Goal: Task Accomplishment & Management: Complete application form

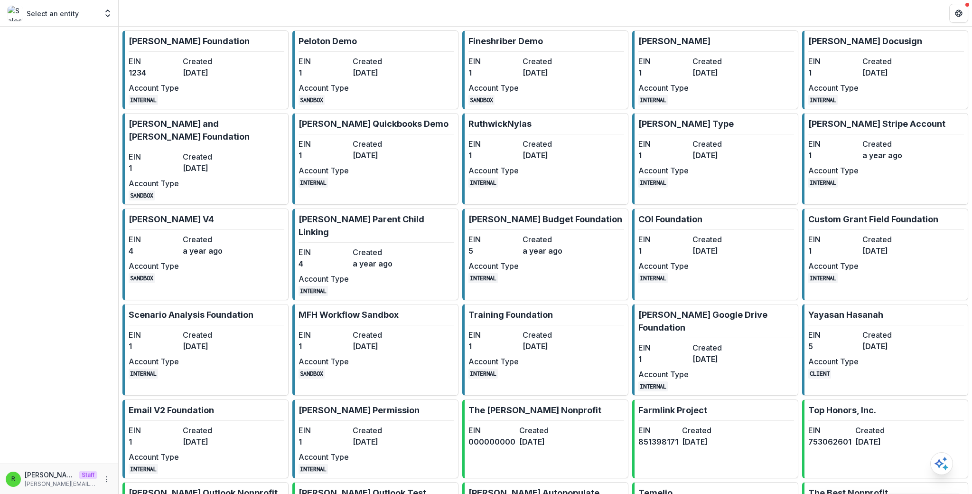
click at [211, 62] on dt "Created" at bounding box center [208, 61] width 50 height 11
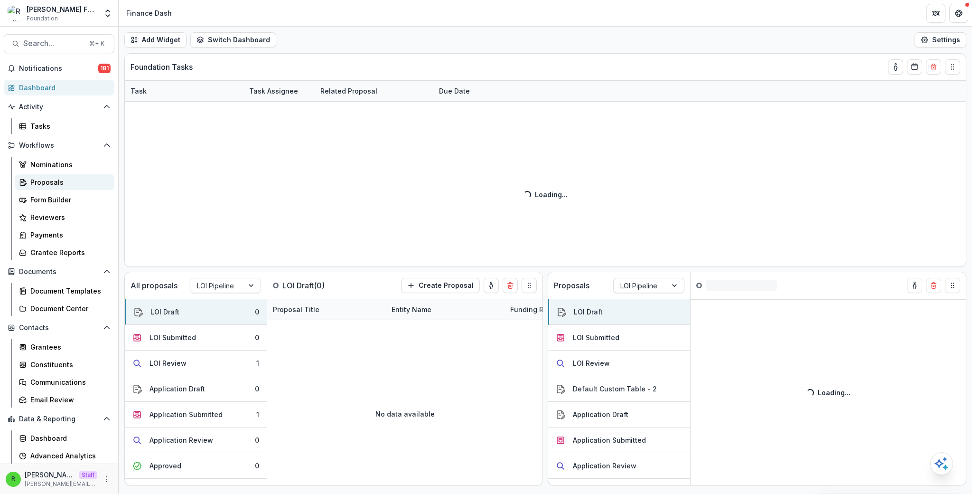
click at [73, 182] on div "Proposals" at bounding box center [68, 182] width 76 height 10
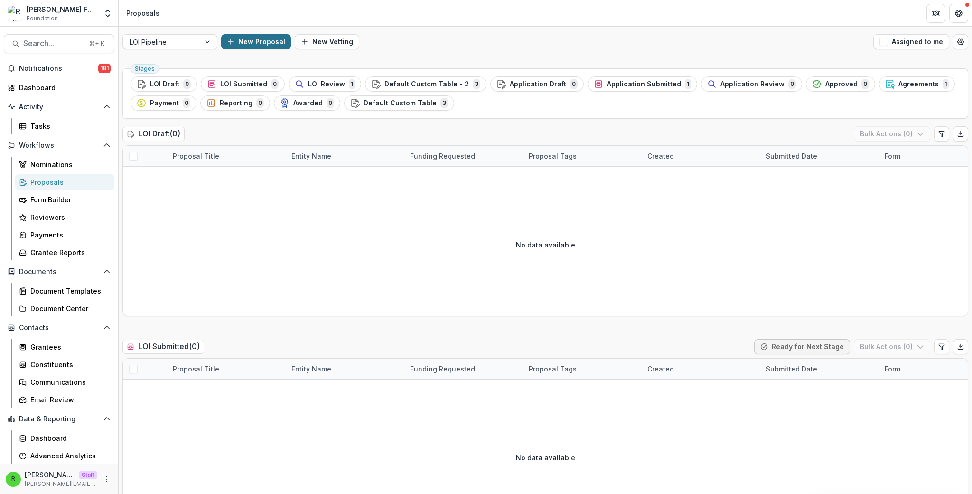
click at [249, 41] on button "New Proposal" at bounding box center [256, 41] width 70 height 15
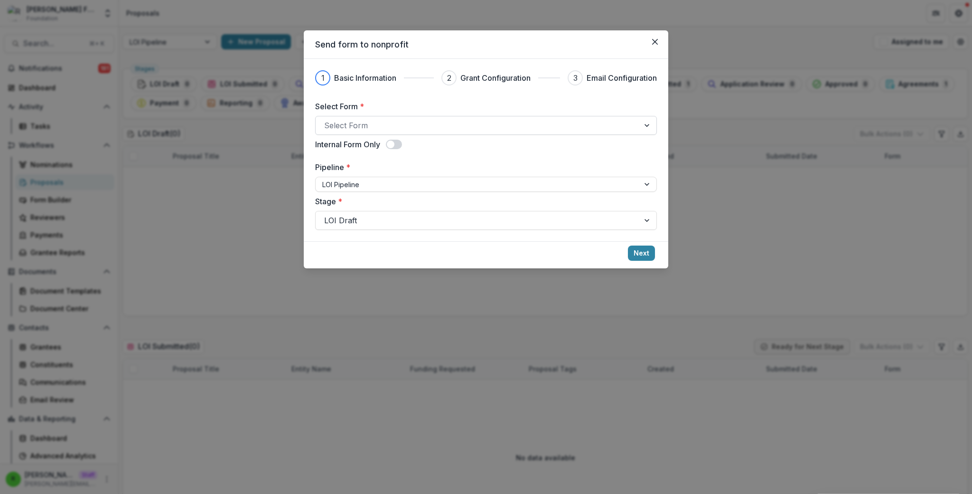
click at [407, 116] on div "Select Form" at bounding box center [486, 125] width 342 height 19
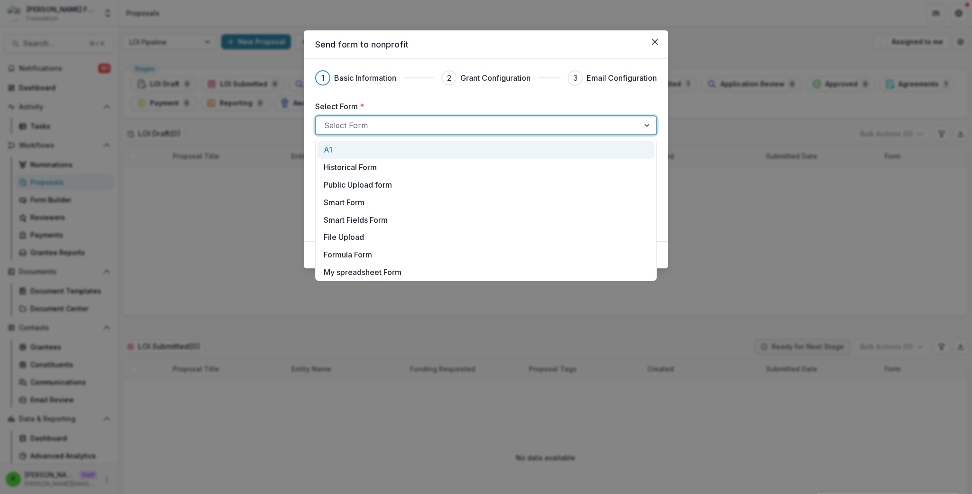
click at [424, 152] on div "A1" at bounding box center [486, 149] width 325 height 11
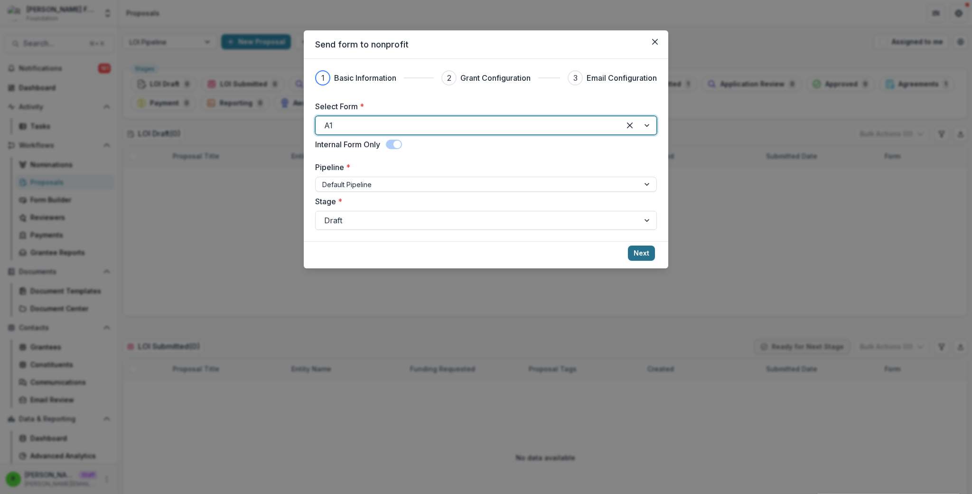
click at [648, 256] on button "Next" at bounding box center [641, 252] width 27 height 15
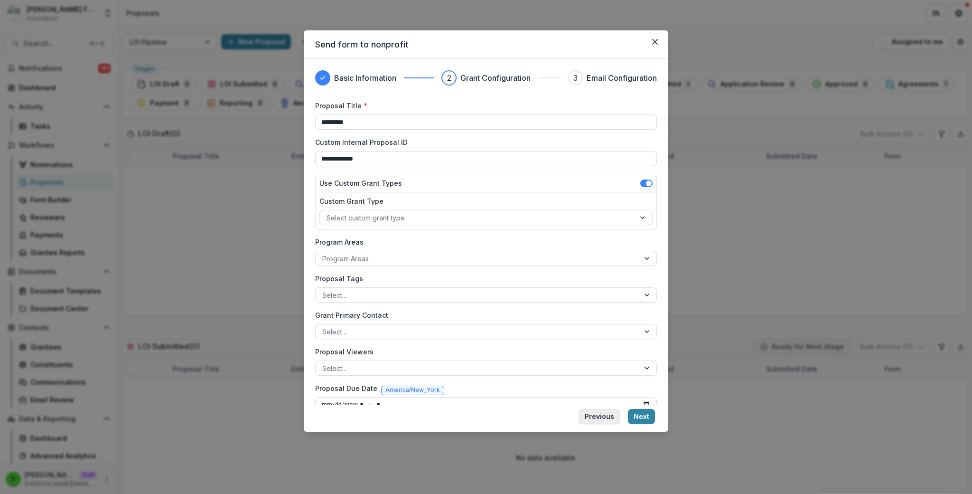
click at [608, 417] on button "Previous" at bounding box center [600, 416] width 42 height 15
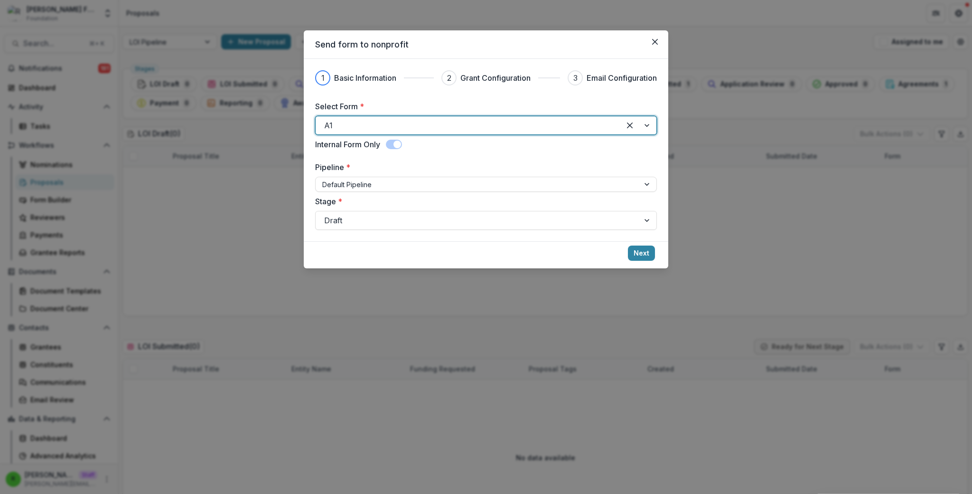
click at [412, 124] on div at bounding box center [468, 125] width 288 height 13
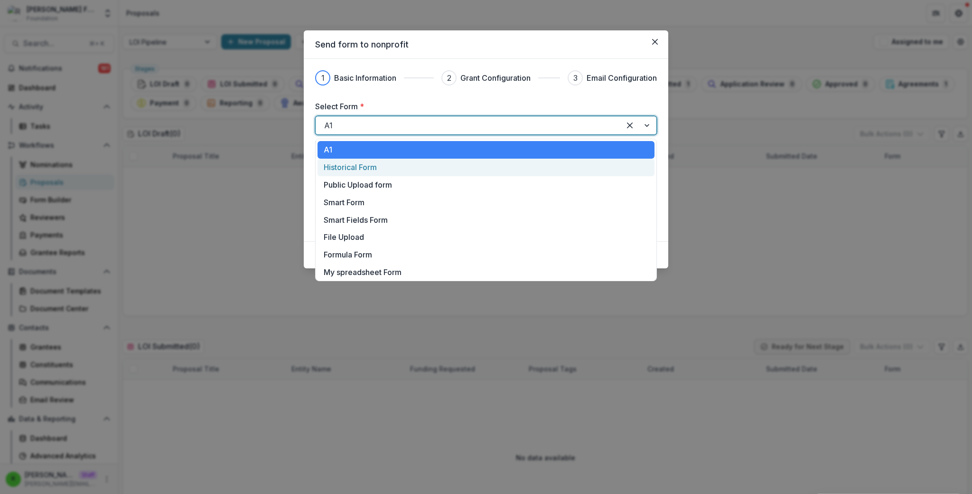
click at [414, 165] on div "Historical Form" at bounding box center [486, 166] width 325 height 11
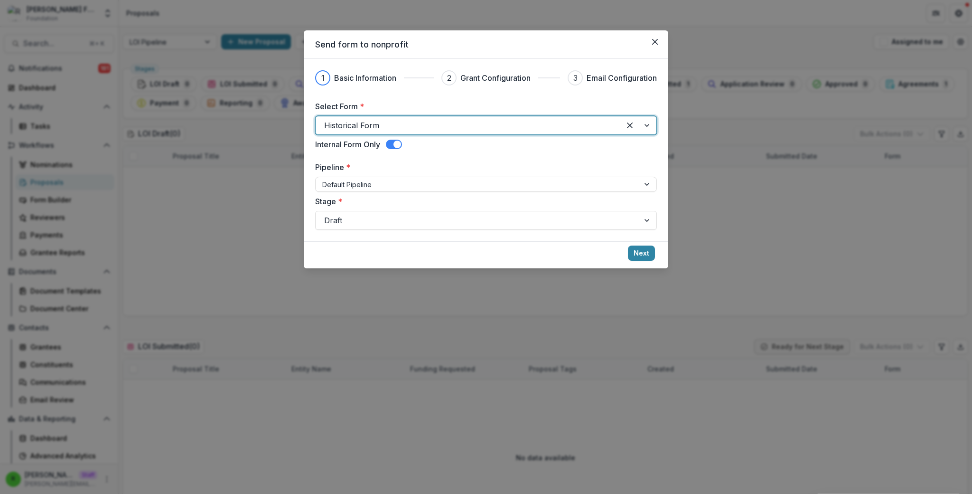
click at [422, 132] on div at bounding box center [468, 125] width 288 height 13
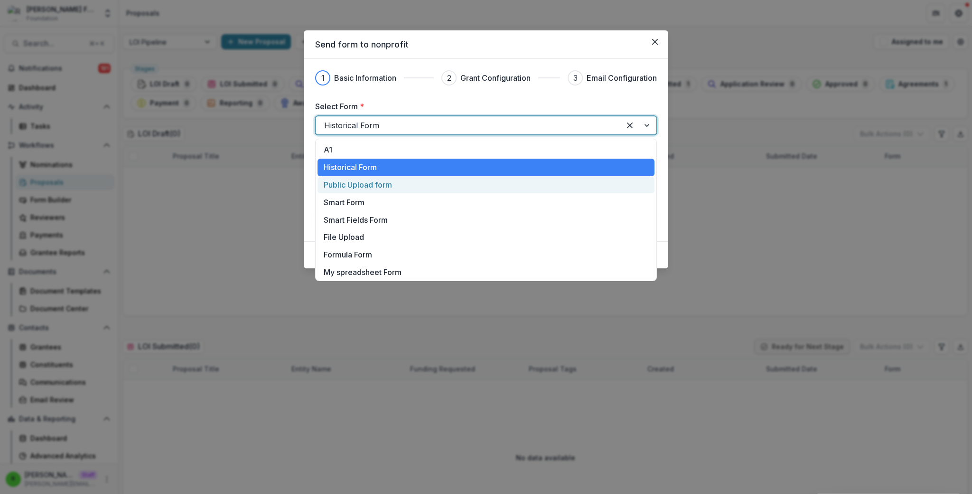
click at [426, 190] on div "Public Upload form" at bounding box center [486, 185] width 337 height 18
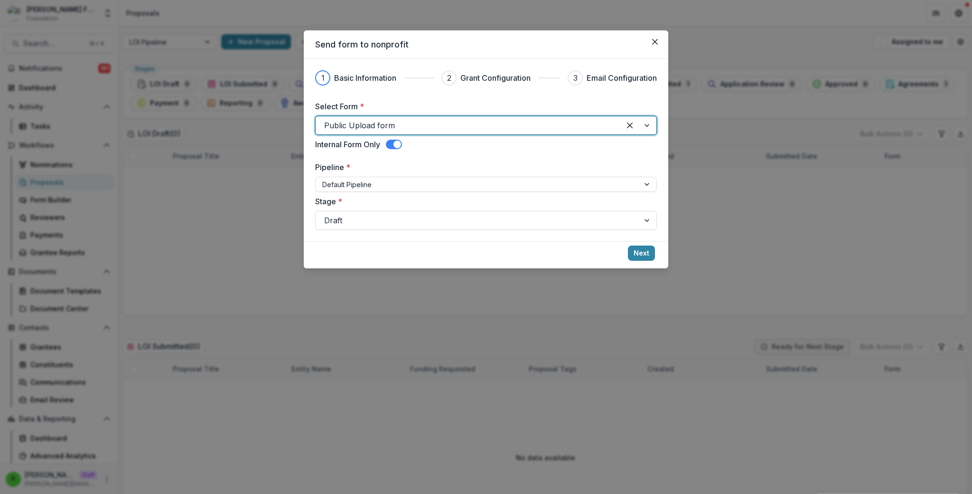
click at [400, 145] on span at bounding box center [398, 145] width 8 height 8
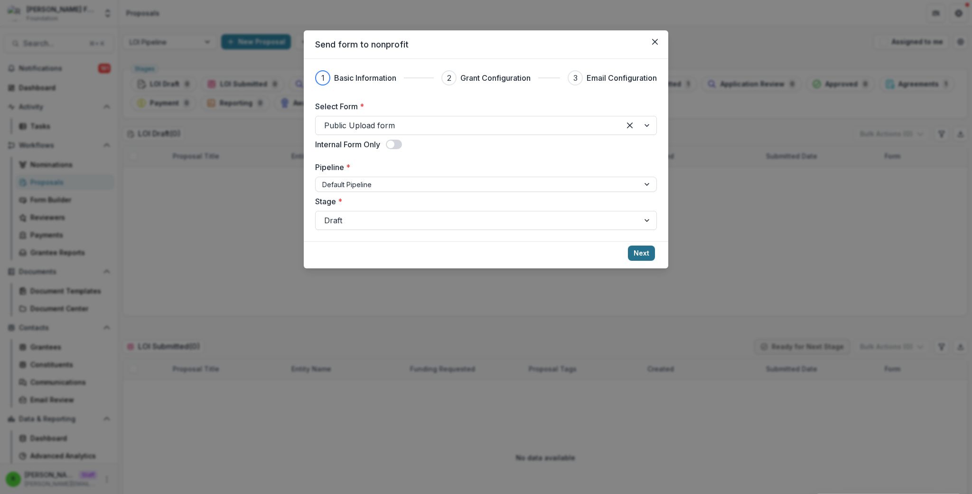
click at [635, 250] on button "Next" at bounding box center [641, 252] width 27 height 15
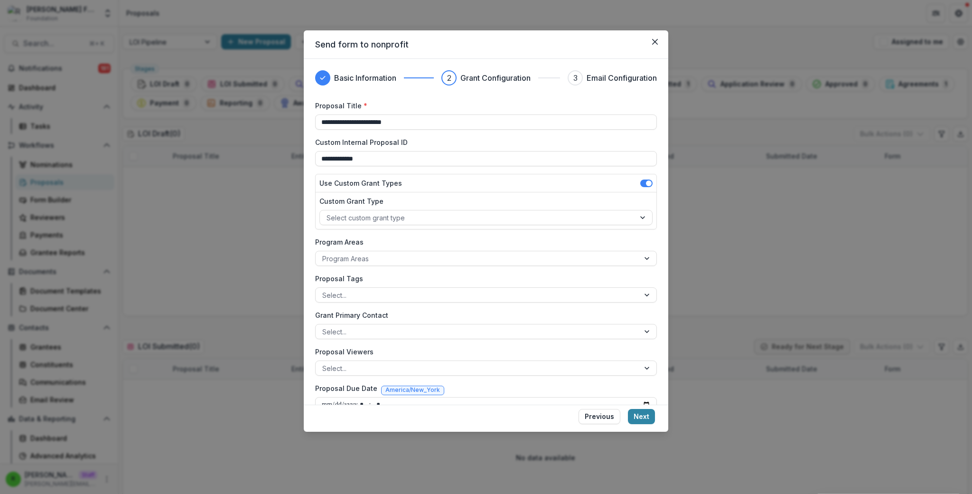
click at [638, 425] on footer "Previous Next" at bounding box center [486, 417] width 365 height 27
click at [639, 421] on button "Next" at bounding box center [641, 416] width 27 height 15
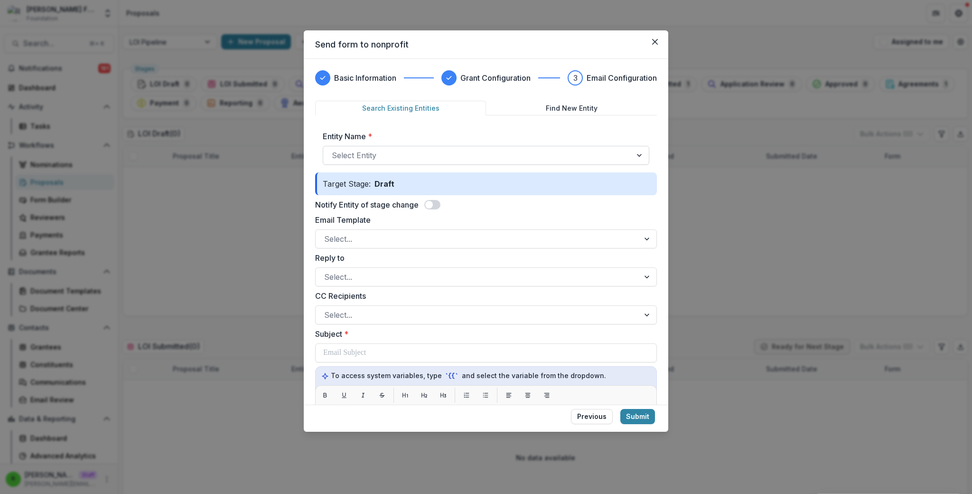
click at [396, 150] on div at bounding box center [477, 155] width 291 height 13
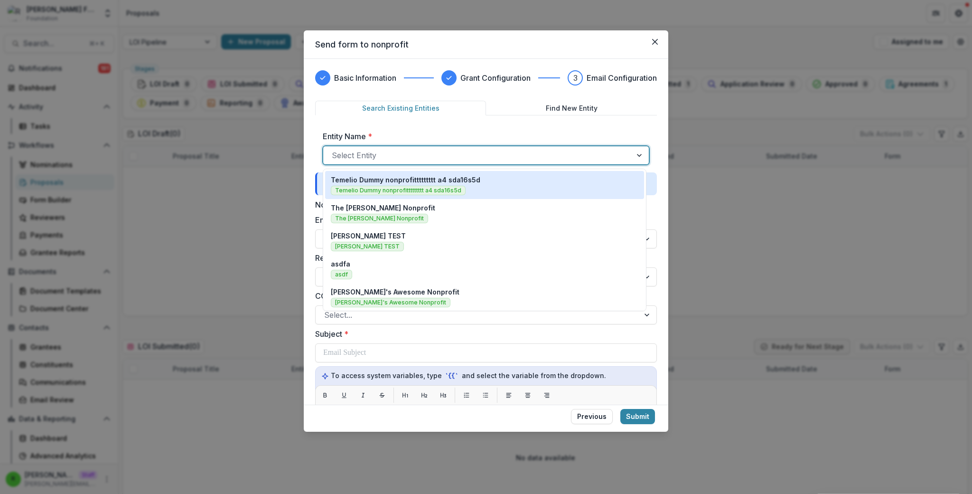
click at [403, 177] on p "Temelio Dummy nonprofittttttttt a4 sda16s5d" at bounding box center [406, 180] width 150 height 10
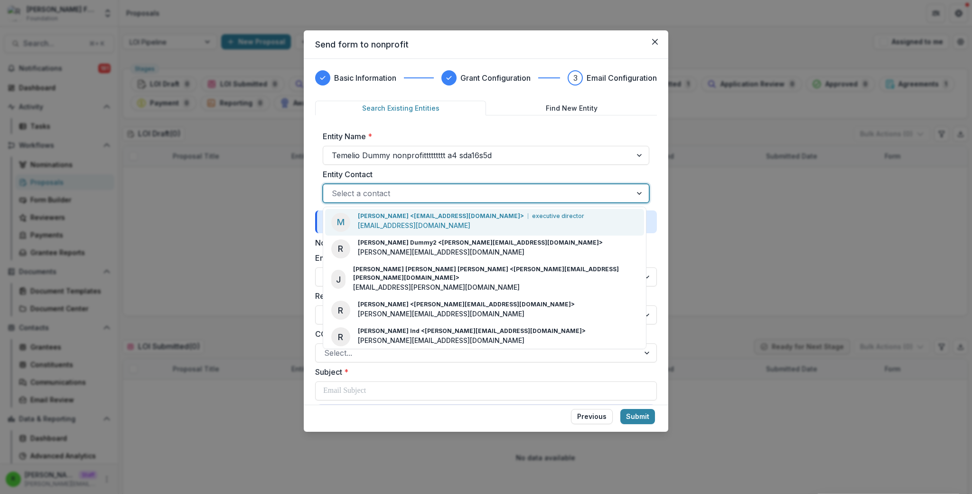
click at [415, 201] on div "Select a contact" at bounding box center [486, 193] width 327 height 19
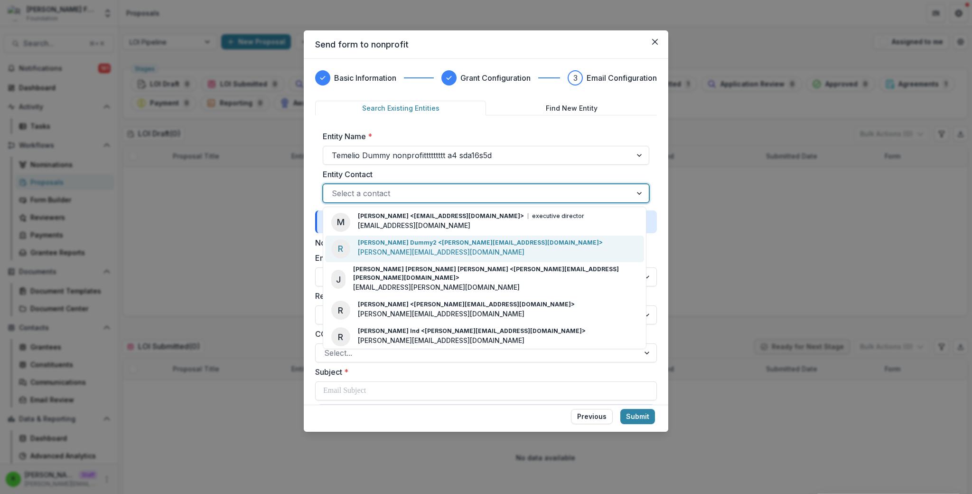
click at [437, 257] on div "Ruth Dummy2 <ruthwick+dummy2@trytemelio.com> ruthwick+dummy2@trytemelio.com" at bounding box center [480, 248] width 245 height 20
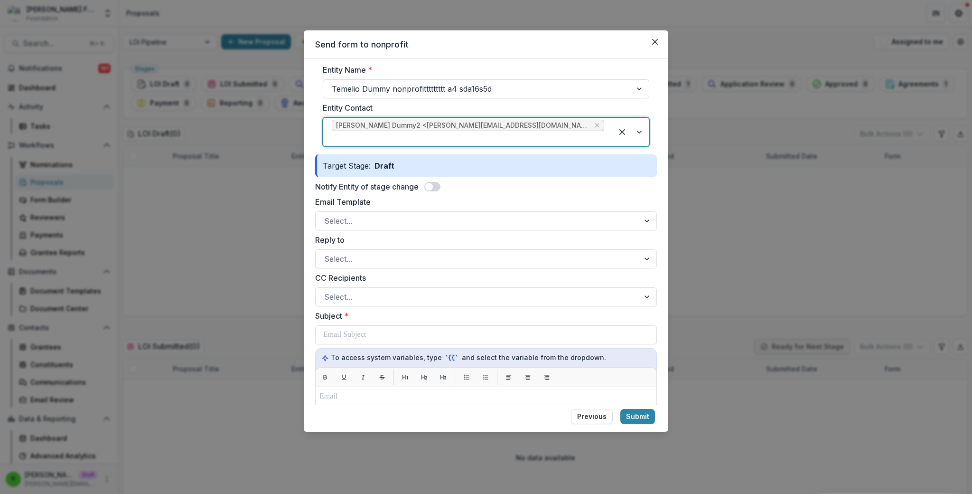
scroll to position [71, 0]
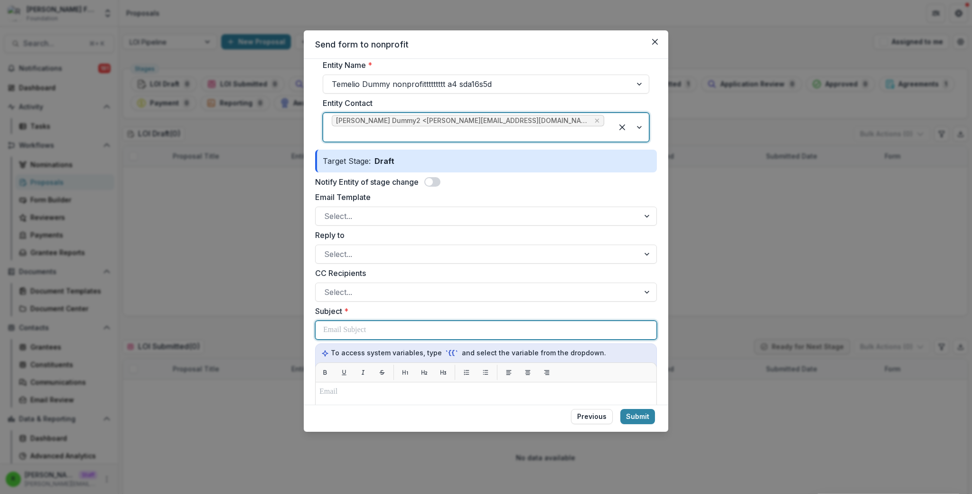
click at [401, 328] on div at bounding box center [486, 330] width 326 height 18
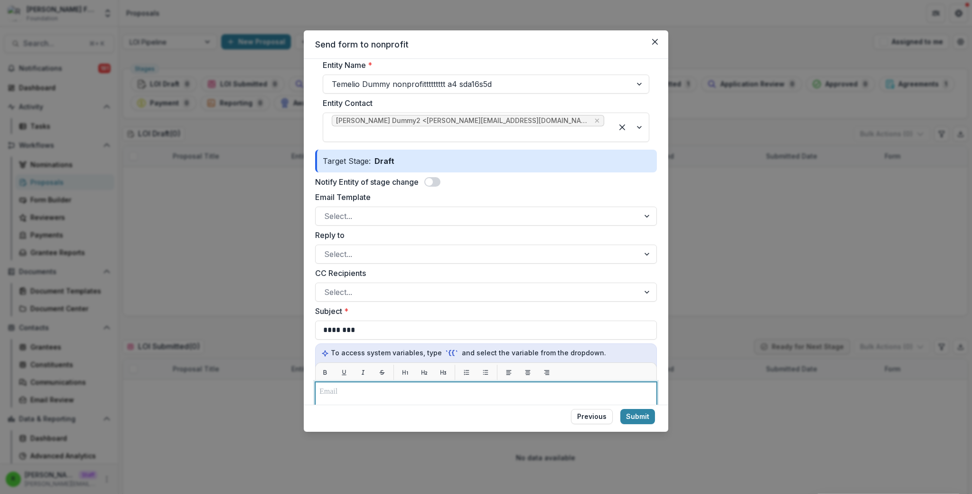
click at [490, 395] on div at bounding box center [486, 500] width 333 height 229
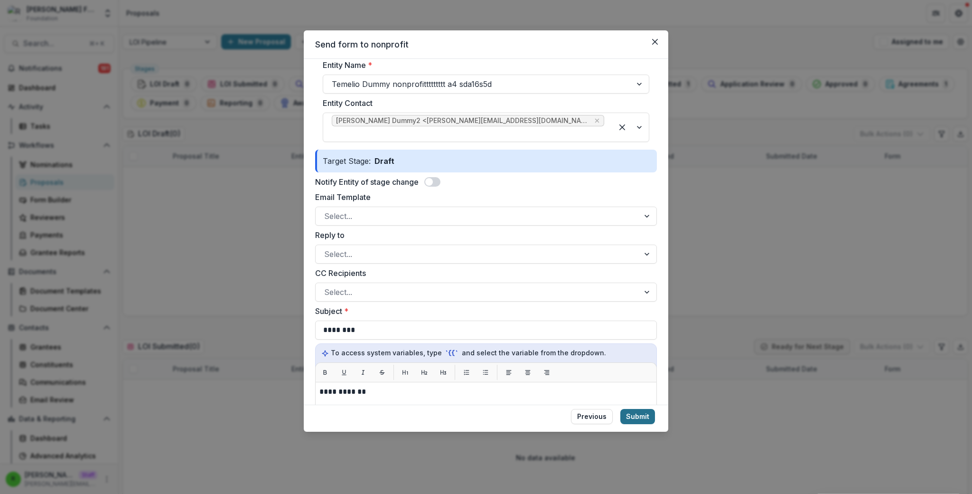
click at [649, 418] on button "Submit" at bounding box center [637, 416] width 35 height 15
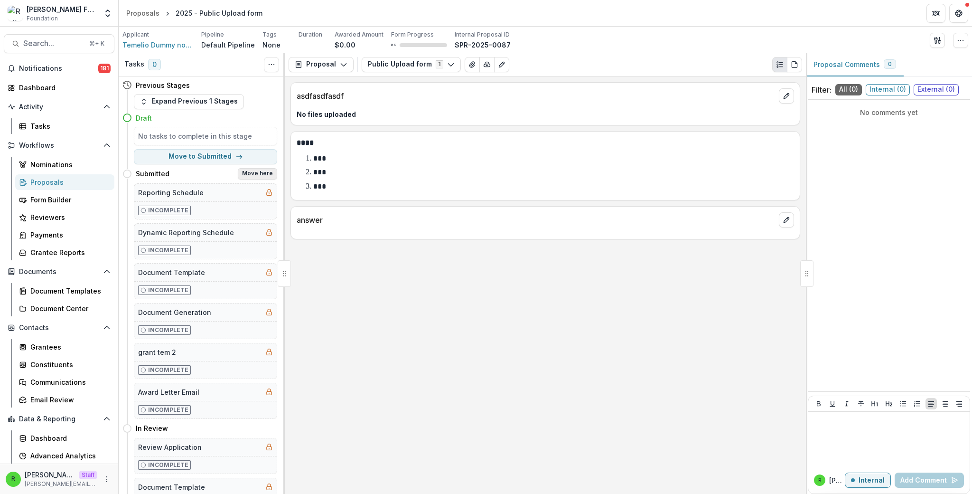
click at [260, 176] on button "Move here" at bounding box center [257, 173] width 39 height 11
select select "*********"
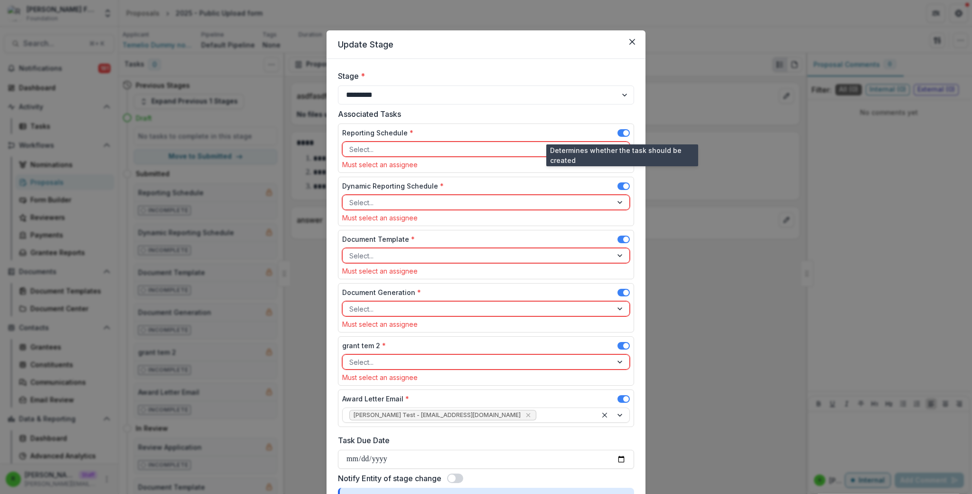
click at [624, 131] on span at bounding box center [626, 133] width 6 height 6
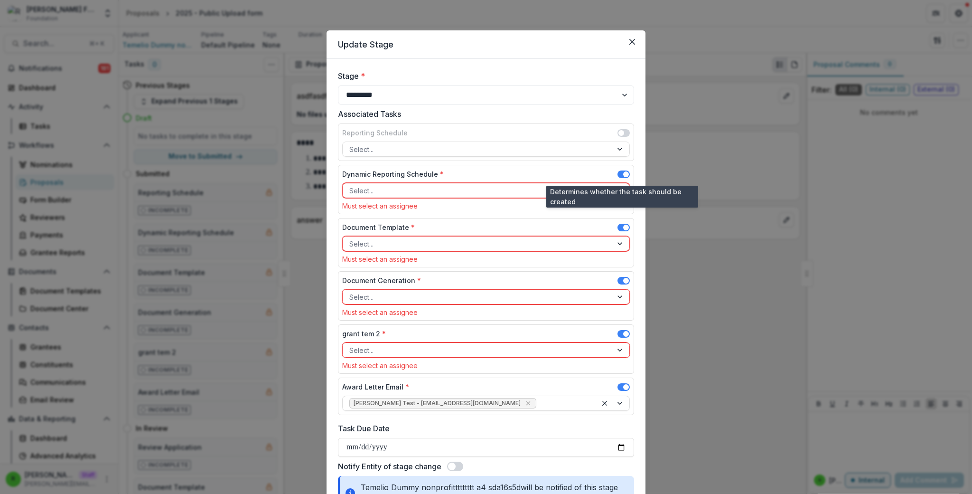
click at [624, 171] on span at bounding box center [626, 174] width 6 height 6
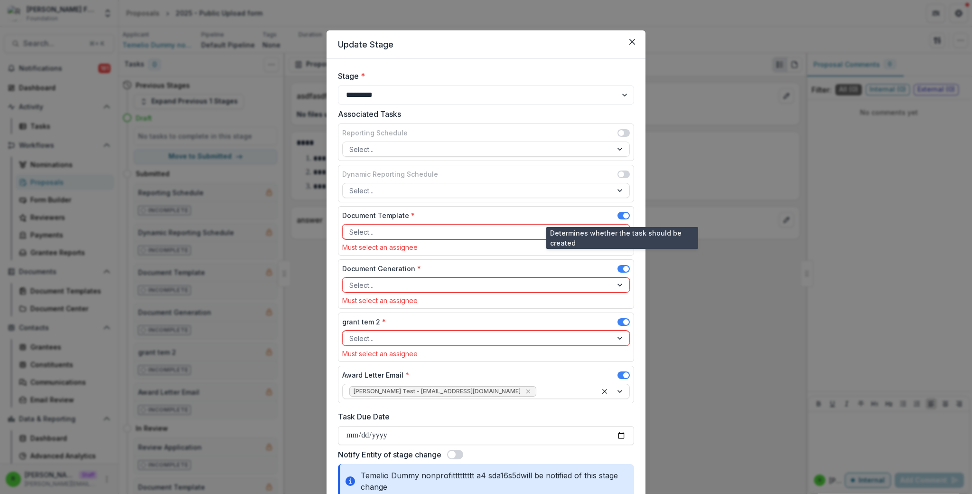
click at [621, 219] on span at bounding box center [624, 216] width 12 height 8
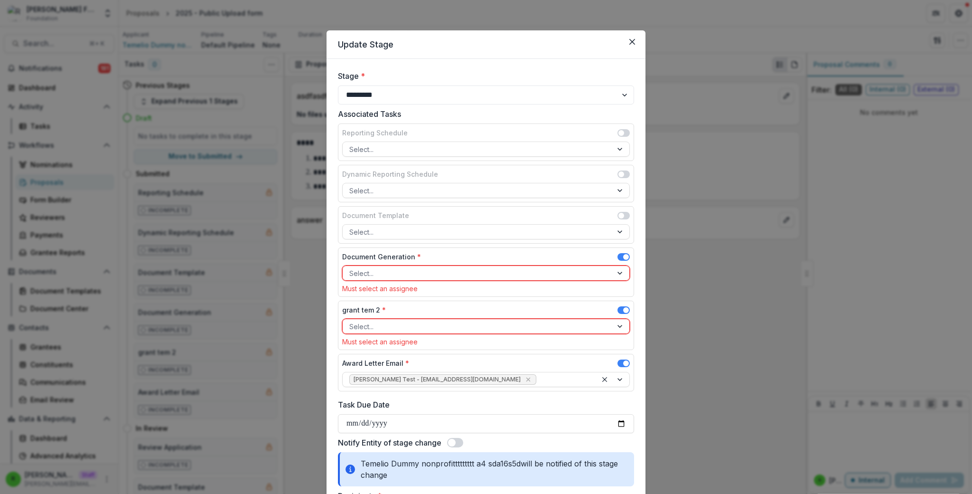
click at [624, 254] on span at bounding box center [626, 257] width 6 height 6
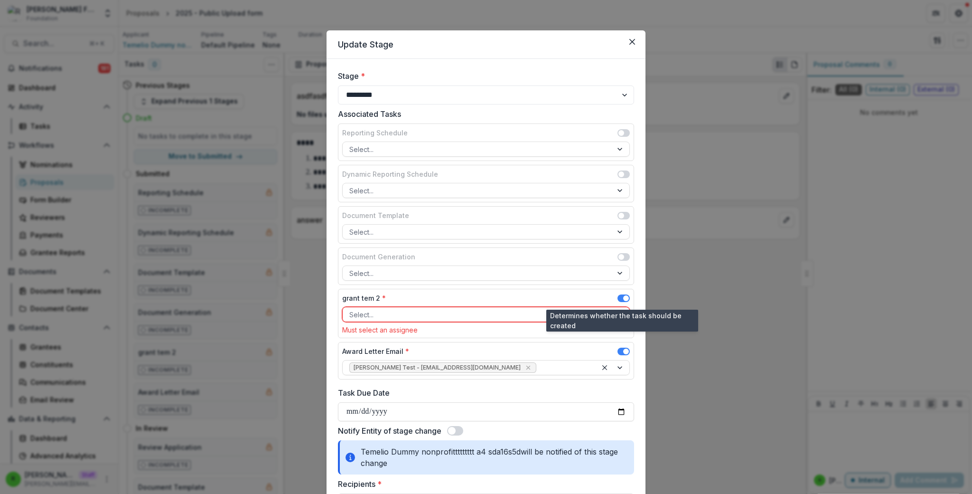
click at [623, 296] on span at bounding box center [626, 298] width 6 height 6
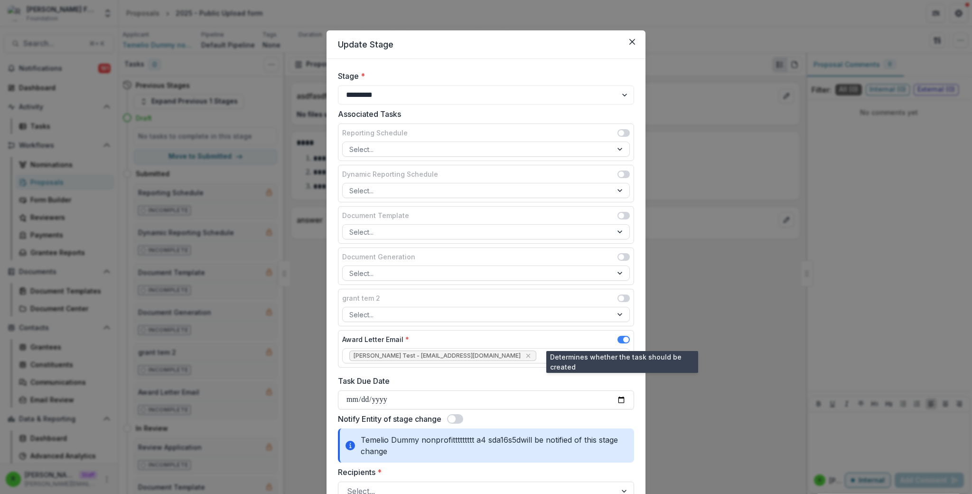
click at [623, 339] on span at bounding box center [626, 340] width 6 height 6
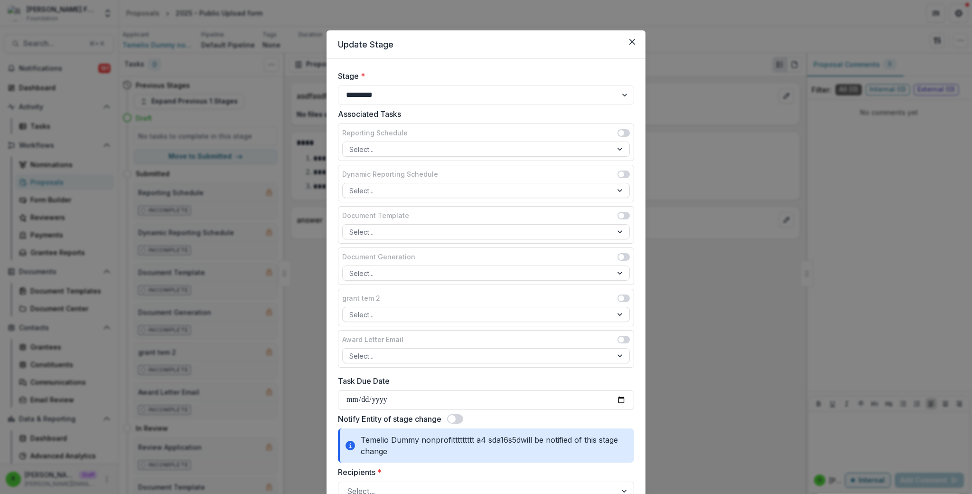
click at [453, 420] on span at bounding box center [452, 419] width 8 height 8
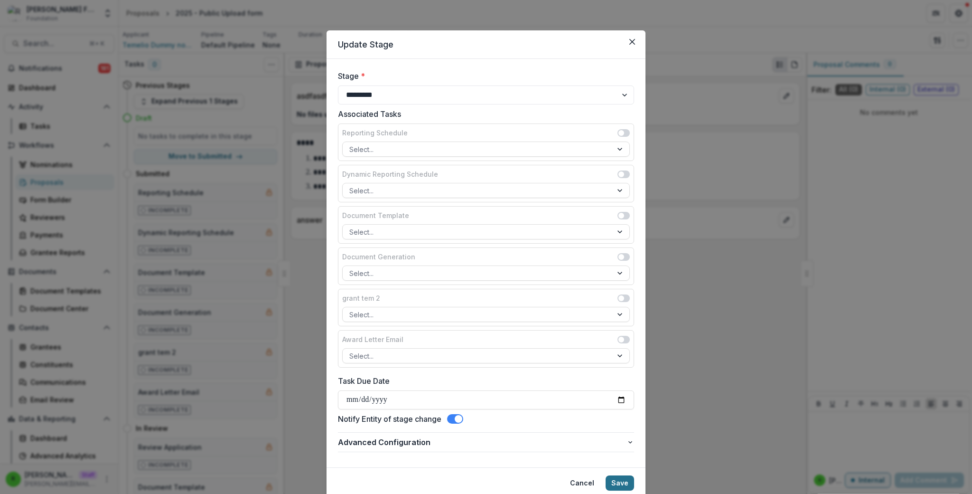
click at [621, 483] on button "Save" at bounding box center [620, 482] width 28 height 15
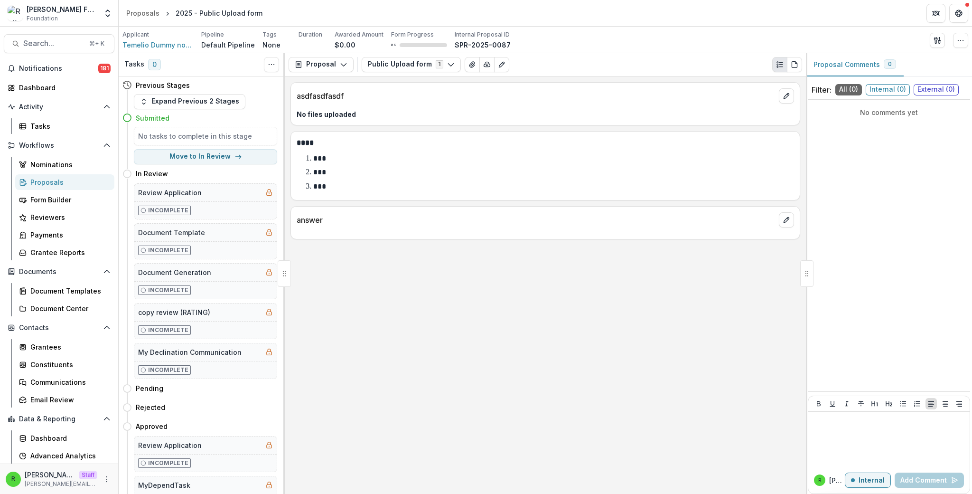
click at [87, 180] on div "Proposals" at bounding box center [68, 182] width 76 height 10
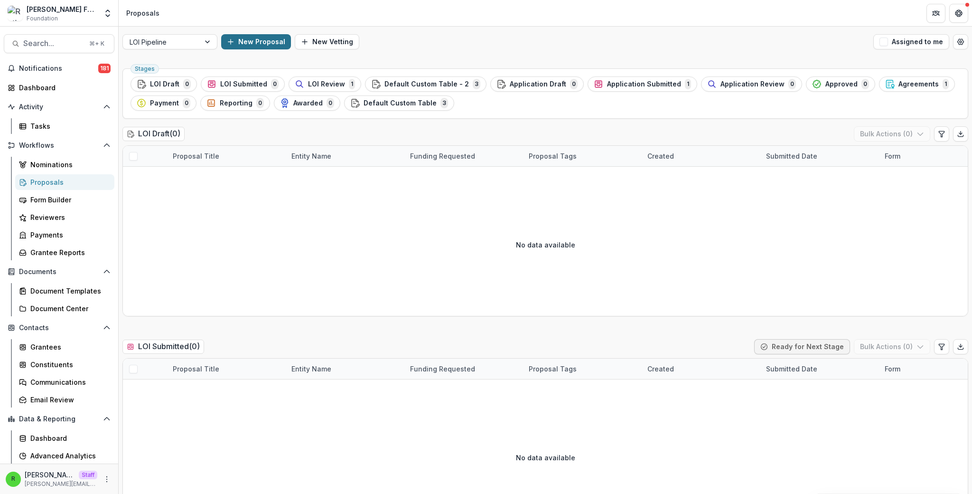
click at [271, 43] on button "New Proposal" at bounding box center [256, 41] width 70 height 15
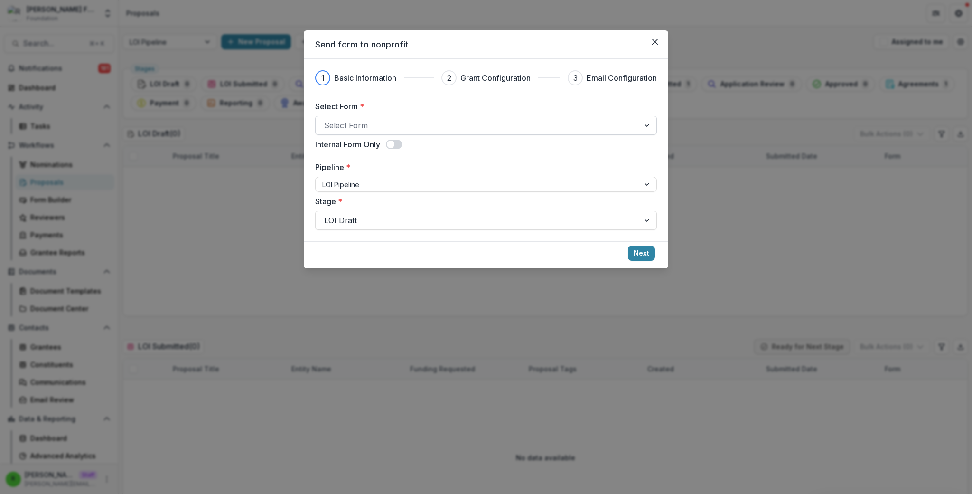
click at [475, 123] on div at bounding box center [477, 125] width 307 height 13
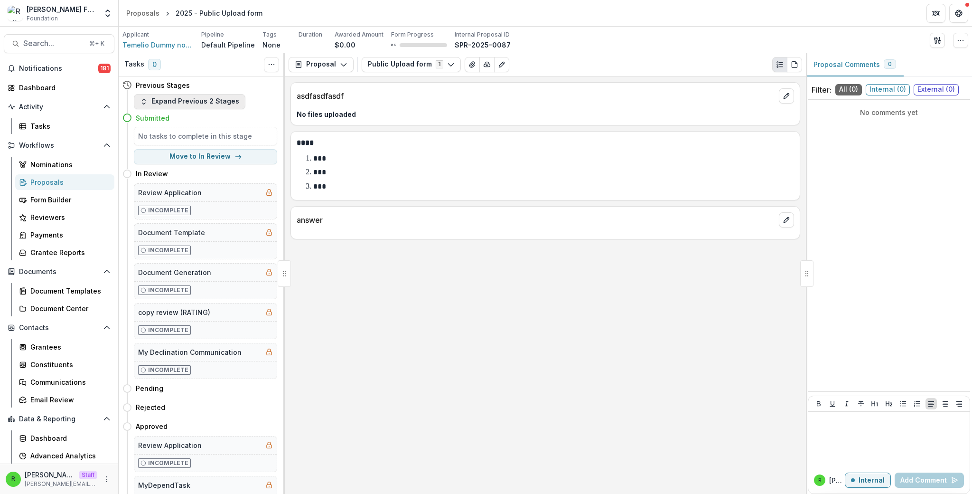
click at [221, 103] on button "Expand Previous 2 Stages" at bounding box center [190, 101] width 112 height 15
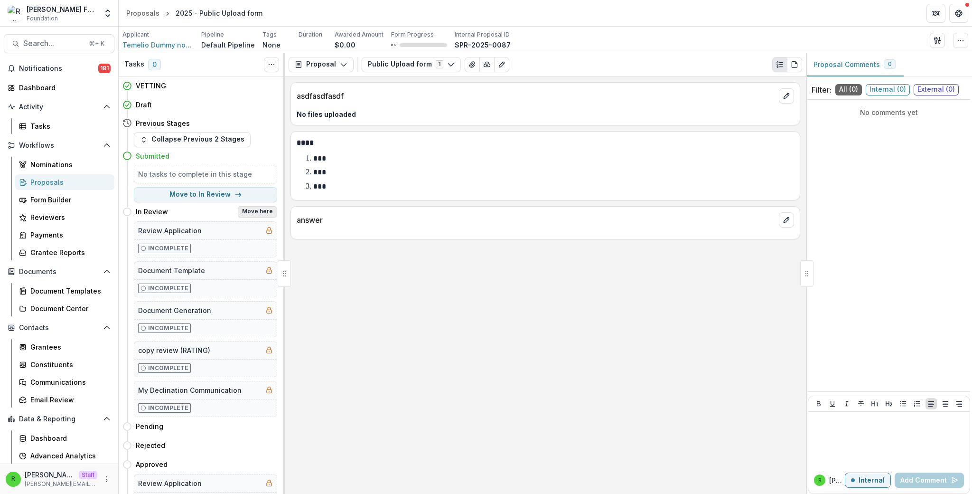
click at [258, 216] on button "Move here" at bounding box center [257, 211] width 39 height 11
select select "*********"
select select "**********"
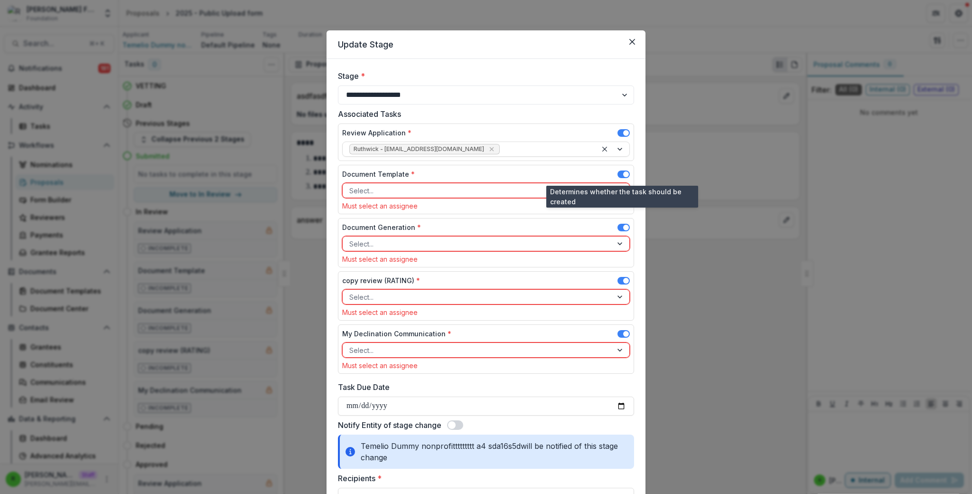
click at [623, 176] on span at bounding box center [626, 174] width 6 height 6
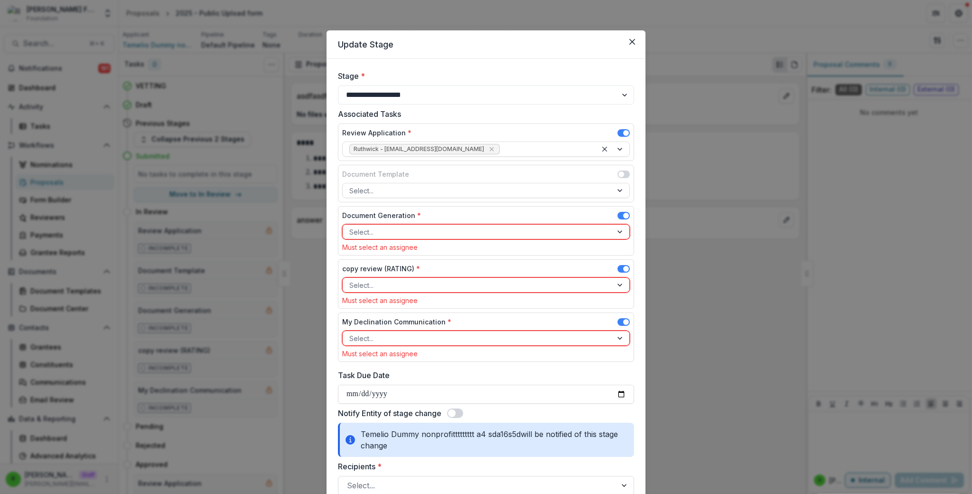
click at [623, 217] on span at bounding box center [626, 216] width 6 height 6
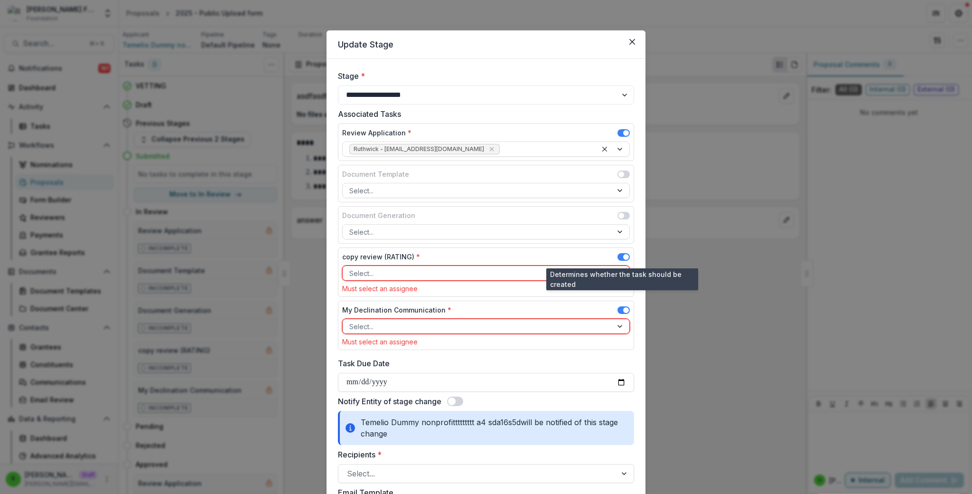
click at [624, 255] on span at bounding box center [626, 257] width 6 height 6
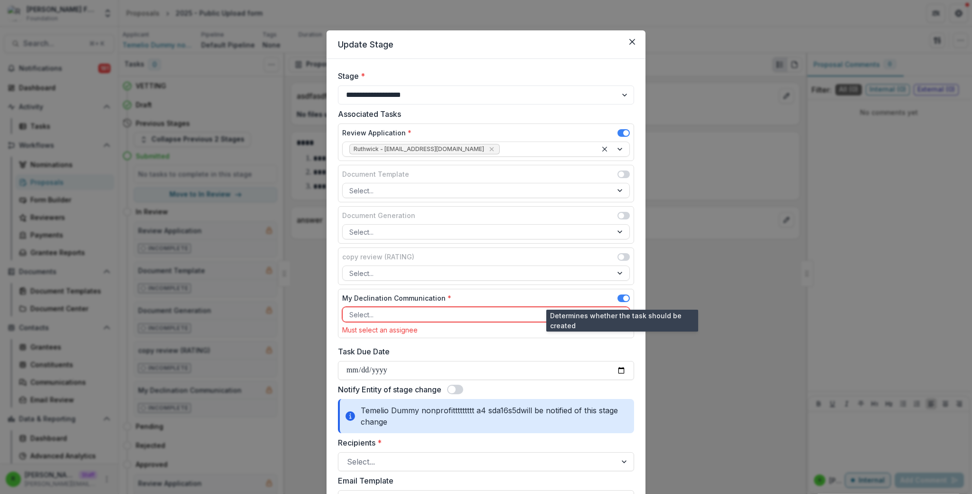
click at [623, 296] on span at bounding box center [626, 298] width 6 height 6
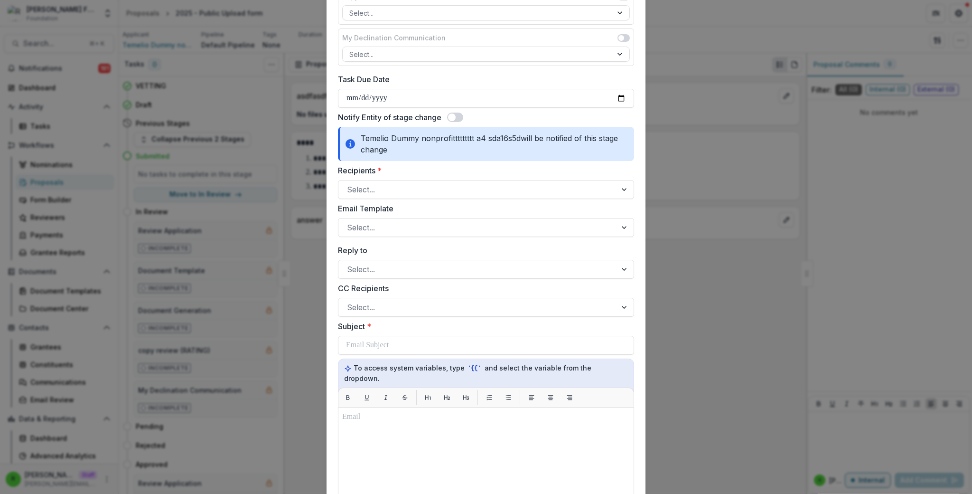
scroll to position [265, 0]
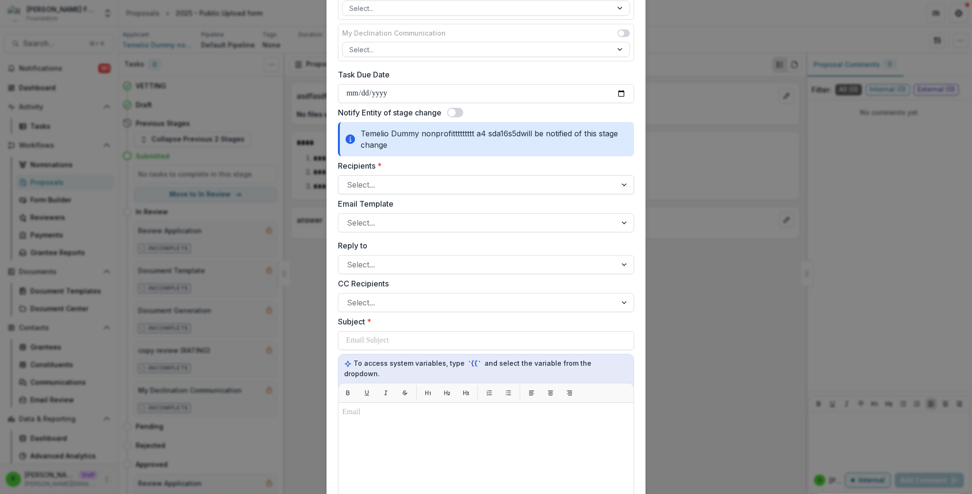
click at [384, 183] on div at bounding box center [477, 184] width 261 height 13
click at [398, 153] on div "Temelio Dummy nonprofittttttttt a4 sda16s5d will be notified of this stage chan…" at bounding box center [486, 139] width 296 height 34
click at [405, 153] on div "Temelio Dummy nonprofittttttttt a4 sda16s5d will be notified of this stage chan…" at bounding box center [486, 139] width 296 height 34
click at [244, 197] on div "**********" at bounding box center [486, 247] width 972 height 494
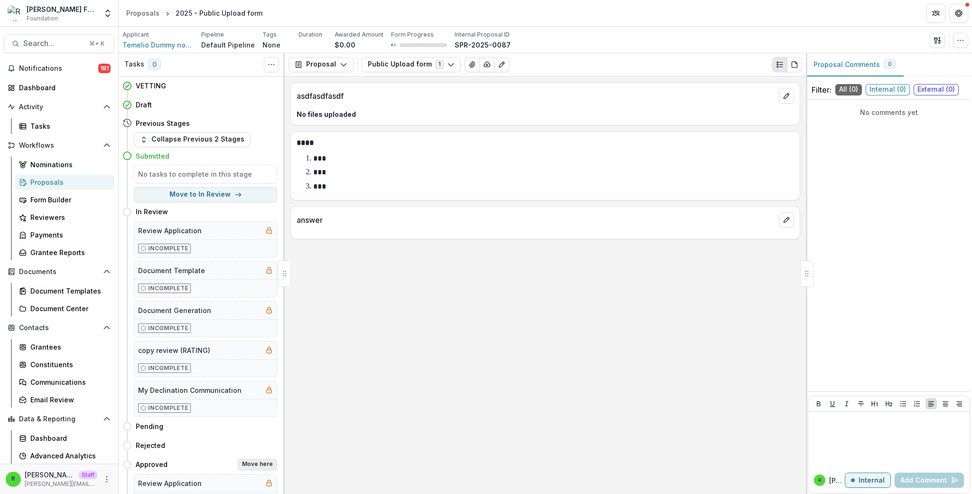
click at [259, 463] on button "Move here" at bounding box center [257, 464] width 39 height 11
select select "********"
select select
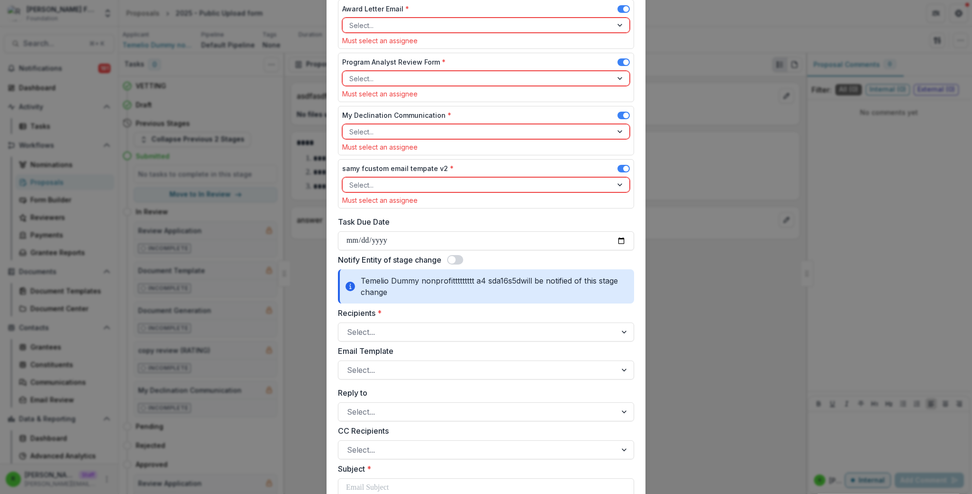
scroll to position [925, 0]
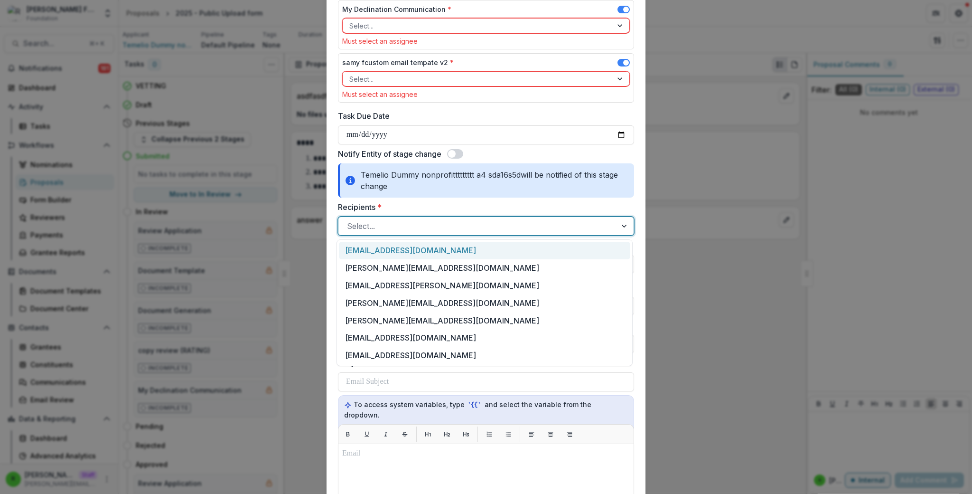
click at [467, 225] on div at bounding box center [477, 225] width 261 height 13
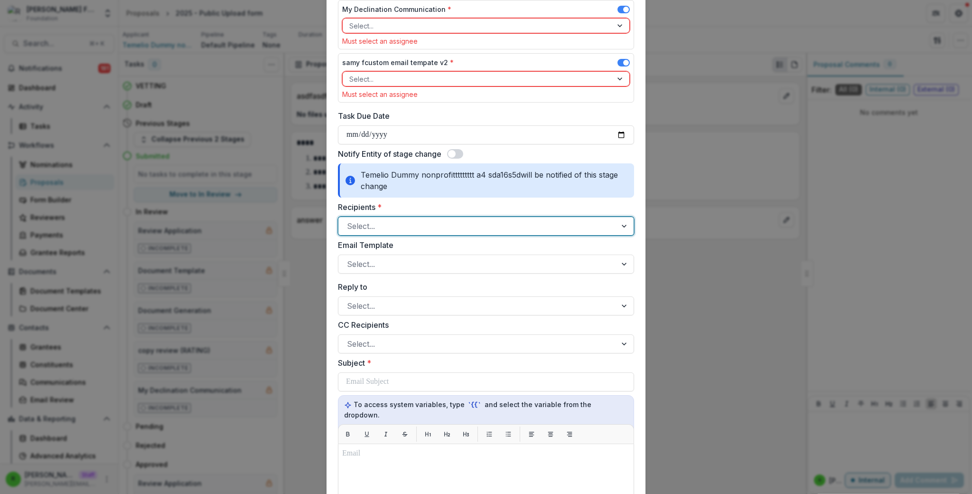
click at [467, 225] on div at bounding box center [477, 225] width 261 height 13
click at [465, 206] on label "Recipients *" at bounding box center [483, 206] width 291 height 11
click at [349, 220] on input "Recipients *" at bounding box center [348, 225] width 2 height 11
click at [468, 228] on div at bounding box center [477, 225] width 261 height 13
click at [473, 197] on div "Temelio Dummy nonprofittttttttt a4 sda16s5d will be notified of this stage chan…" at bounding box center [486, 180] width 296 height 34
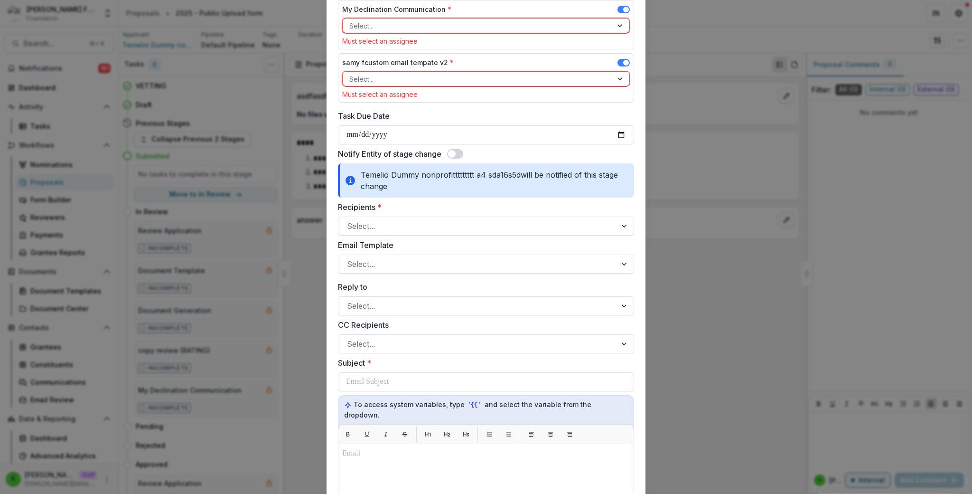
click at [426, 346] on div at bounding box center [477, 343] width 261 height 13
click at [438, 323] on label "CC Recipients" at bounding box center [483, 324] width 291 height 11
click at [349, 338] on input "CC Recipients" at bounding box center [348, 343] width 2 height 11
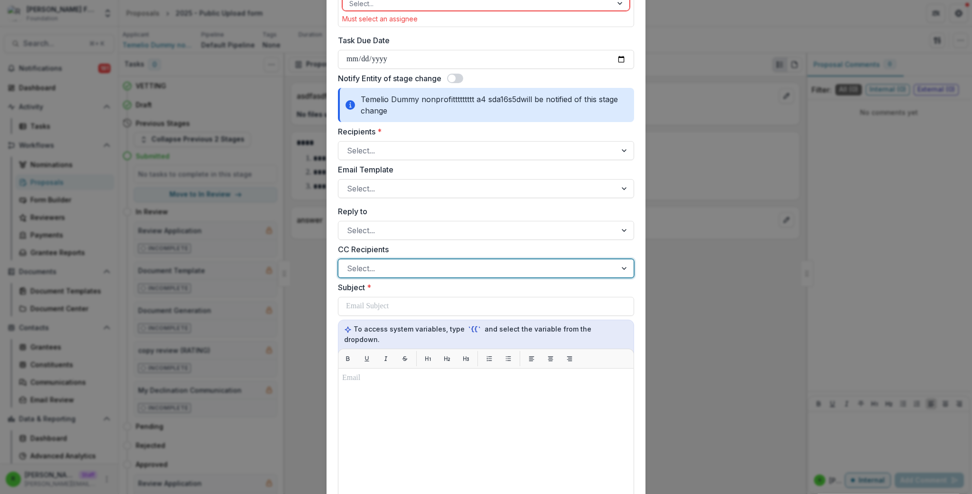
scroll to position [439, 0]
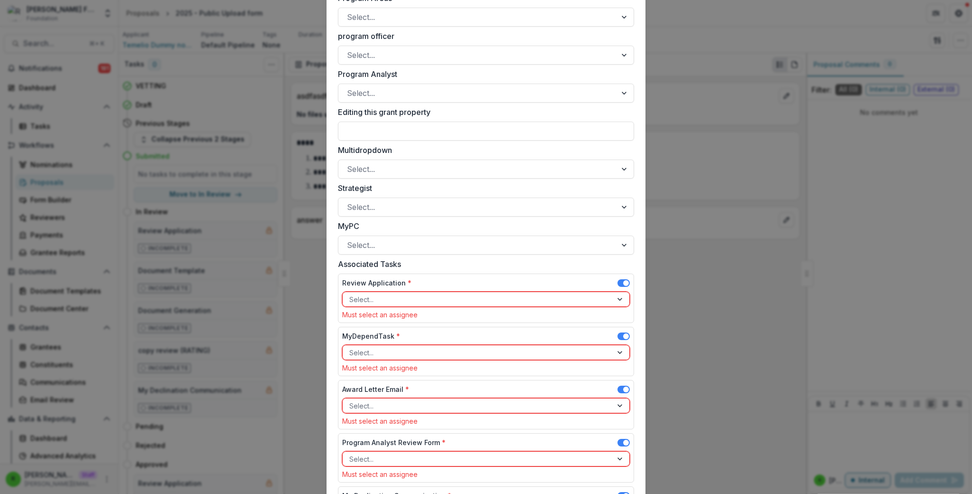
click at [125, 191] on div "**********" at bounding box center [486, 247] width 972 height 494
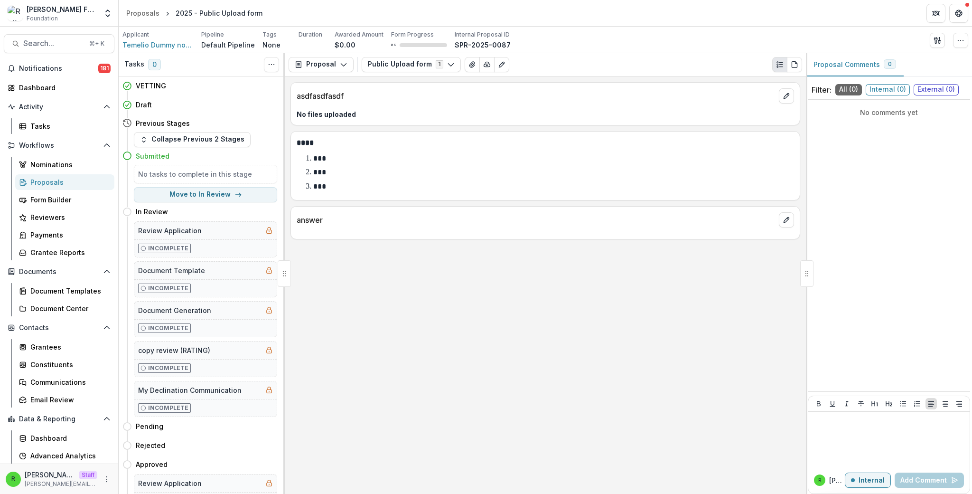
click at [52, 176] on link "Proposals" at bounding box center [64, 182] width 99 height 16
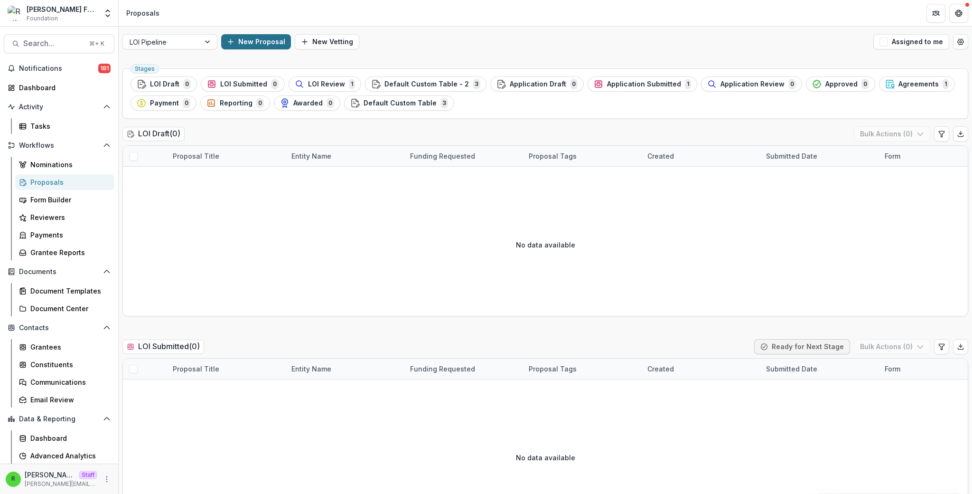
click at [257, 43] on button "New Proposal" at bounding box center [256, 41] width 70 height 15
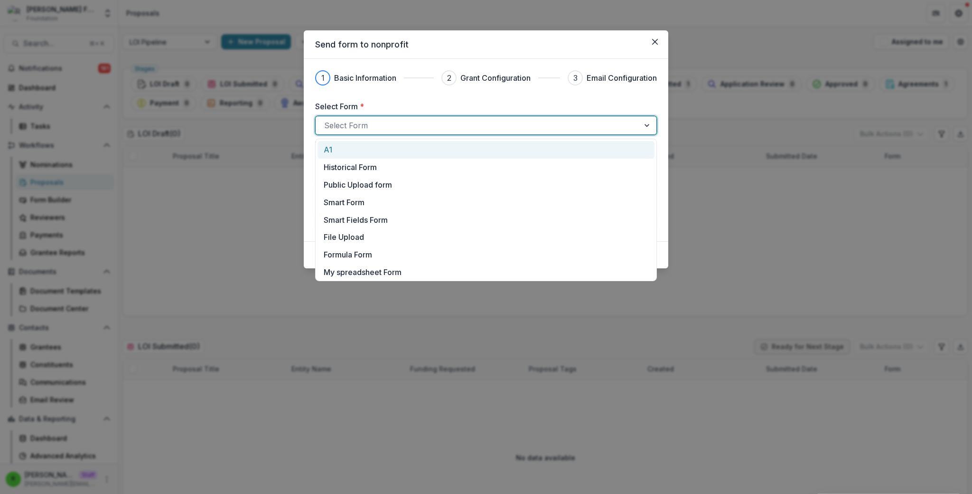
click at [409, 125] on div at bounding box center [477, 125] width 307 height 13
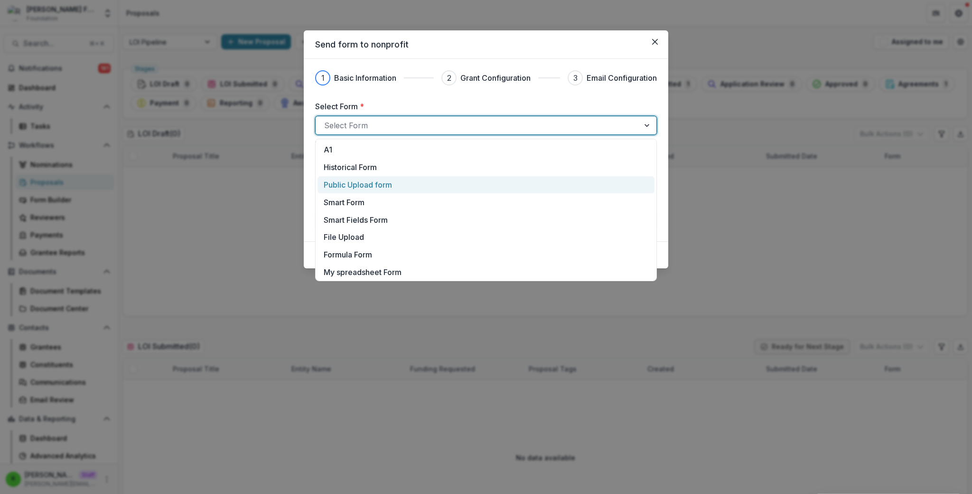
click at [423, 177] on div "Public Upload form" at bounding box center [486, 185] width 337 height 18
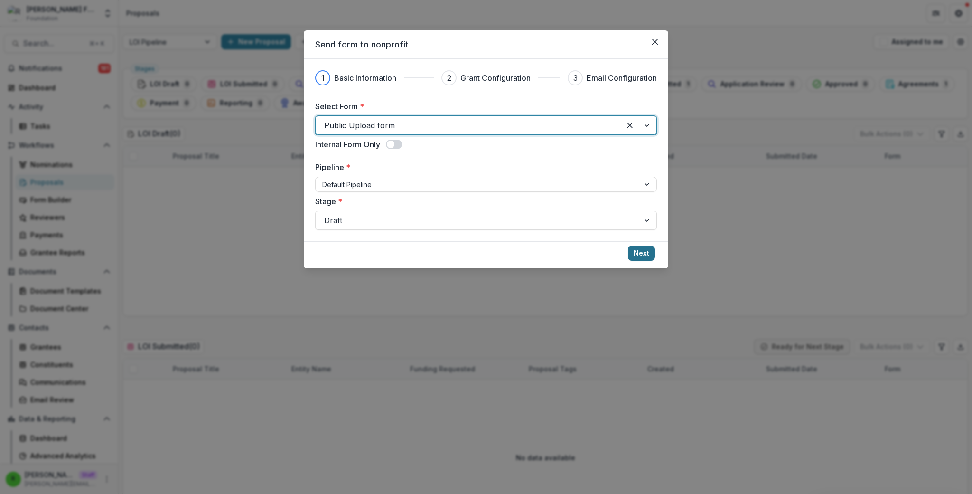
click at [635, 251] on button "Next" at bounding box center [641, 252] width 27 height 15
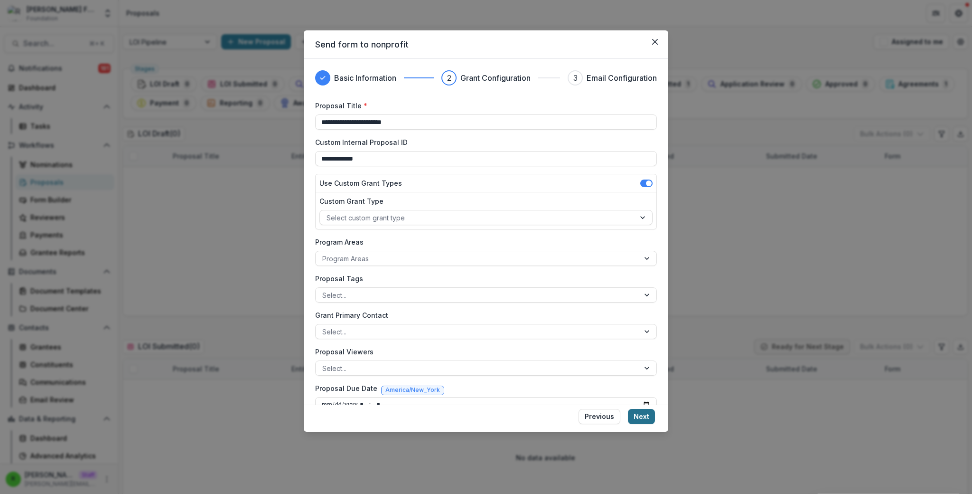
click at [644, 420] on button "Next" at bounding box center [641, 416] width 27 height 15
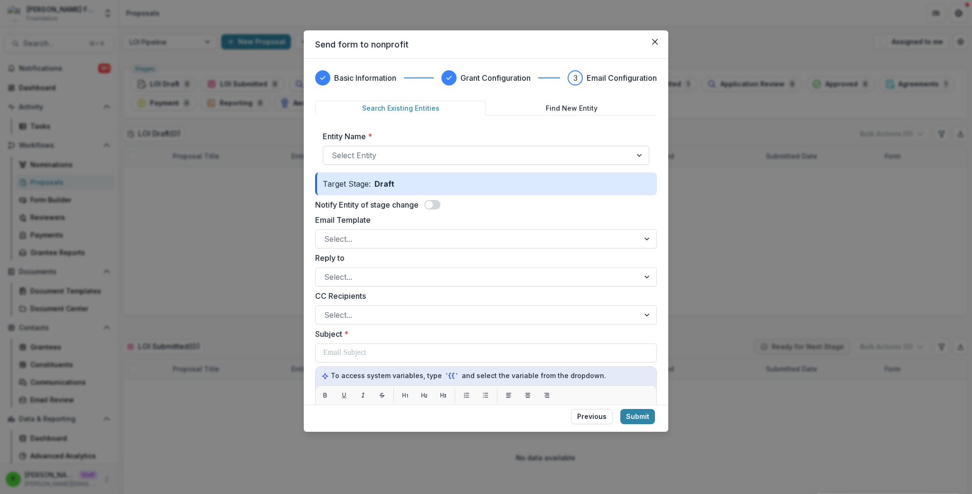
scroll to position [2, 0]
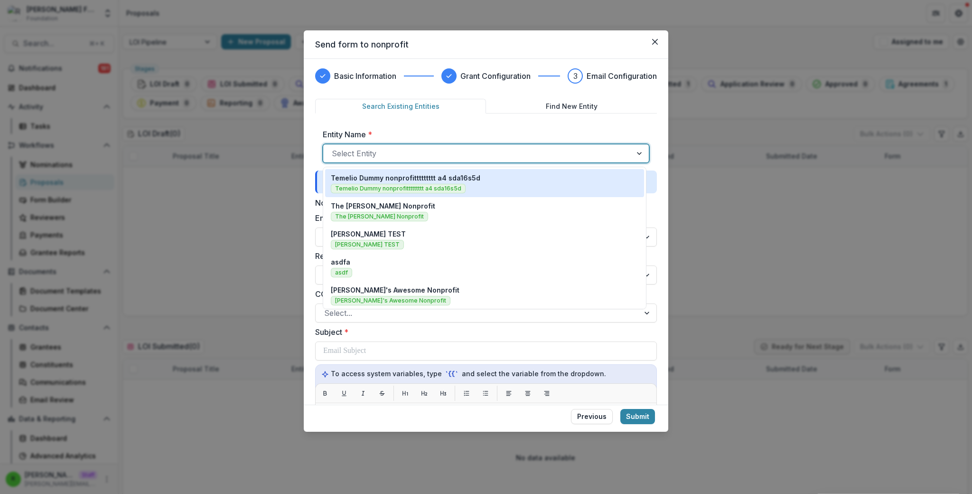
click at [390, 160] on div at bounding box center [477, 153] width 291 height 13
click at [394, 188] on span "Temelio Dummy nonprofittttttttt a4 sda16s5d" at bounding box center [398, 188] width 135 height 9
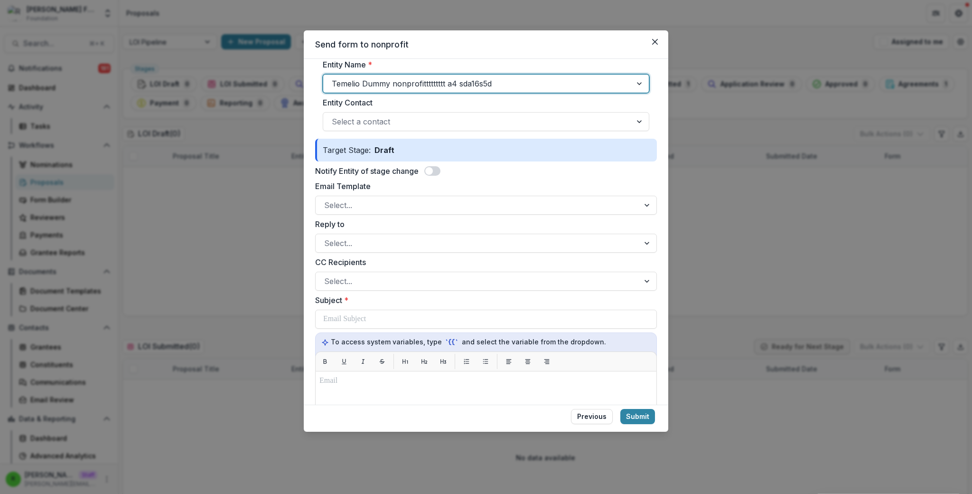
scroll to position [103, 0]
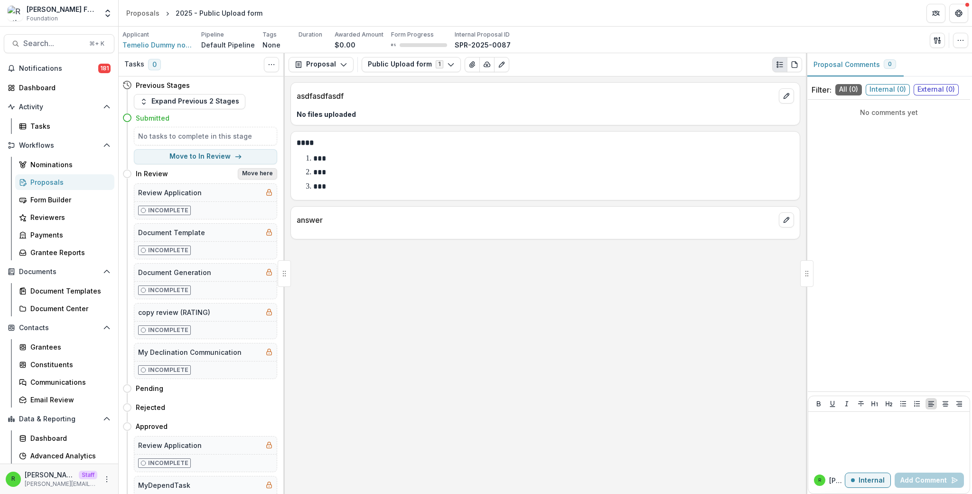
click at [255, 178] on button "Move here" at bounding box center [257, 173] width 39 height 11
select select "*********"
select select "**********"
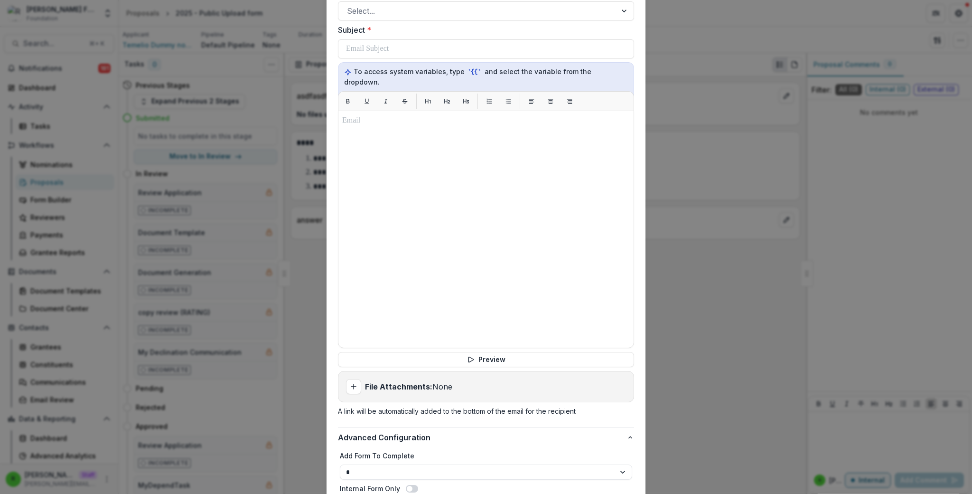
scroll to position [272, 0]
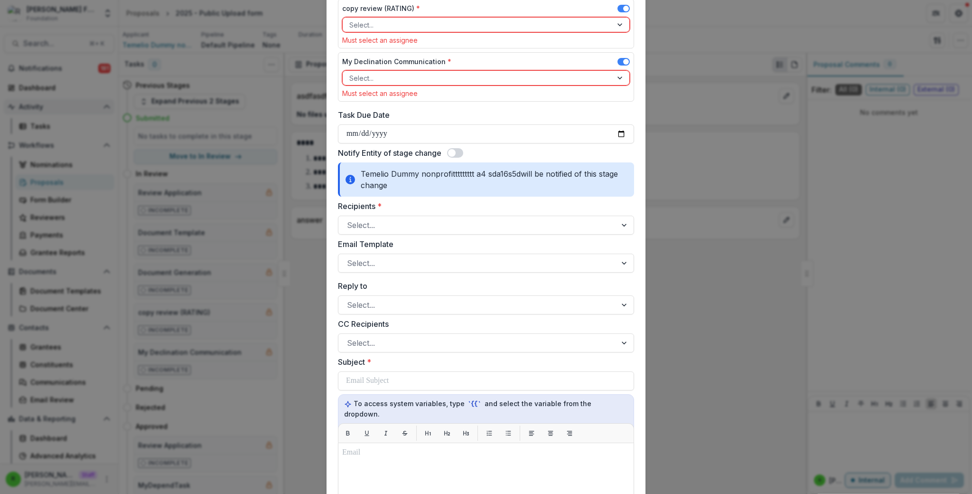
click at [61, 106] on div "**********" at bounding box center [486, 247] width 972 height 494
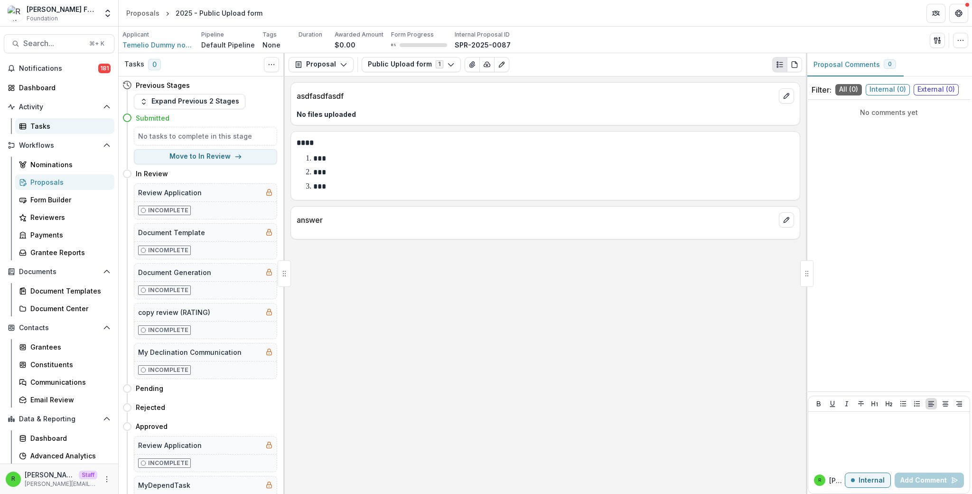
click at [64, 122] on div "Tasks" at bounding box center [68, 126] width 76 height 10
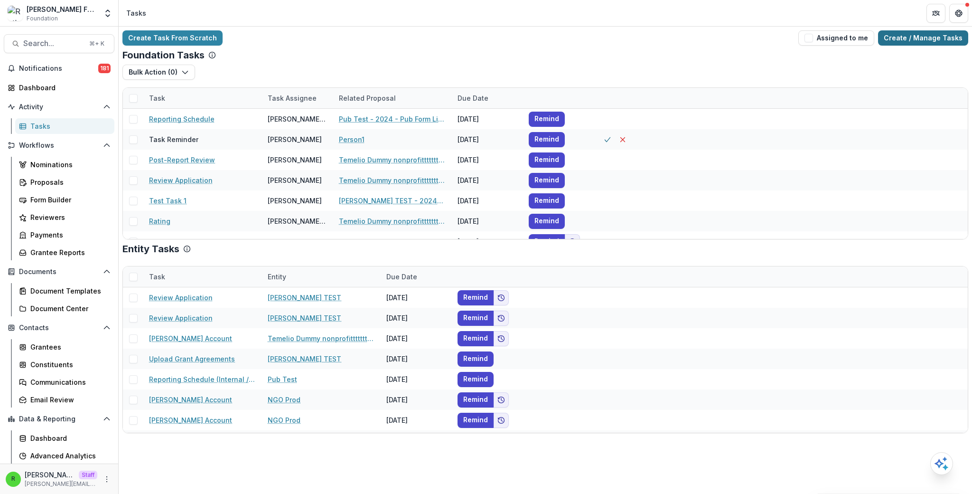
click at [936, 33] on link "Create / Manage Tasks" at bounding box center [923, 37] width 90 height 15
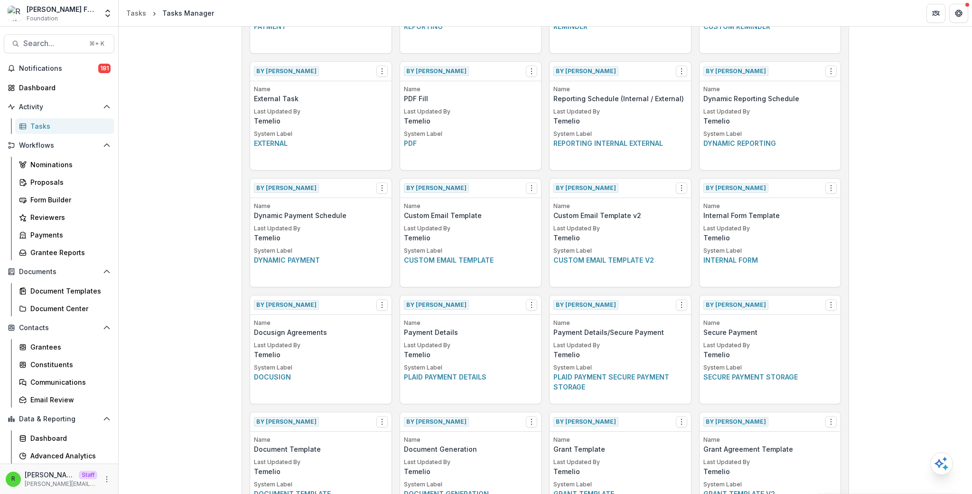
scroll to position [1355, 0]
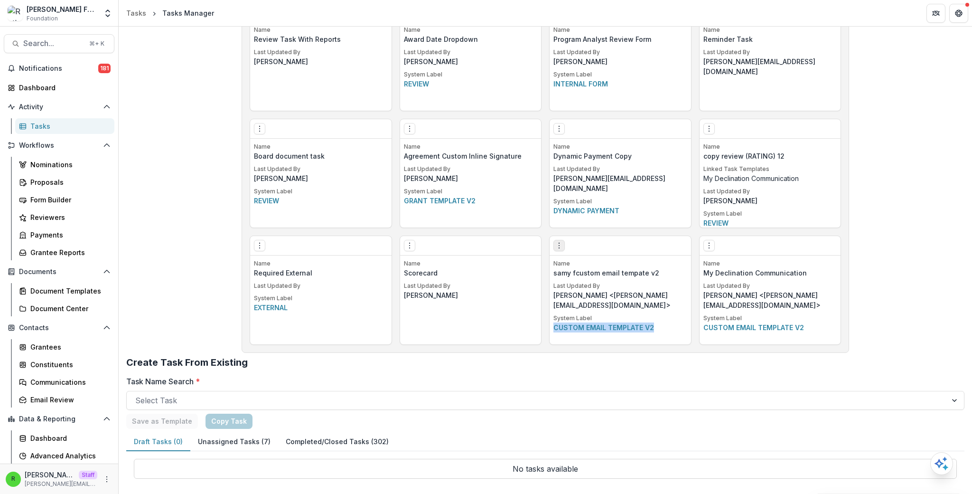
click at [557, 244] on icon "Options" at bounding box center [559, 246] width 8 height 8
click at [570, 265] on link "Edit" at bounding box center [613, 265] width 116 height 16
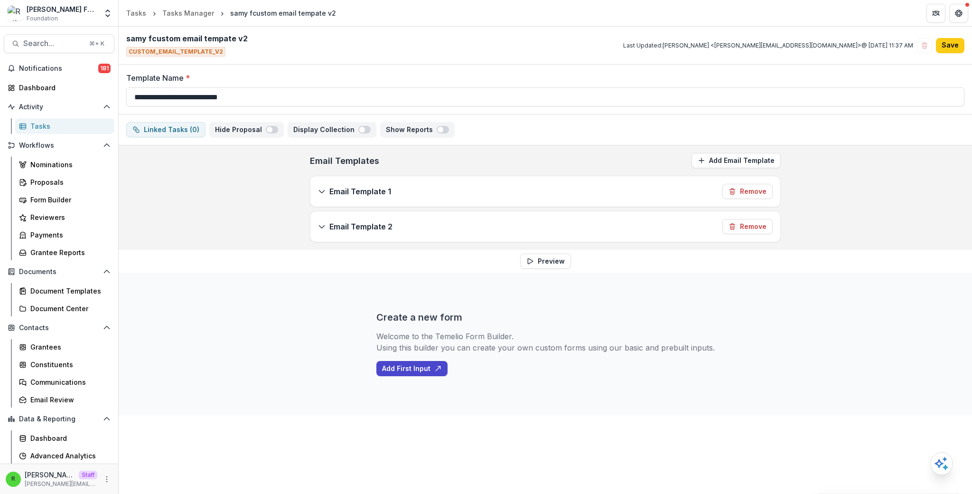
click at [440, 191] on div "Email Template 1 Remove" at bounding box center [545, 191] width 470 height 30
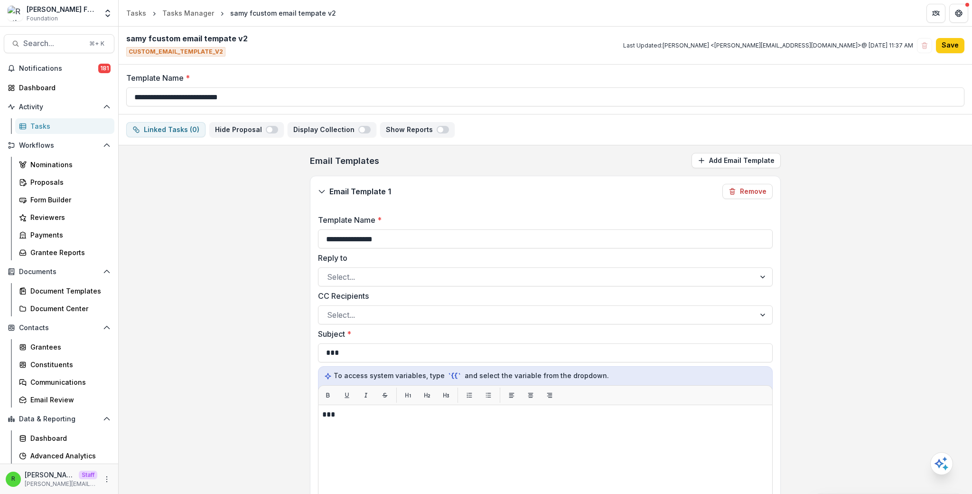
click at [409, 198] on div "Email Template 1 Remove" at bounding box center [545, 191] width 470 height 30
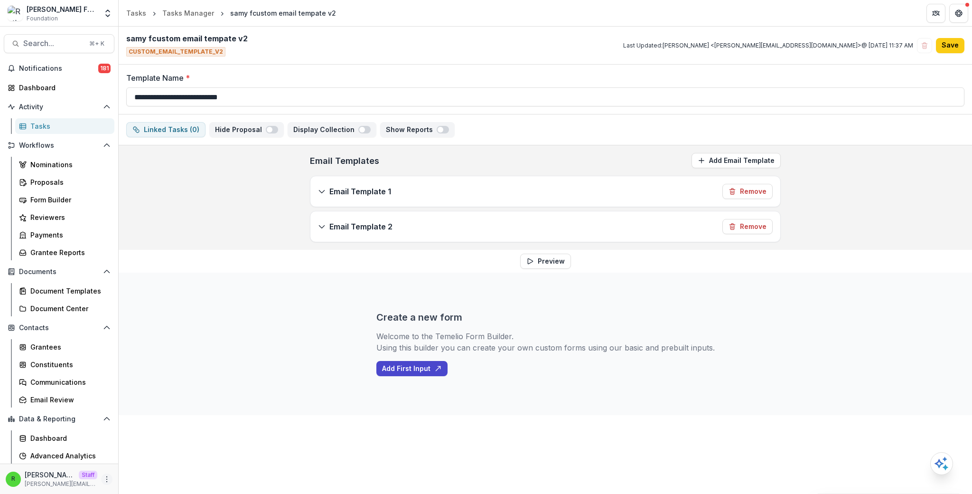
click at [105, 480] on icon "More" at bounding box center [107, 479] width 8 height 8
click at [166, 461] on link "User Settings" at bounding box center [167, 459] width 102 height 16
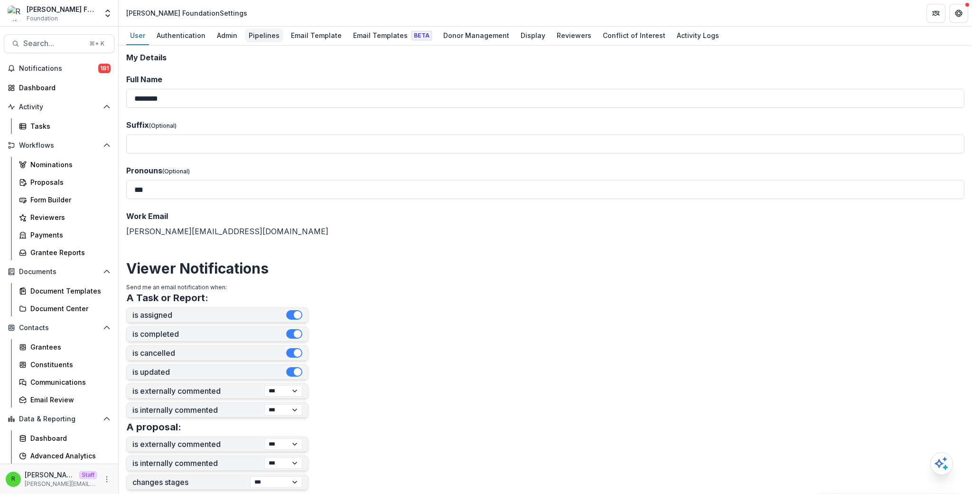
click at [258, 28] on link "Pipelines" at bounding box center [264, 36] width 38 height 19
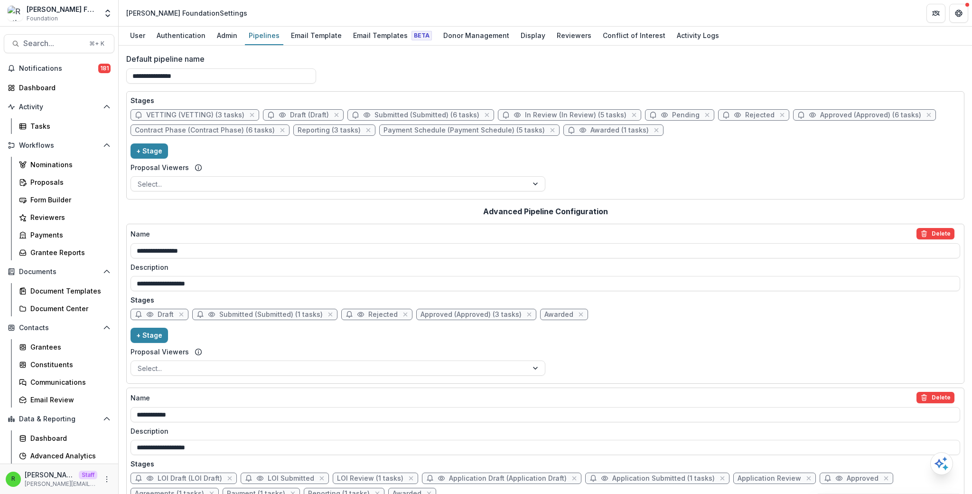
click at [162, 135] on span "Contract Phase (Contract Phase) (6 tasks)" at bounding box center [210, 129] width 159 height 11
click at [165, 132] on span "Contract Phase (Contract Phase) (6 tasks)" at bounding box center [205, 130] width 140 height 8
select select "********"
select select
click at [171, 131] on span "Contract Phase (Contract Phase) (6 tasks)" at bounding box center [205, 130] width 140 height 8
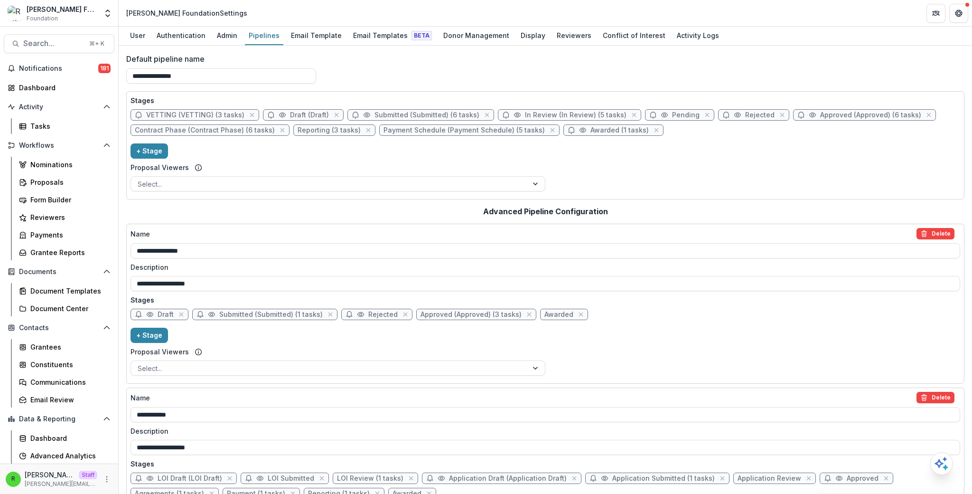
select select "********"
select select
click at [47, 181] on div "Proposals" at bounding box center [68, 182] width 76 height 10
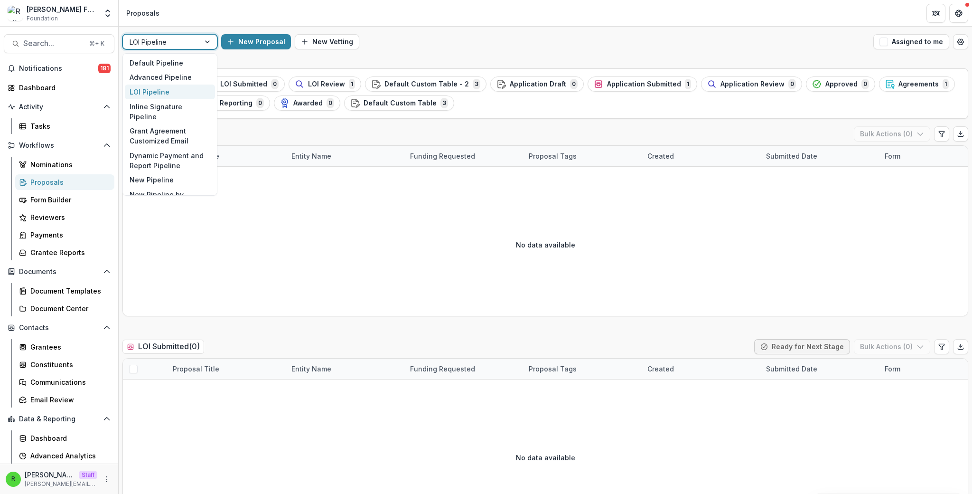
click at [179, 47] on div at bounding box center [162, 42] width 64 height 12
click at [180, 64] on div "Default Pipeline" at bounding box center [170, 63] width 90 height 15
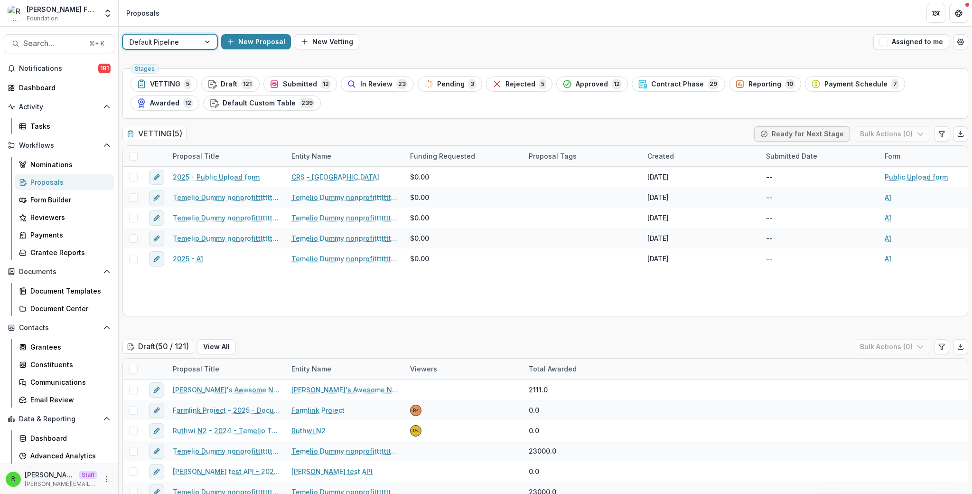
scroll to position [423, 0]
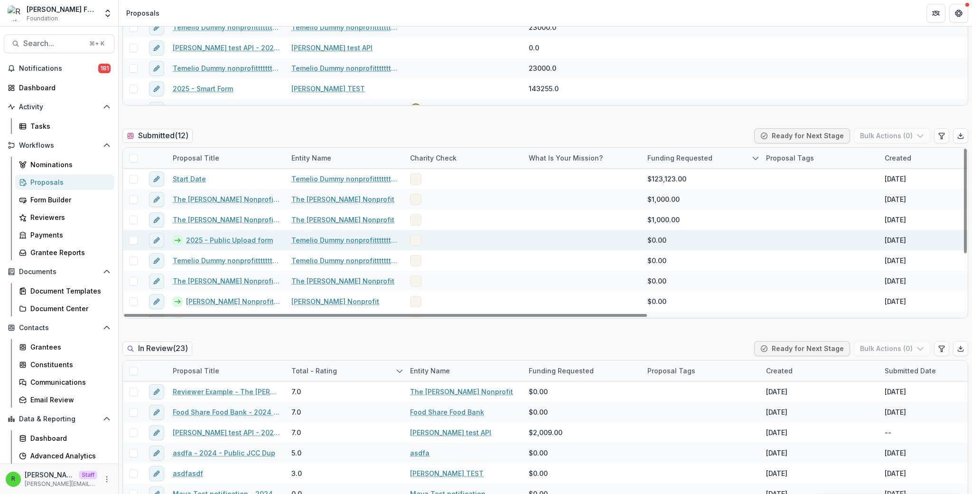
click at [230, 238] on link "2025 - Public Upload form" at bounding box center [229, 240] width 87 height 10
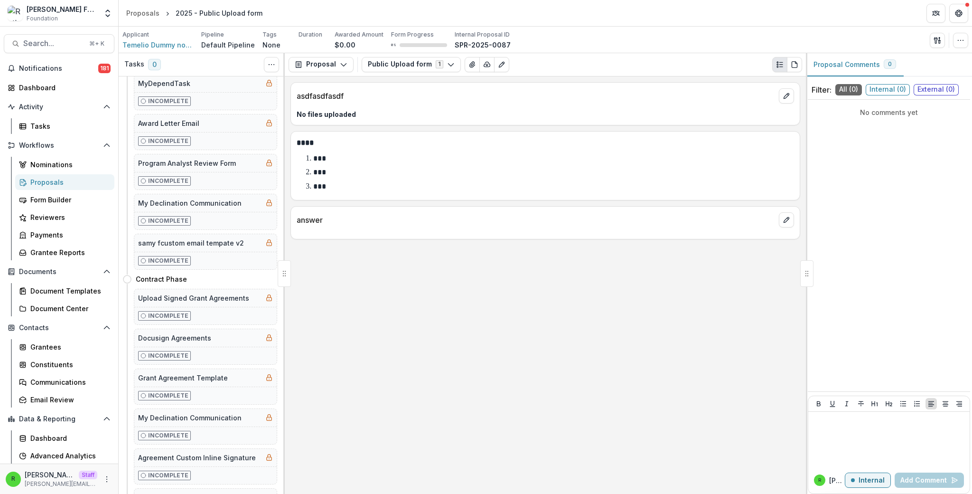
scroll to position [356, 0]
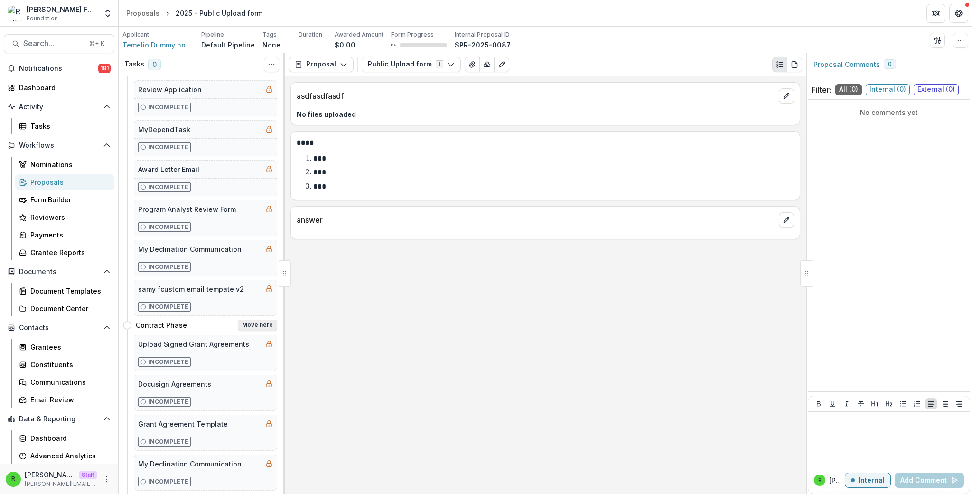
click at [251, 325] on button "Move here" at bounding box center [257, 325] width 39 height 11
select select "**********"
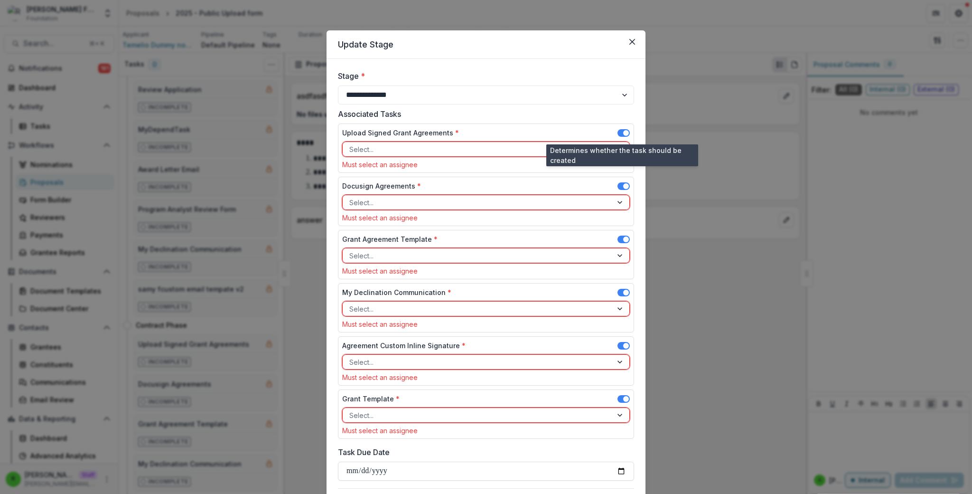
click at [621, 130] on span at bounding box center [624, 133] width 12 height 8
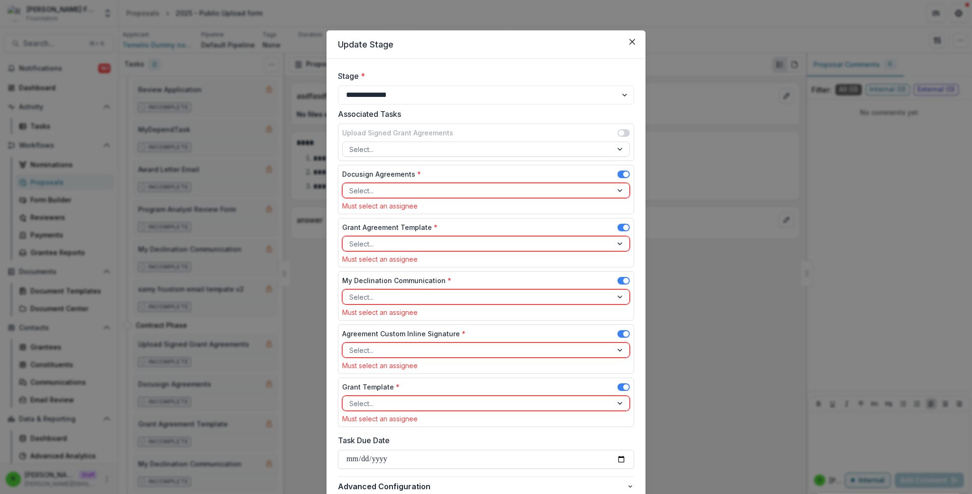
click at [621, 172] on span at bounding box center [624, 174] width 12 height 8
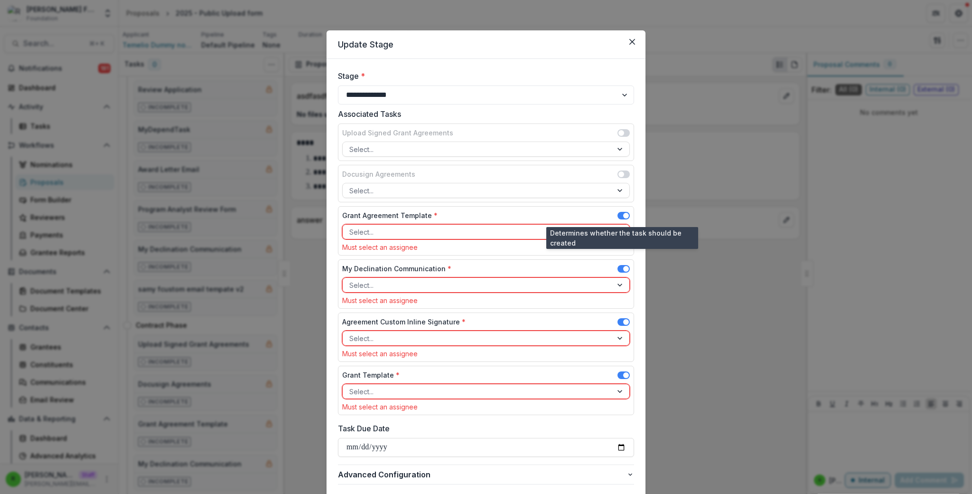
click at [620, 215] on span at bounding box center [624, 216] width 12 height 8
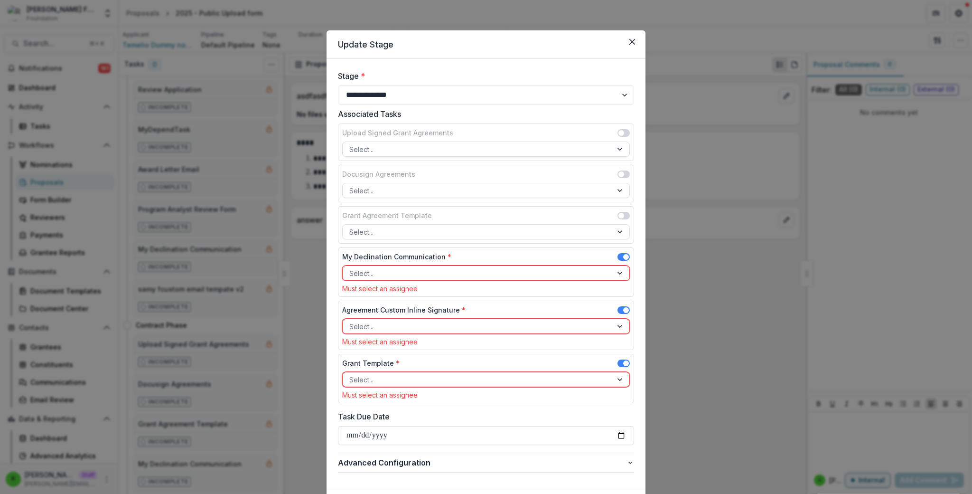
click at [621, 313] on span at bounding box center [624, 310] width 12 height 8
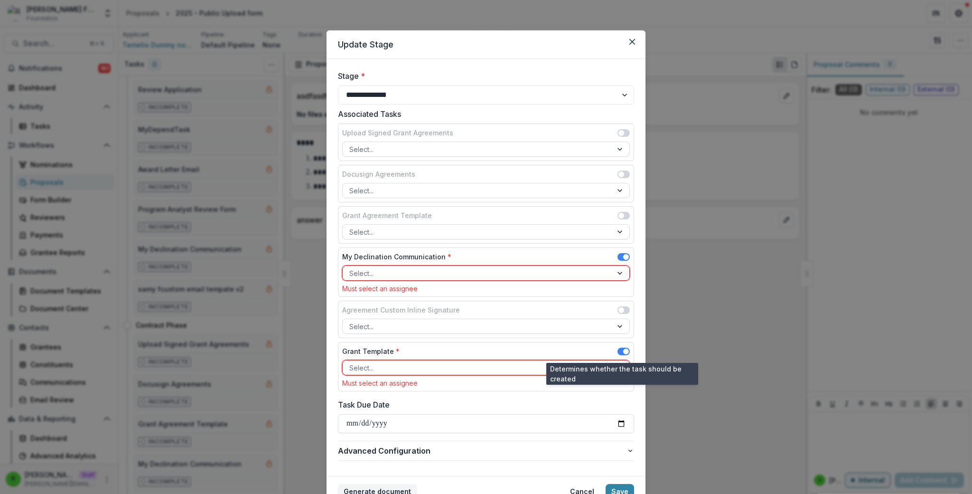
click at [621, 352] on span at bounding box center [624, 352] width 12 height 8
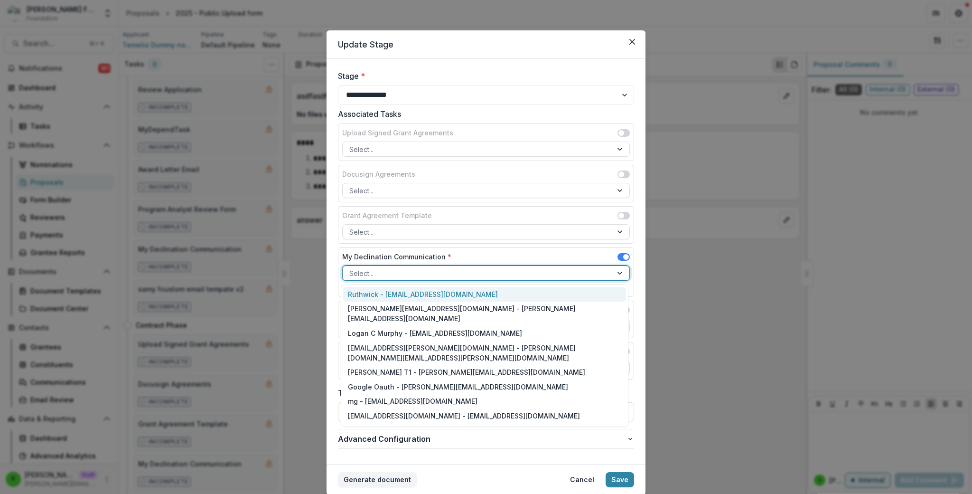
click at [513, 277] on div at bounding box center [477, 273] width 256 height 12
click at [503, 295] on div "Ruthwick - ruthwick@trytemelio.com" at bounding box center [484, 294] width 283 height 15
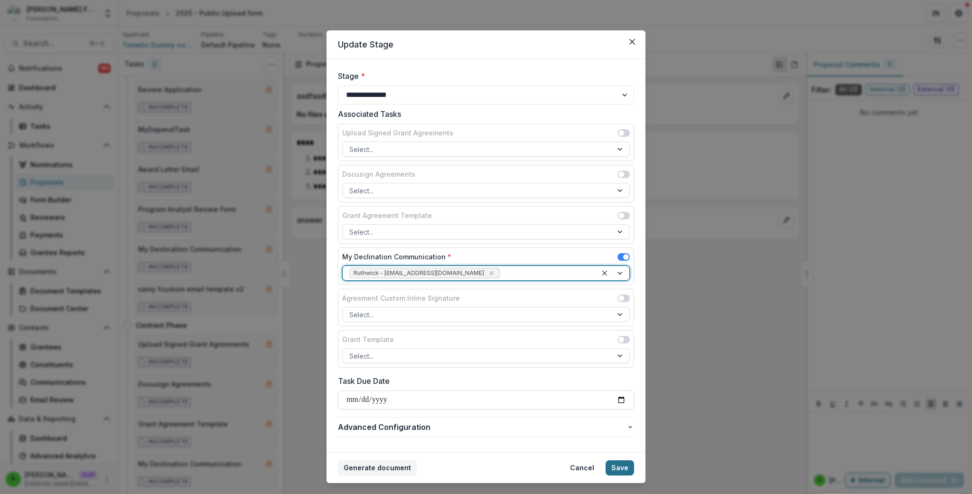
click at [637, 480] on footer "Generate document Cancel Save" at bounding box center [486, 467] width 319 height 31
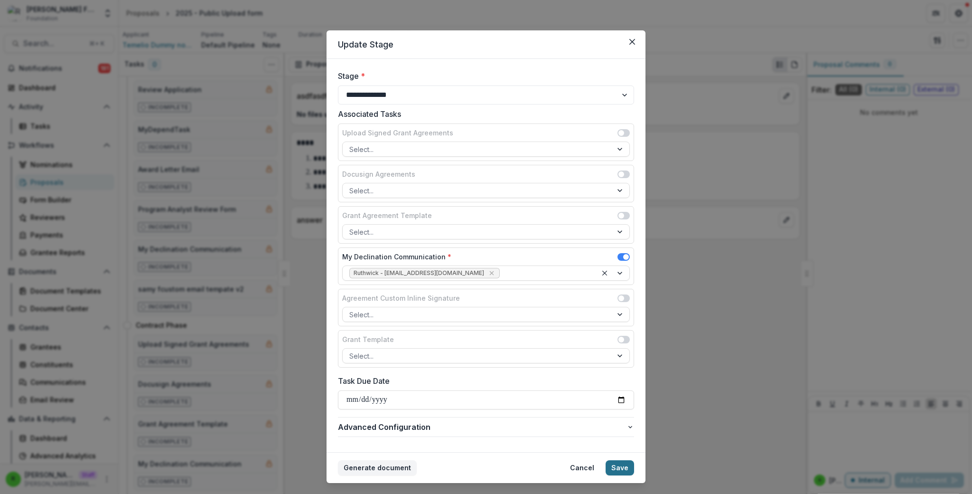
click at [630, 471] on button "Save" at bounding box center [620, 467] width 28 height 15
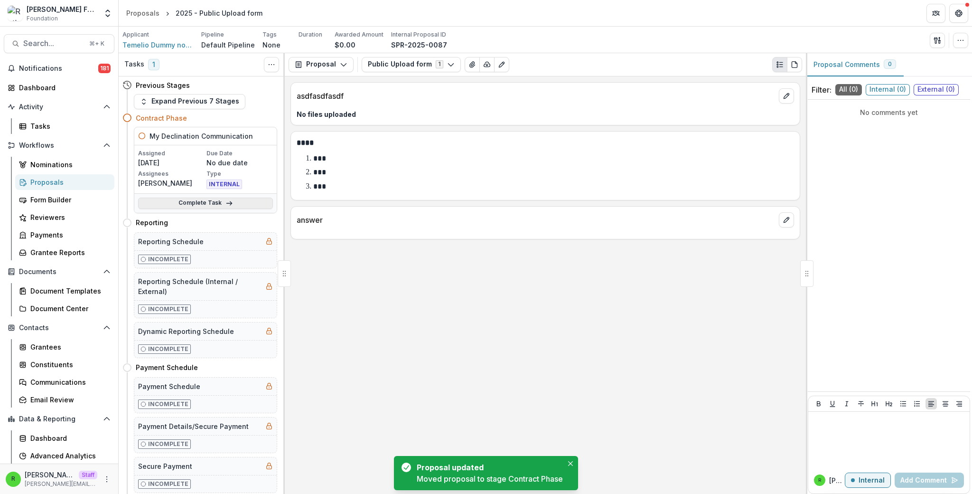
click at [187, 201] on link "Complete Task" at bounding box center [205, 202] width 135 height 11
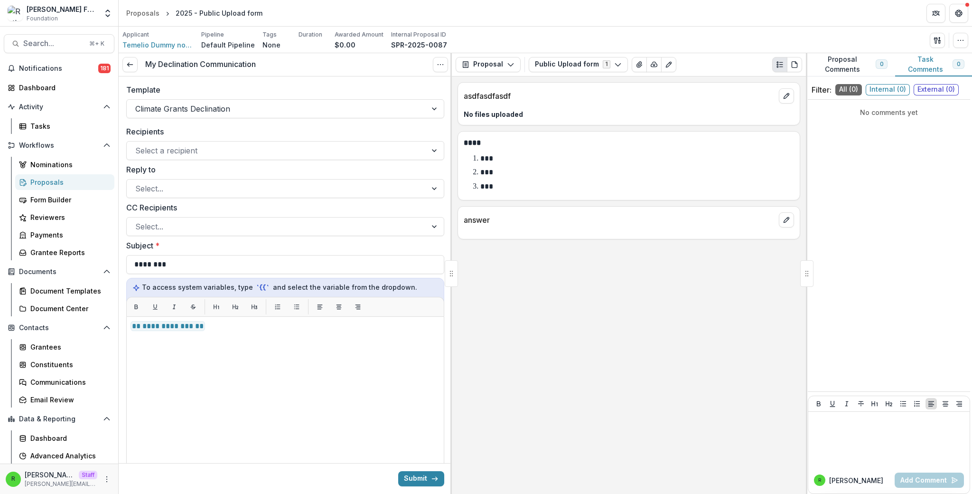
click at [194, 63] on h3 "My Declination Communication" at bounding box center [200, 64] width 111 height 9
click at [259, 77] on div "Template Climate Grants Declination" at bounding box center [285, 100] width 333 height 49
click at [261, 77] on div "Template Climate Grants Declination" at bounding box center [285, 100] width 333 height 49
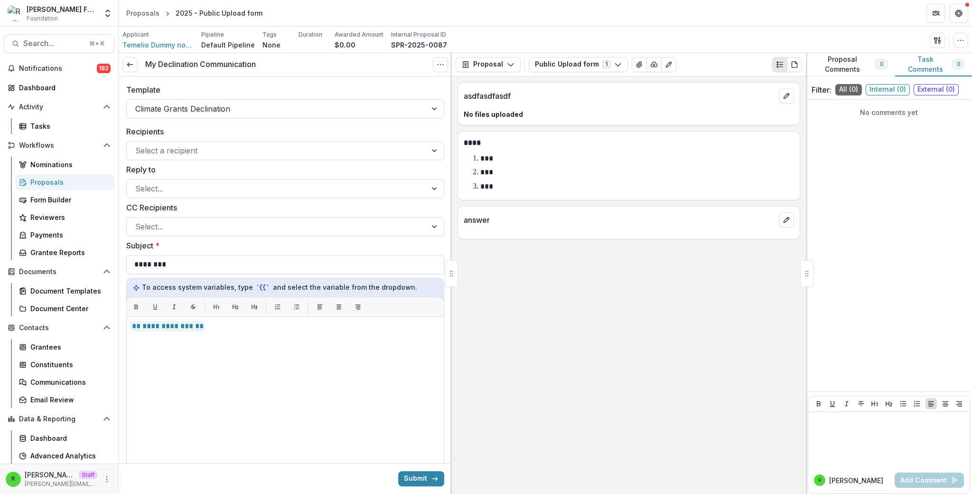
click at [72, 182] on div "Proposals" at bounding box center [68, 182] width 76 height 10
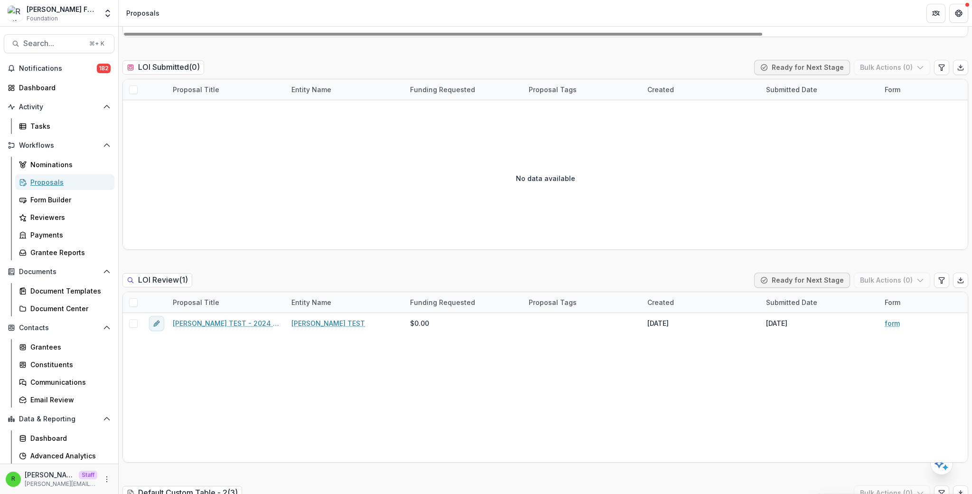
scroll to position [382, 0]
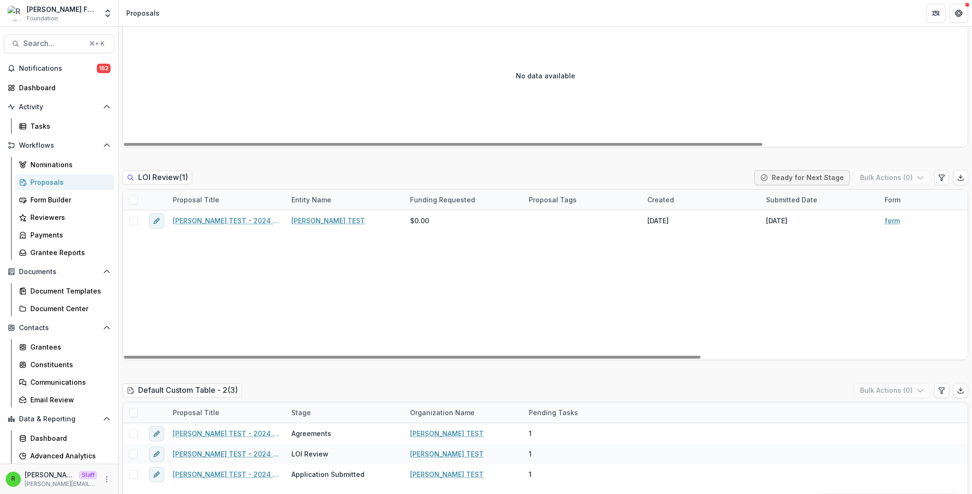
click at [135, 198] on span at bounding box center [133, 200] width 9 height 9
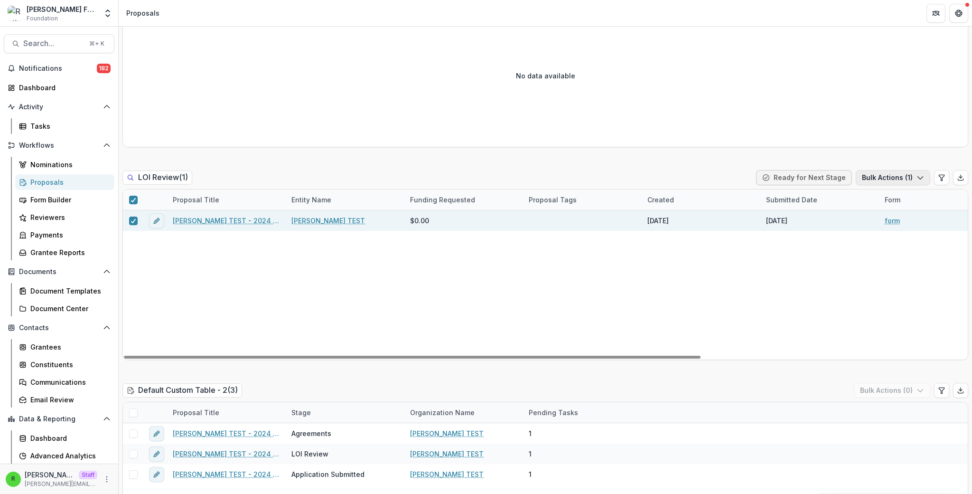
click at [897, 176] on button "Bulk Actions ( 1 )" at bounding box center [893, 177] width 75 height 15
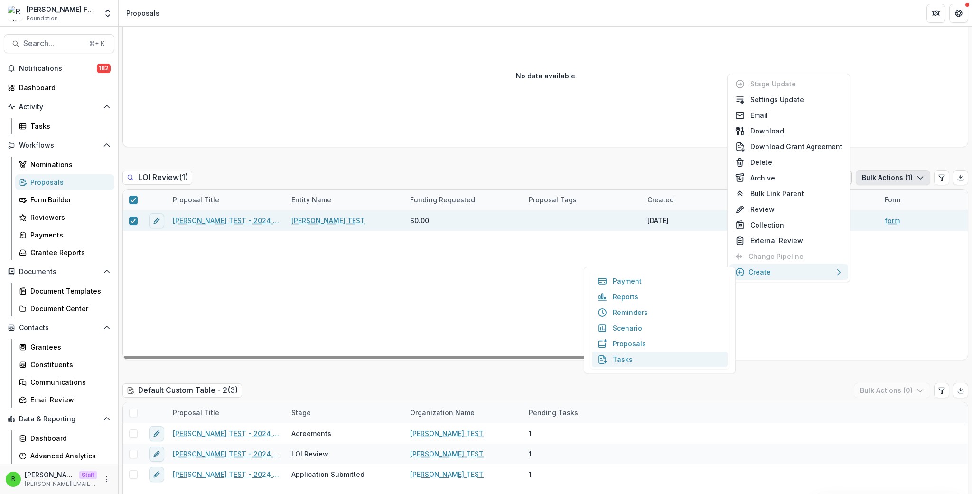
click at [659, 357] on button "Tasks" at bounding box center [660, 359] width 136 height 16
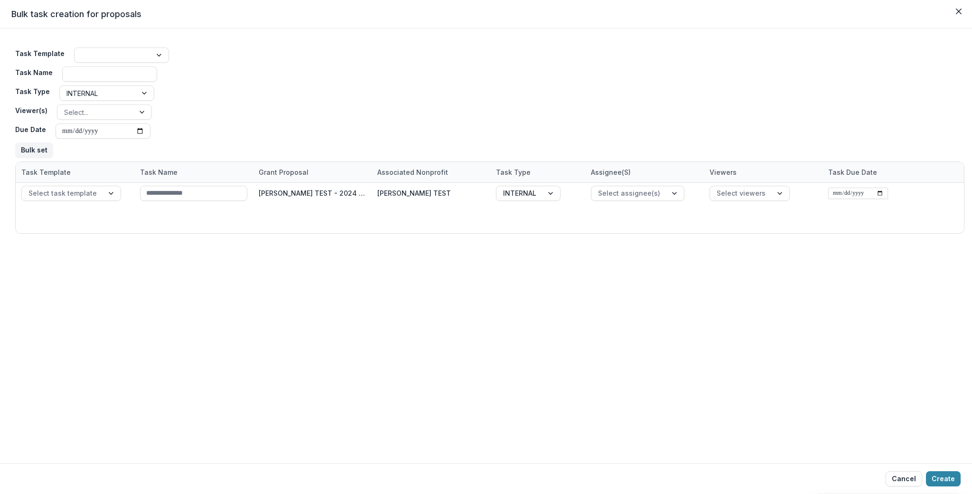
click at [392, 97] on div "Task Template Task Name Task Type INTERNAL Viewer(s) Select... Due Date Bulk set" at bounding box center [490, 103] width 950 height 118
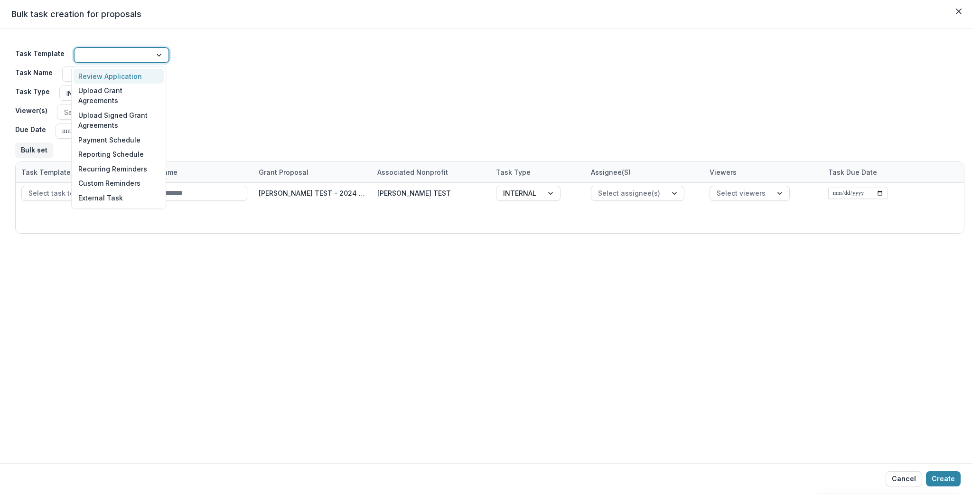
click at [90, 49] on div at bounding box center [113, 55] width 64 height 12
click at [103, 76] on div "Review Application" at bounding box center [119, 76] width 90 height 15
type input "**********"
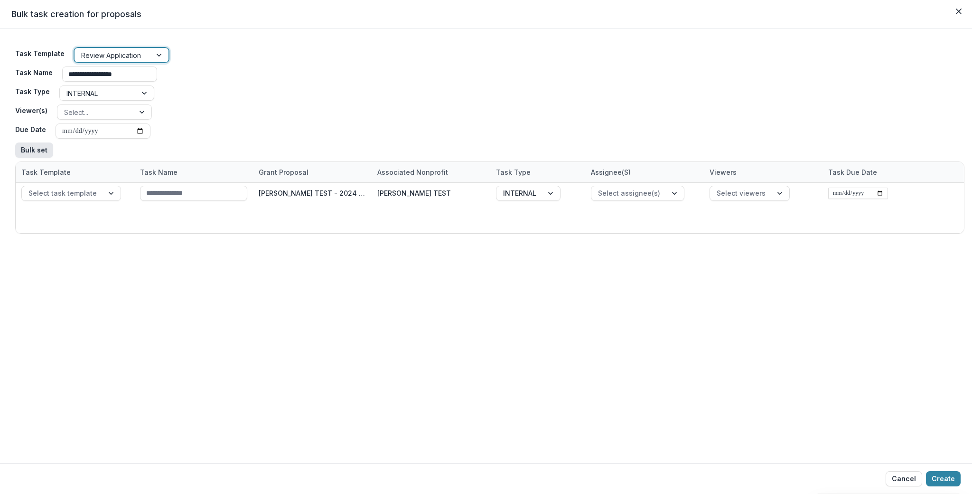
click at [33, 150] on button "Bulk set" at bounding box center [34, 149] width 38 height 15
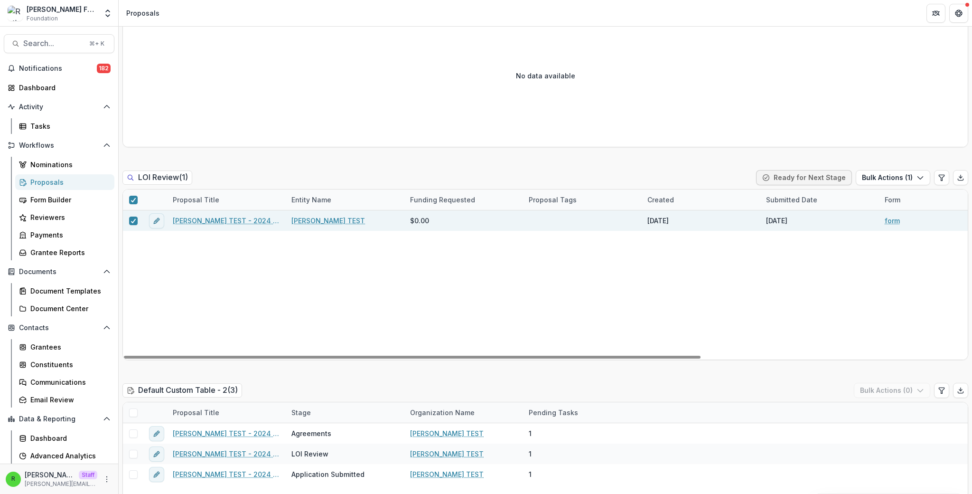
scroll to position [566, 0]
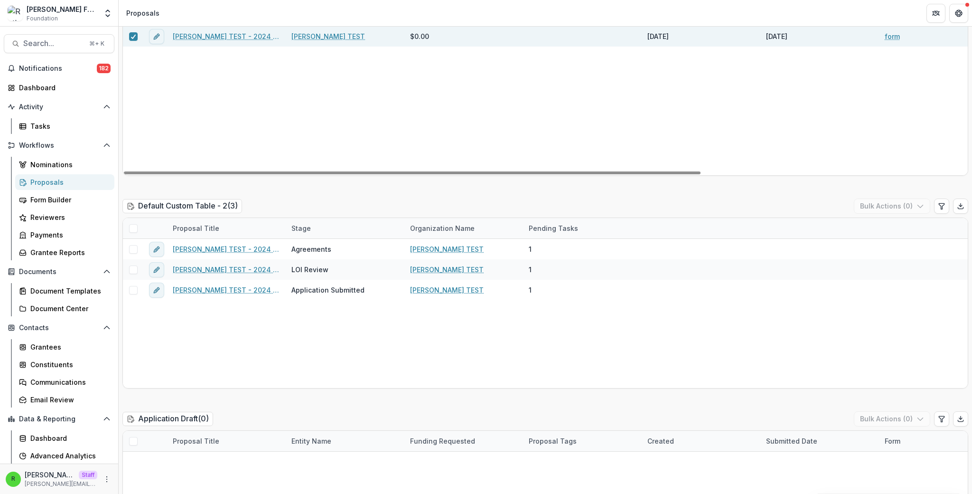
click at [132, 230] on span at bounding box center [133, 228] width 9 height 9
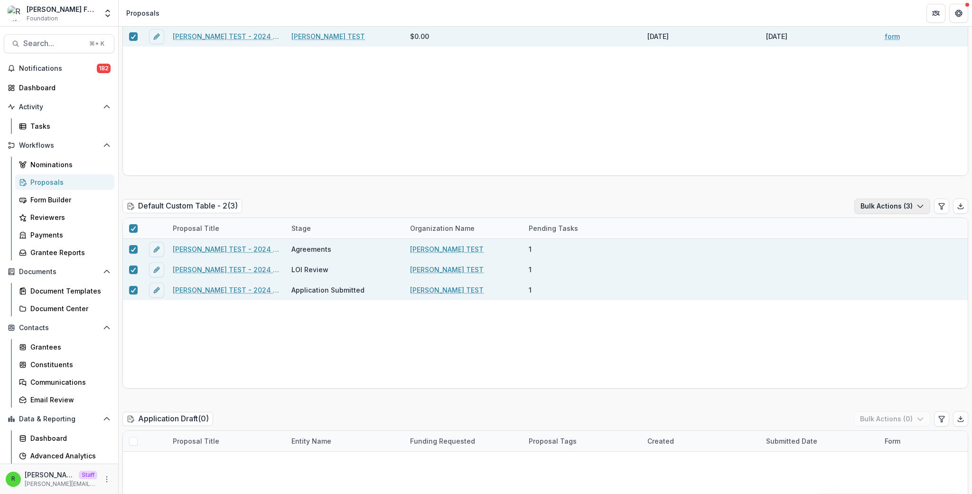
click at [868, 200] on button "Bulk Actions ( 3 )" at bounding box center [893, 205] width 76 height 15
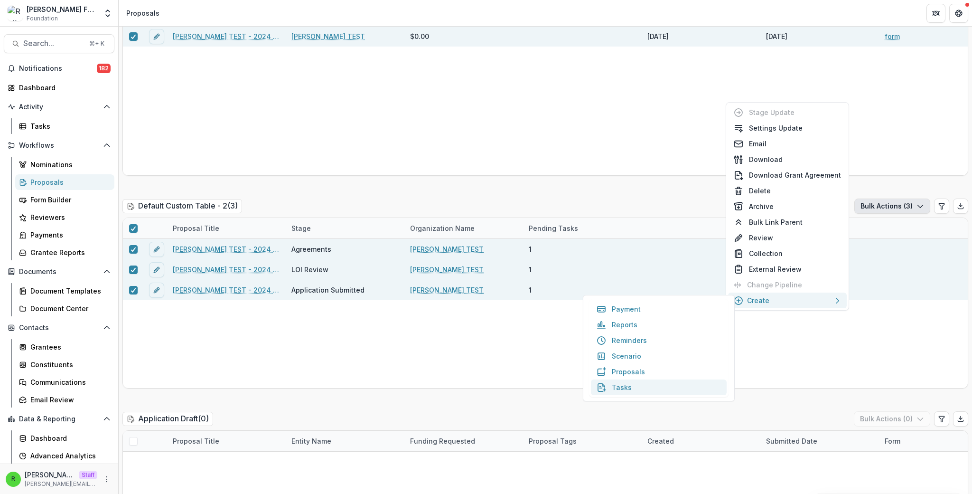
click at [627, 388] on button "Tasks" at bounding box center [659, 387] width 136 height 16
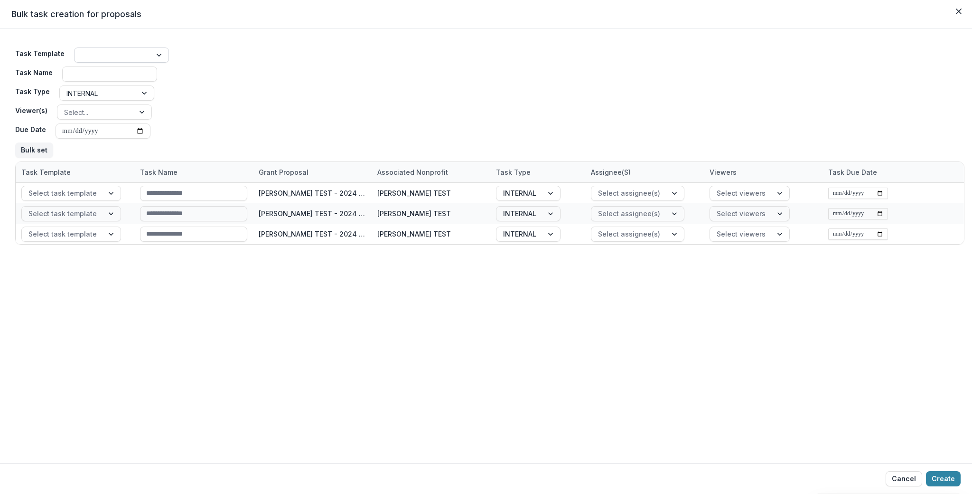
click at [131, 57] on div at bounding box center [113, 55] width 64 height 12
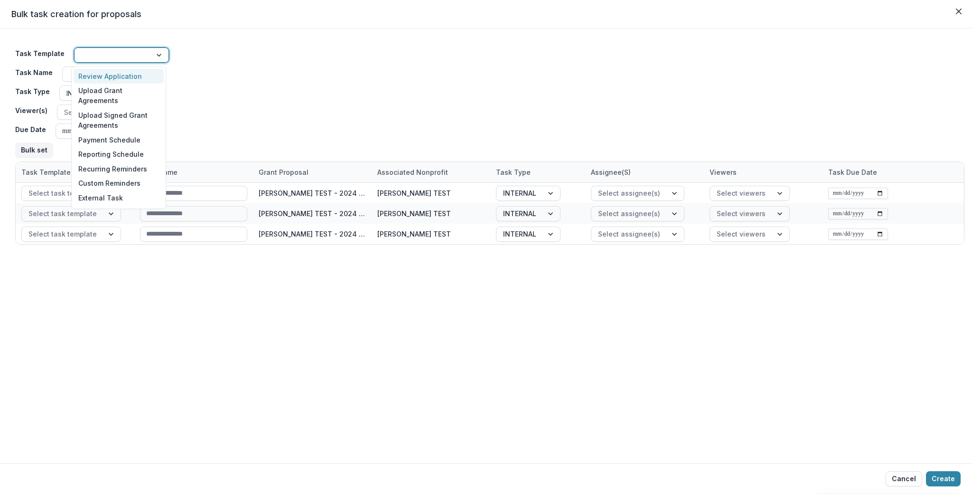
click at [132, 78] on div "Review Application" at bounding box center [119, 76] width 90 height 15
type input "**********"
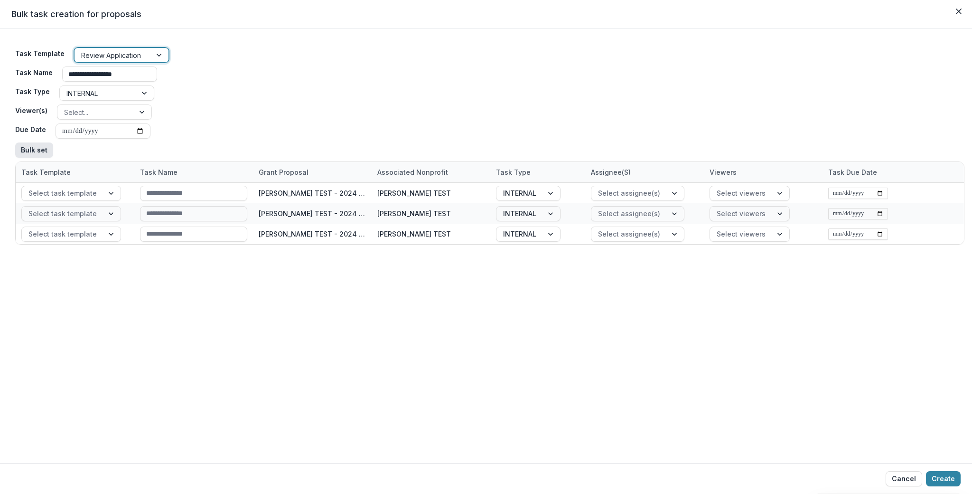
click at [42, 150] on button "Bulk set" at bounding box center [34, 149] width 38 height 15
click at [664, 340] on div "**********" at bounding box center [486, 245] width 972 height 434
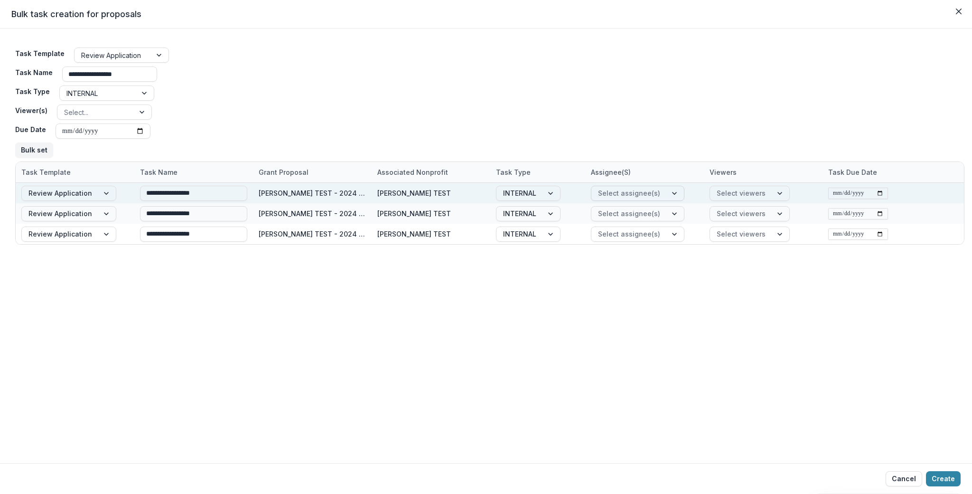
click at [623, 191] on div at bounding box center [629, 193] width 62 height 12
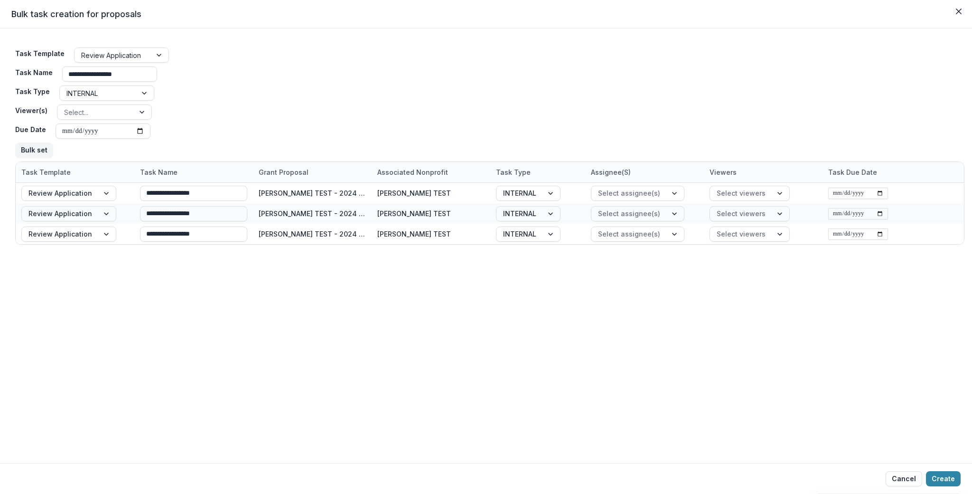
click at [763, 332] on div "**********" at bounding box center [486, 245] width 972 height 434
click at [277, 79] on div "**********" at bounding box center [490, 103] width 950 height 118
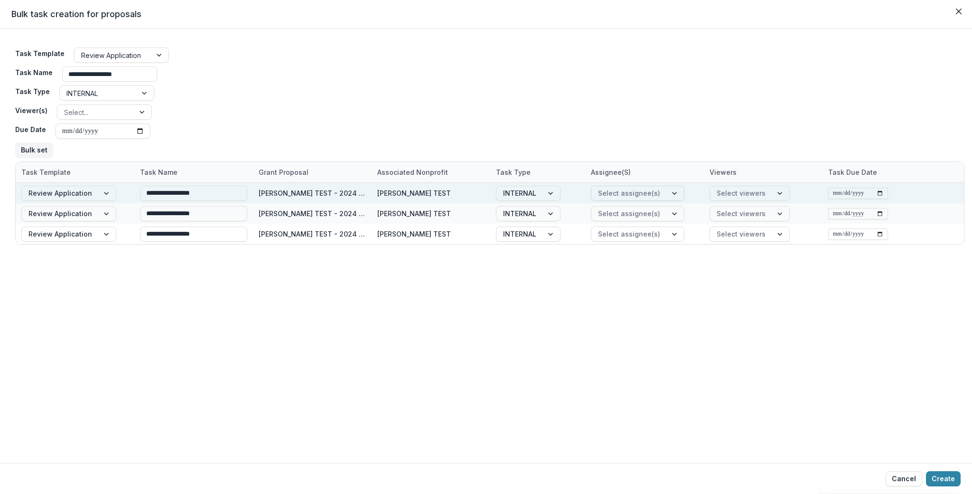
click at [649, 188] on div at bounding box center [629, 193] width 62 height 12
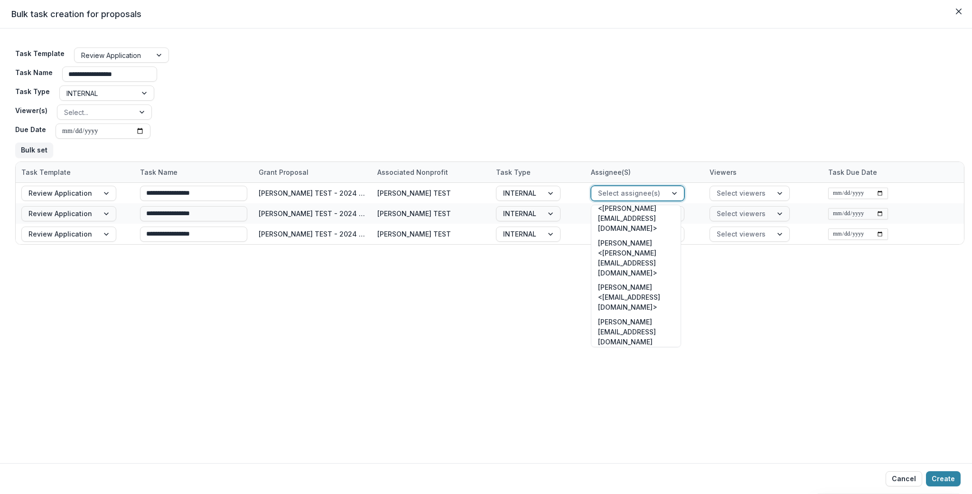
scroll to position [0, 0]
drag, startPoint x: 714, startPoint y: 308, endPoint x: 702, endPoint y: 301, distance: 14.9
click at [714, 308] on div "**********" at bounding box center [486, 245] width 972 height 434
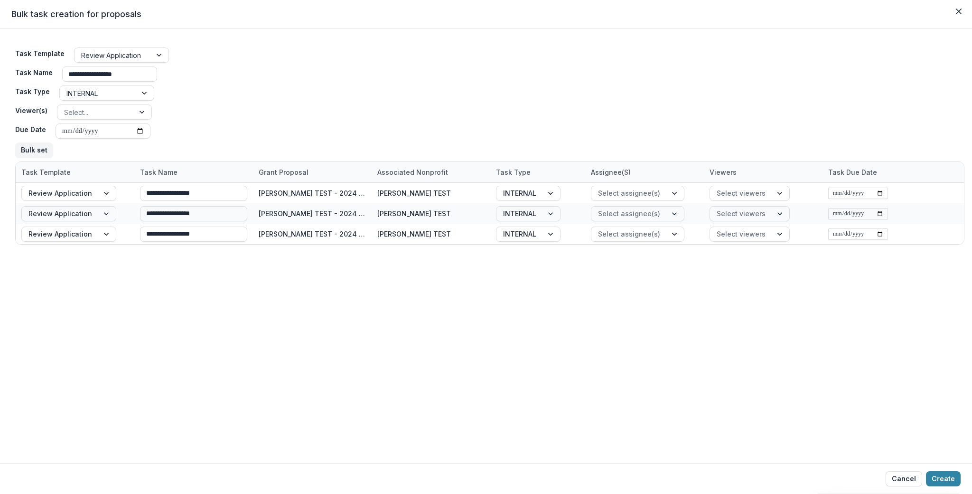
click at [29, 91] on label "Task Type" at bounding box center [32, 91] width 35 height 10
click at [66, 91] on input "Task Type" at bounding box center [67, 93] width 2 height 10
click at [75, 90] on div at bounding box center [98, 93] width 64 height 12
click at [76, 90] on div at bounding box center [98, 93] width 64 height 12
click at [199, 94] on div "**********" at bounding box center [490, 103] width 950 height 118
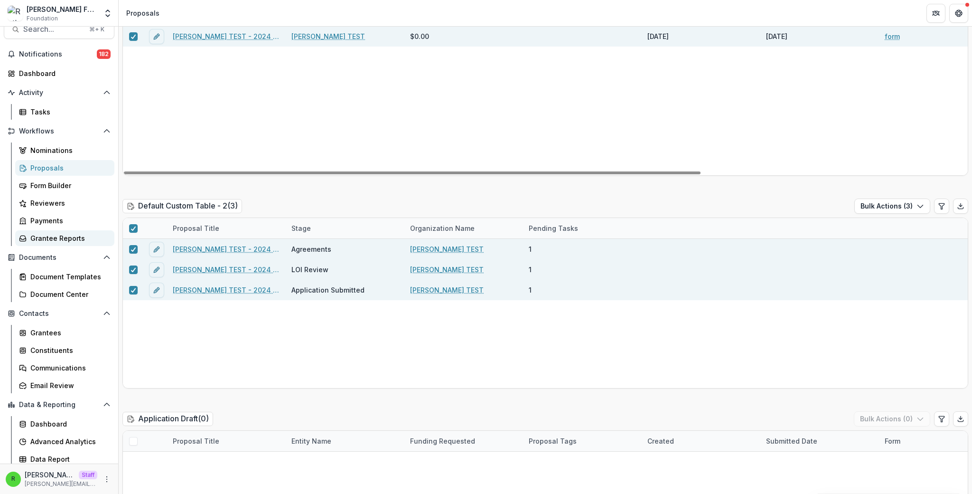
scroll to position [35, 0]
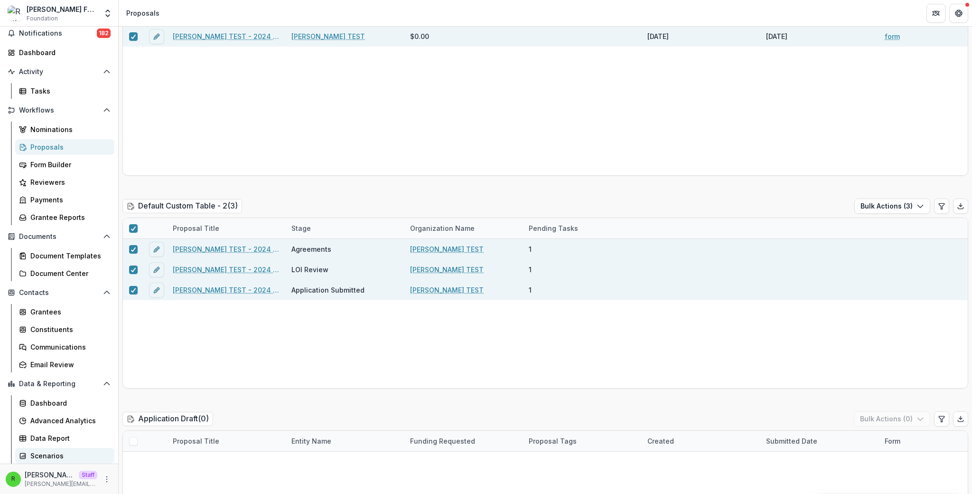
click at [71, 454] on div "Scenarios" at bounding box center [68, 456] width 76 height 10
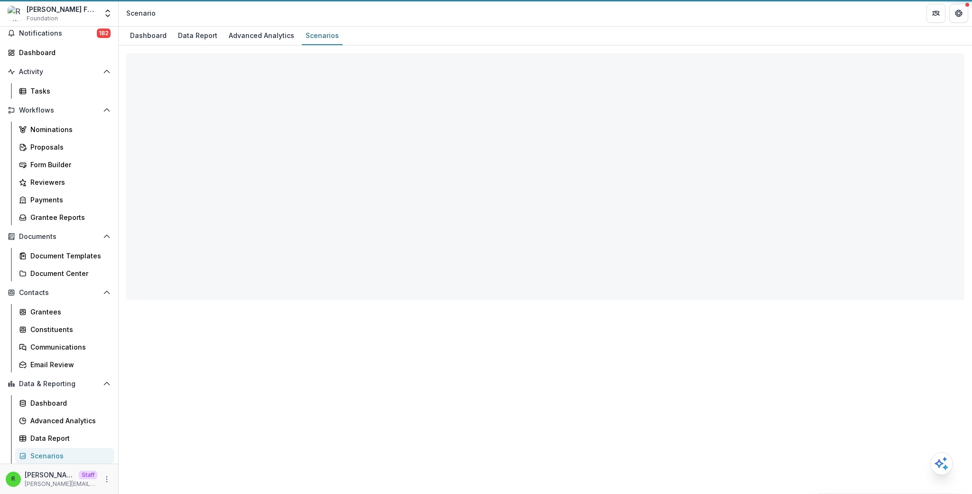
select select "**********"
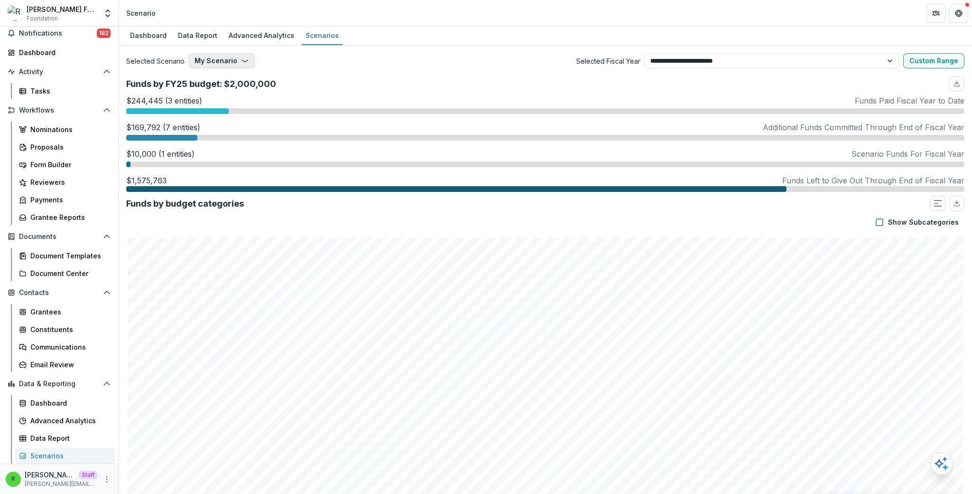
click at [233, 63] on button "My Scenario" at bounding box center [221, 60] width 66 height 15
click at [243, 57] on icon "button" at bounding box center [245, 61] width 8 height 8
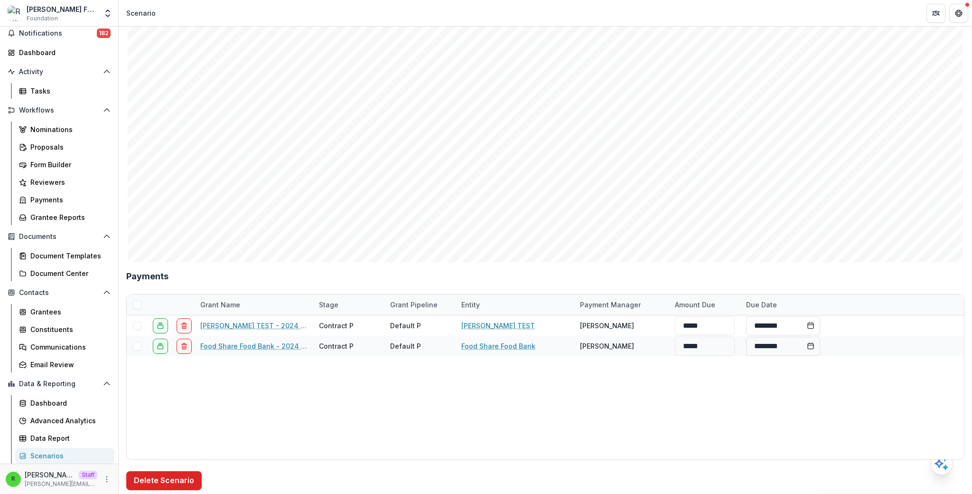
click at [180, 482] on button "Delete Scenario" at bounding box center [163, 480] width 75 height 19
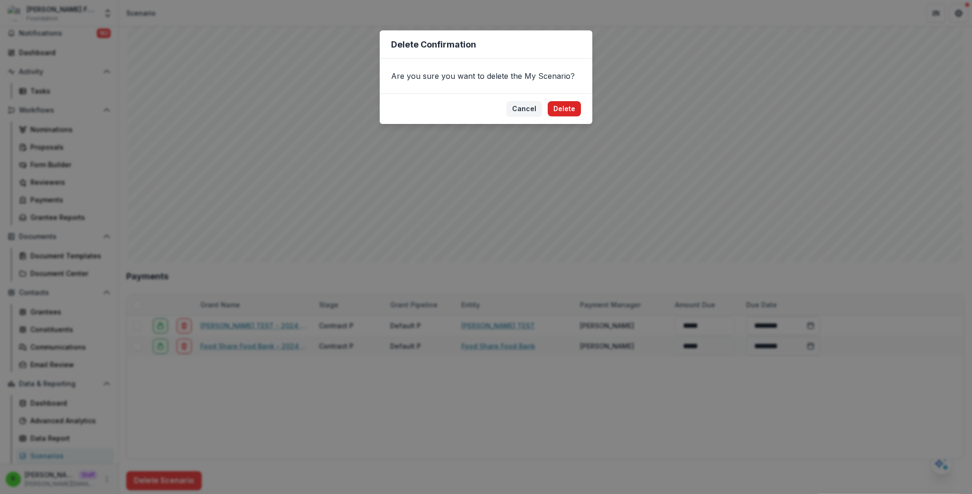
click at [574, 110] on button "Delete" at bounding box center [564, 108] width 33 height 15
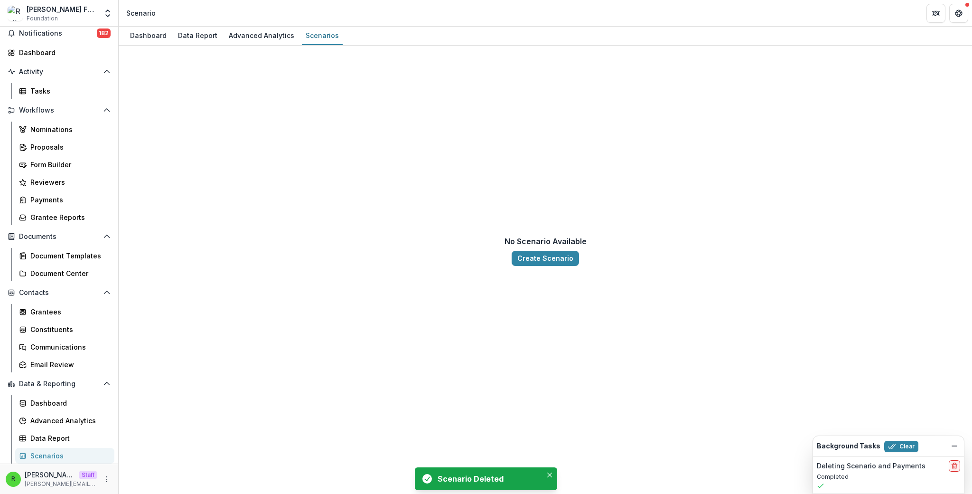
click at [477, 138] on div "No Scenario Available Create Scenario" at bounding box center [545, 250] width 838 height 395
click at [548, 257] on button "Create Scenario" at bounding box center [545, 258] width 67 height 15
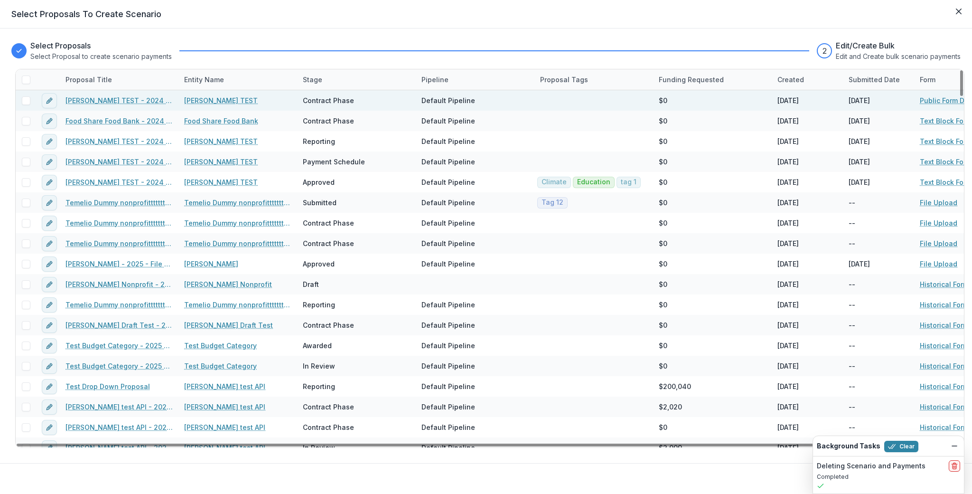
click at [27, 101] on span at bounding box center [26, 100] width 9 height 9
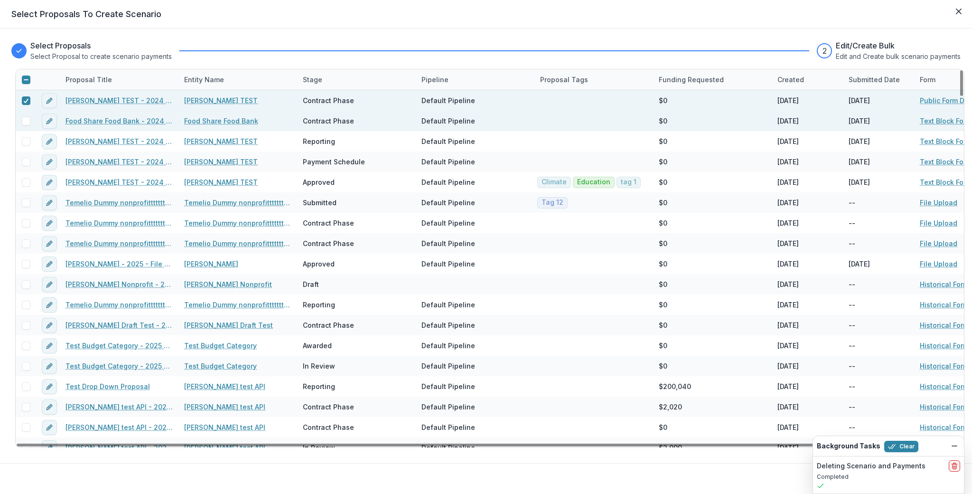
click at [24, 119] on span at bounding box center [26, 121] width 9 height 9
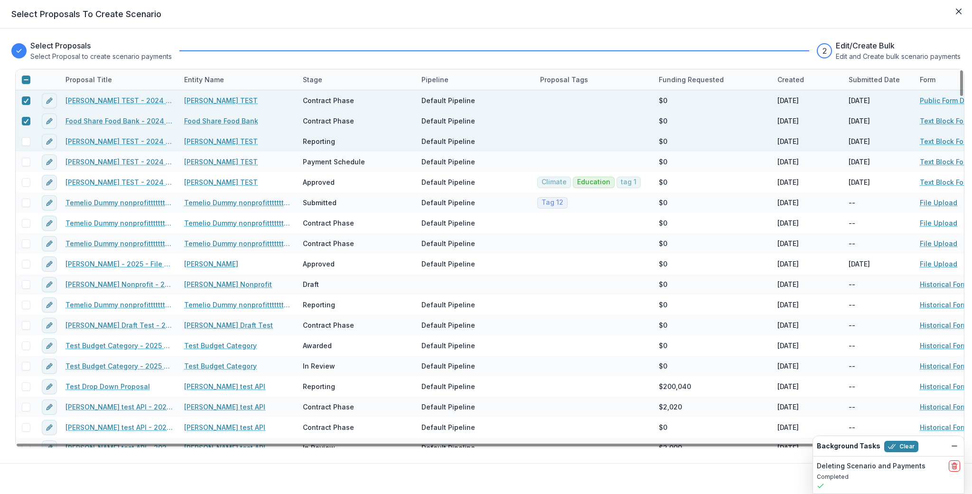
click at [26, 136] on div at bounding box center [26, 141] width 20 height 20
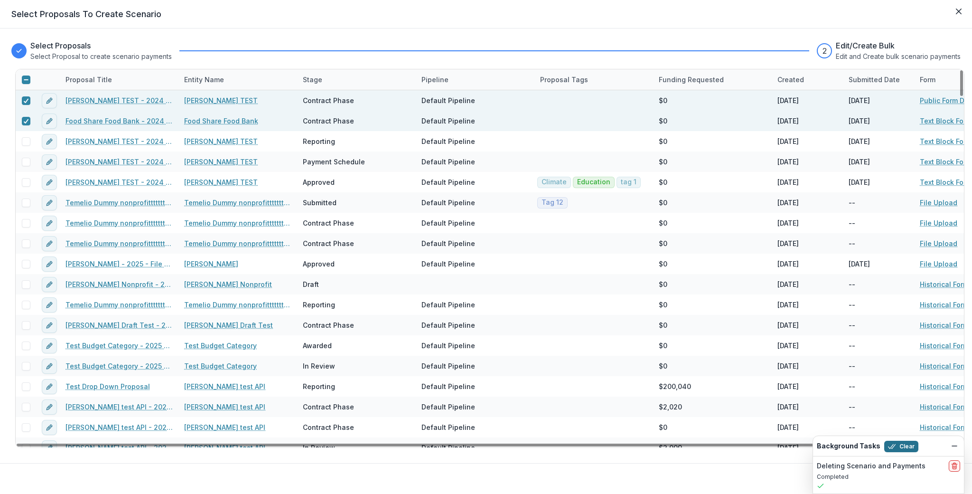
click at [910, 451] on button "Clear" at bounding box center [901, 446] width 34 height 11
click at [933, 478] on button "Next" at bounding box center [941, 478] width 28 height 15
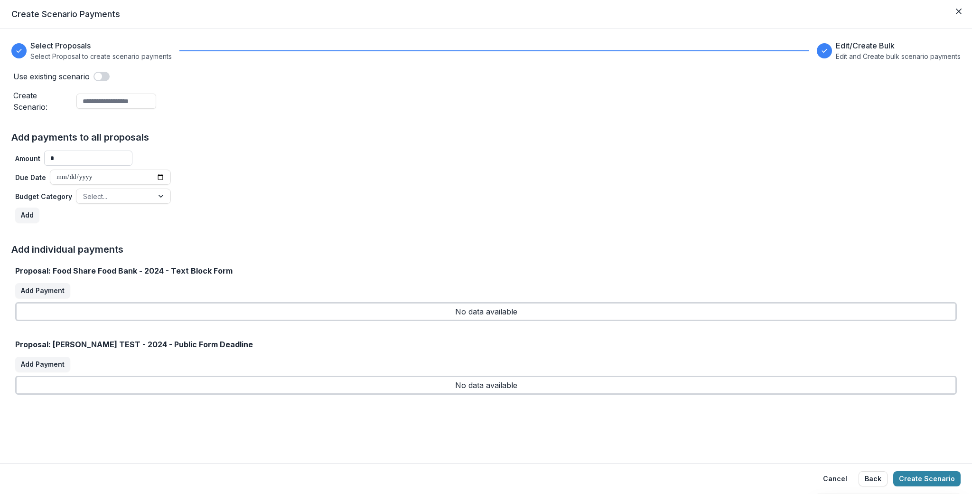
click at [73, 151] on input "*" at bounding box center [88, 157] width 88 height 15
type input "******"
click at [154, 169] on input "date" at bounding box center [110, 176] width 121 height 15
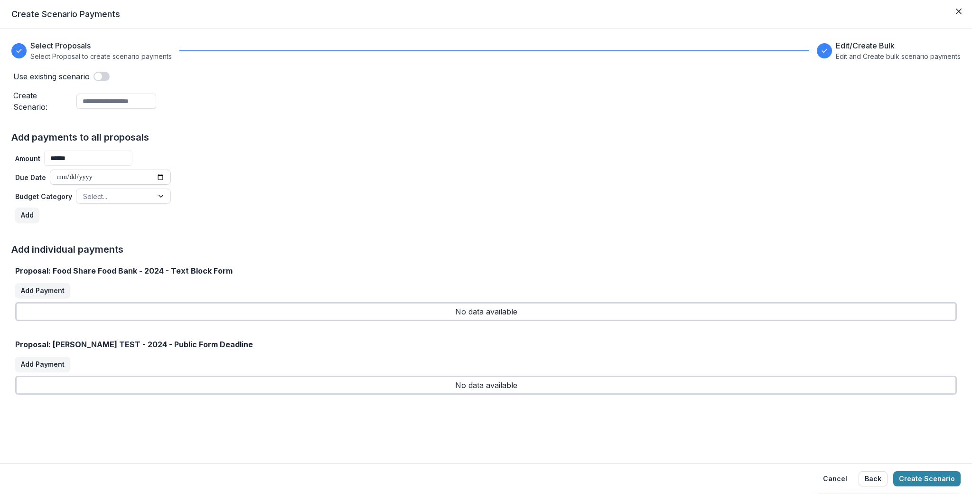
type input "**********"
click at [85, 191] on div at bounding box center [115, 196] width 64 height 12
click at [92, 222] on div "Education" at bounding box center [96, 224] width 33 height 10
click at [28, 207] on button "Add" at bounding box center [27, 214] width 24 height 15
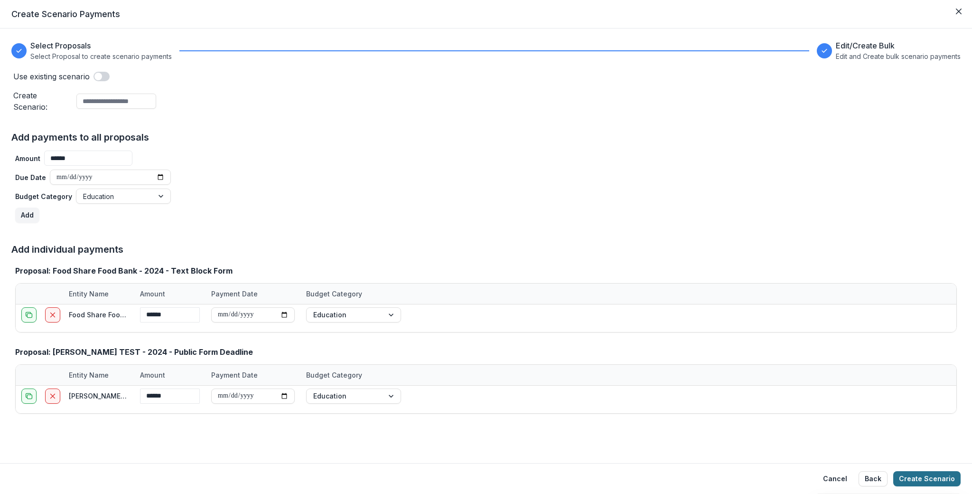
click at [914, 476] on button "Create Scenario" at bounding box center [926, 478] width 67 height 15
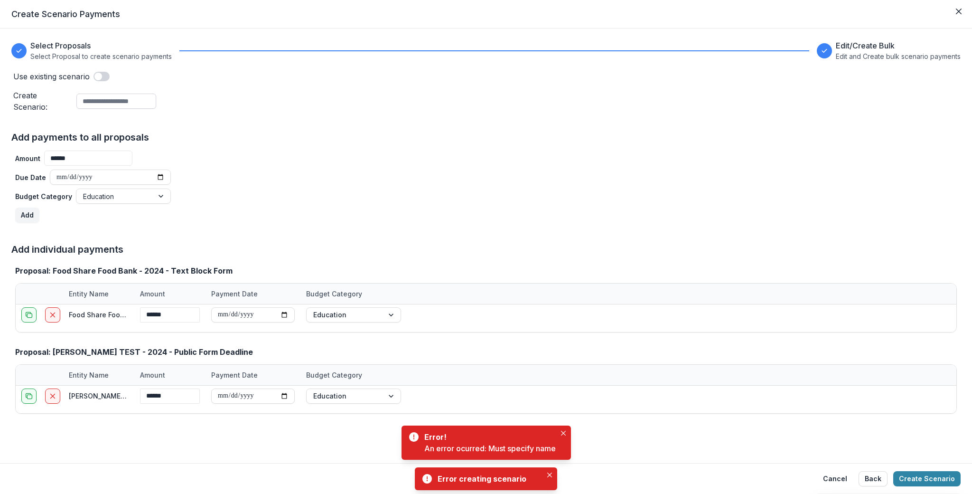
click at [128, 97] on input at bounding box center [116, 101] width 80 height 15
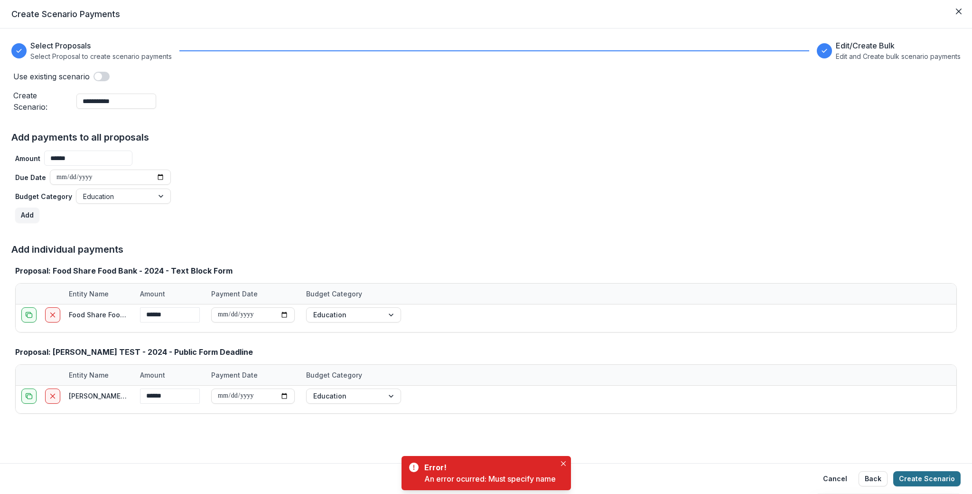
type input "**********"
click at [934, 483] on button "Create Scenario" at bounding box center [926, 478] width 67 height 15
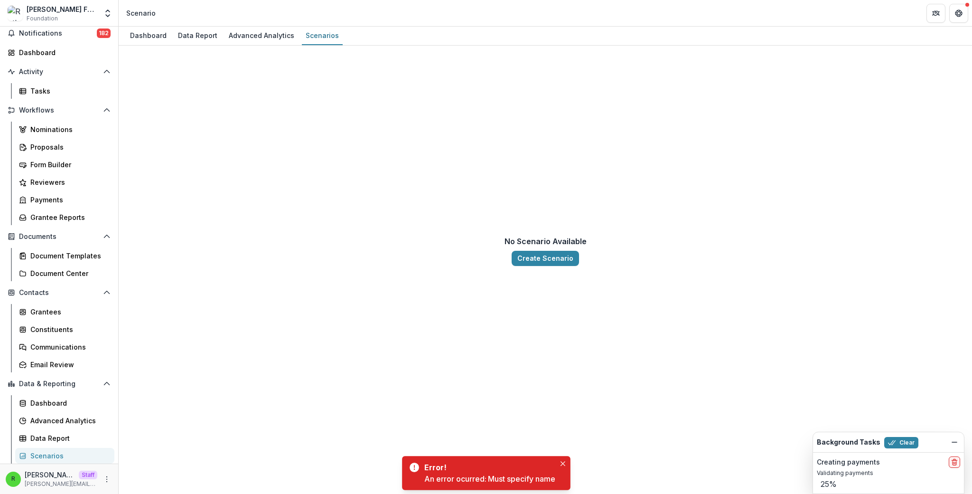
select select "**********"
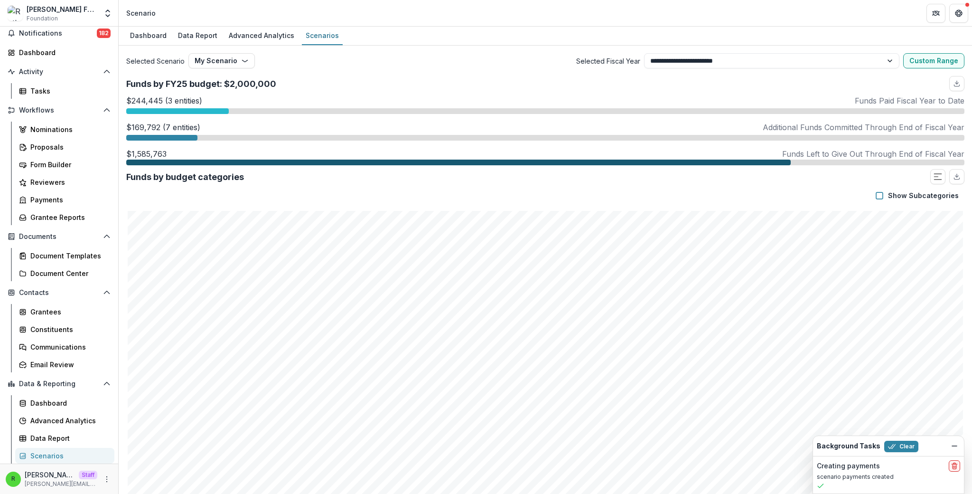
click at [689, 180] on div "Funds by budget categories" at bounding box center [545, 176] width 838 height 15
click at [904, 444] on button "Clear" at bounding box center [901, 446] width 34 height 11
click at [224, 64] on button "My Scenario" at bounding box center [221, 60] width 66 height 15
click at [369, 67] on div "Selected Scenario My Scenario My Scenario" at bounding box center [253, 60] width 255 height 15
click at [222, 57] on button "My Scenario" at bounding box center [221, 60] width 66 height 15
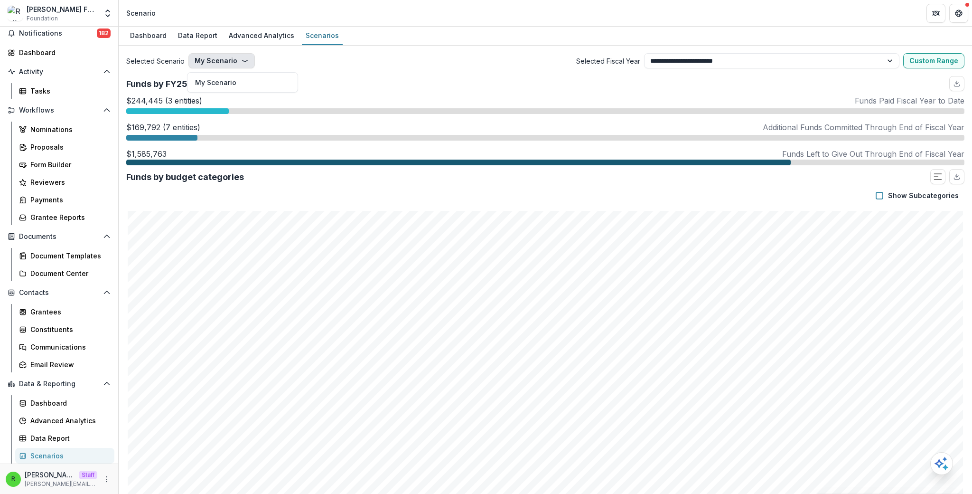
click at [481, 56] on span "Selected Fiscal Year" at bounding box center [512, 61] width 255 height 10
click at [213, 57] on button "My Scenario" at bounding box center [221, 60] width 66 height 15
click at [311, 65] on div "Selected Scenario My Scenario My Scenario" at bounding box center [253, 60] width 255 height 15
click at [62, 143] on div "Proposals" at bounding box center [68, 147] width 76 height 10
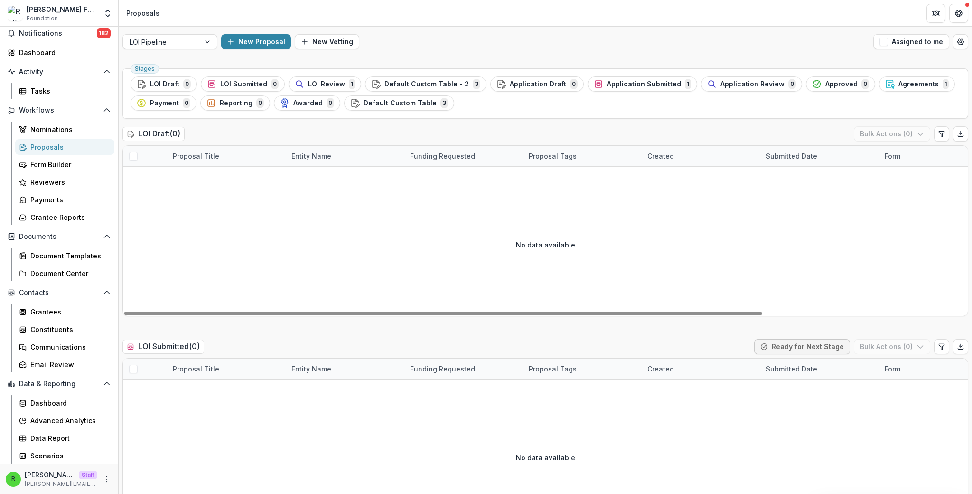
click at [387, 130] on div "LOI Draft ( 0 ) Bulk Actions ( 0 )" at bounding box center [545, 135] width 846 height 19
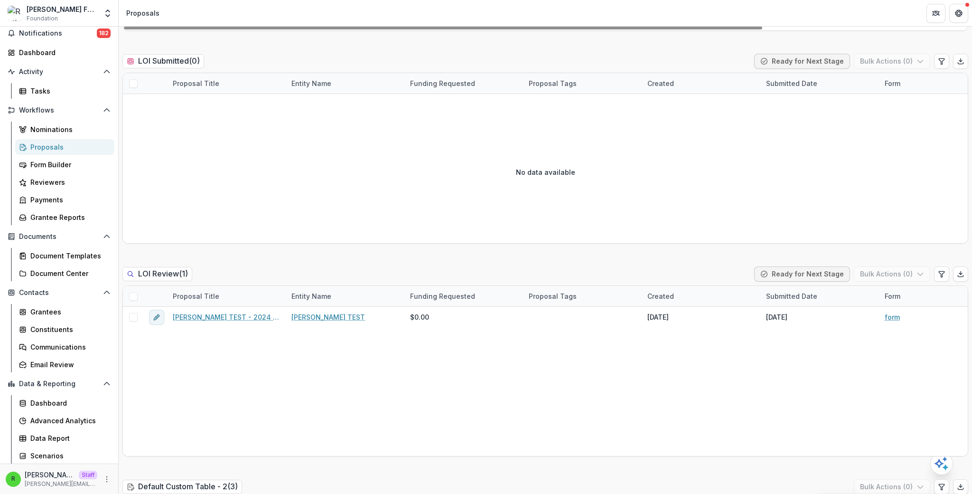
scroll to position [462, 0]
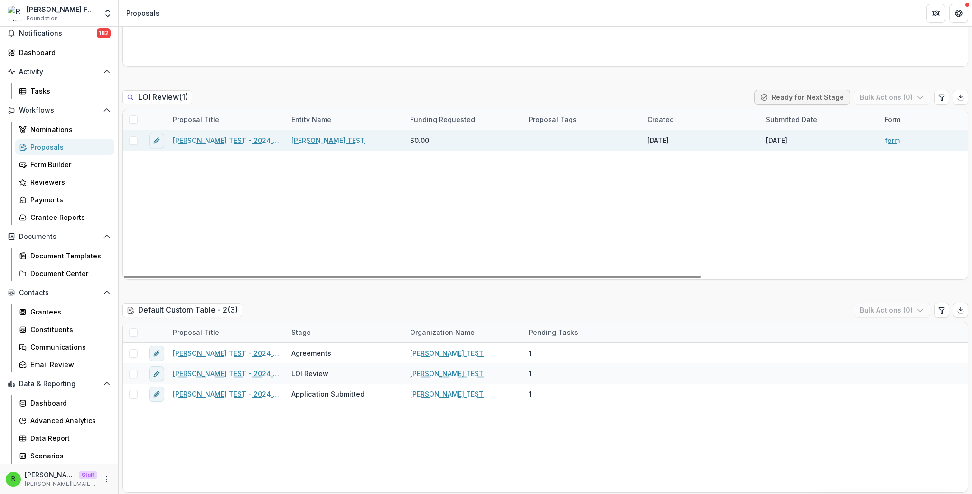
click at [305, 139] on link "[PERSON_NAME] TEST" at bounding box center [328, 140] width 74 height 10
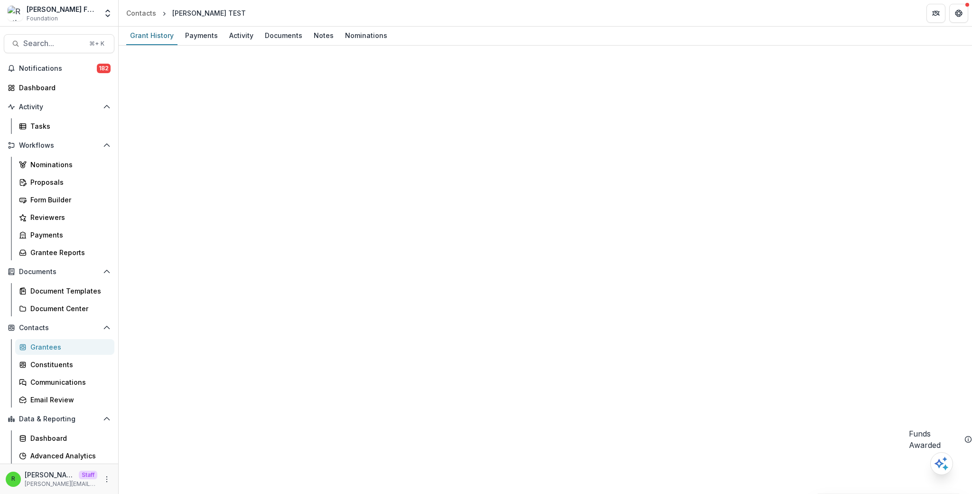
click at [82, 347] on div "Grantees" at bounding box center [68, 347] width 76 height 10
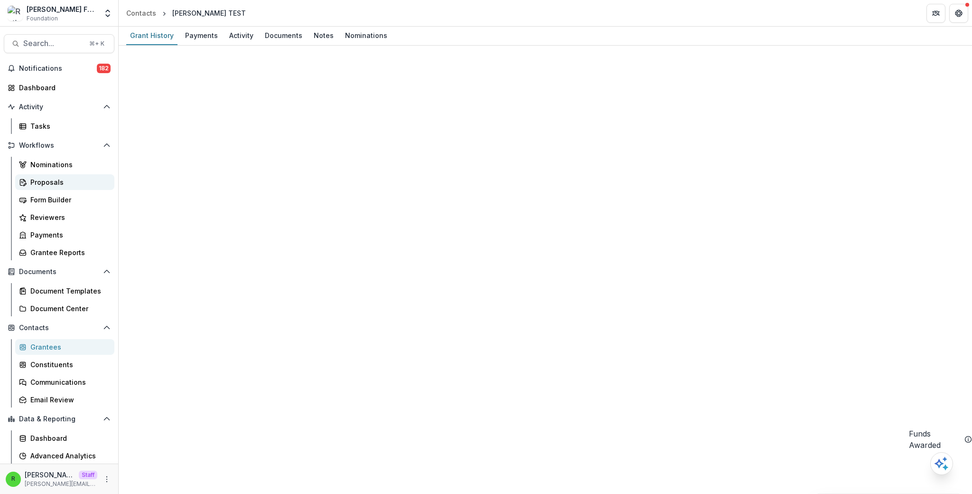
click at [72, 179] on div "Proposals" at bounding box center [68, 182] width 76 height 10
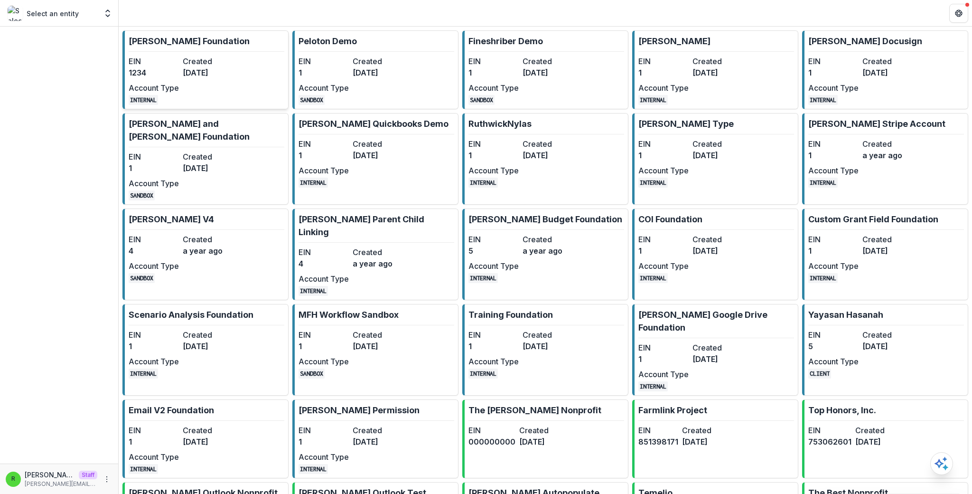
click at [209, 56] on dt "Created" at bounding box center [208, 61] width 50 height 11
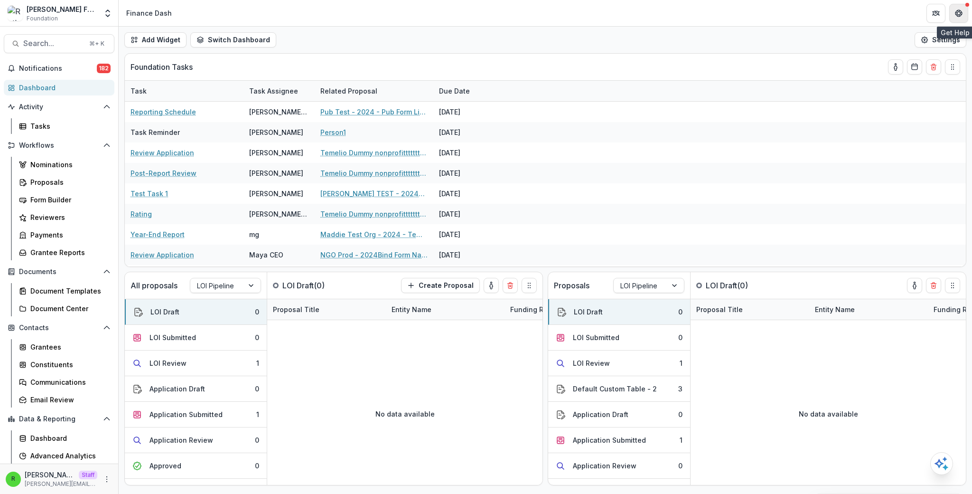
click at [959, 14] on icon "Get Help" at bounding box center [959, 13] width 8 height 8
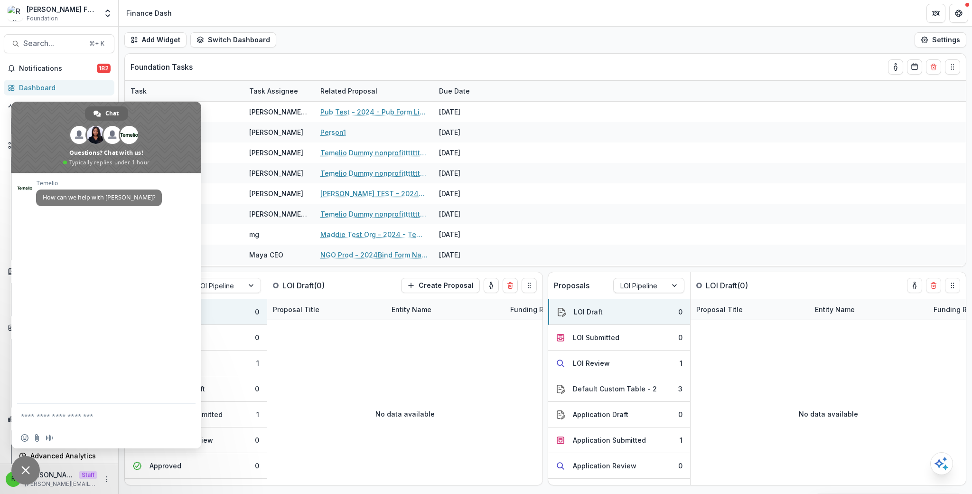
click at [30, 467] on span "Close chat" at bounding box center [25, 470] width 28 height 28
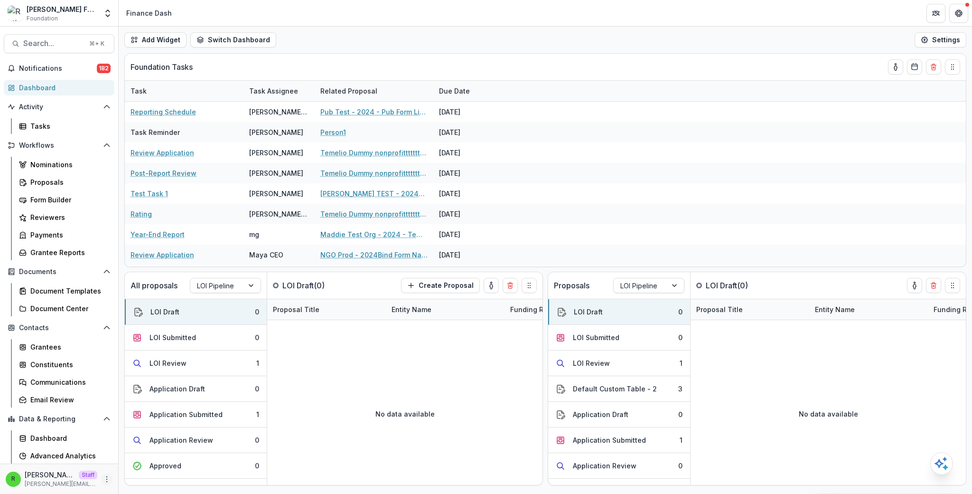
click at [103, 480] on icon "More" at bounding box center [107, 479] width 8 height 8
click at [174, 445] on link "Help Center" at bounding box center [167, 443] width 102 height 16
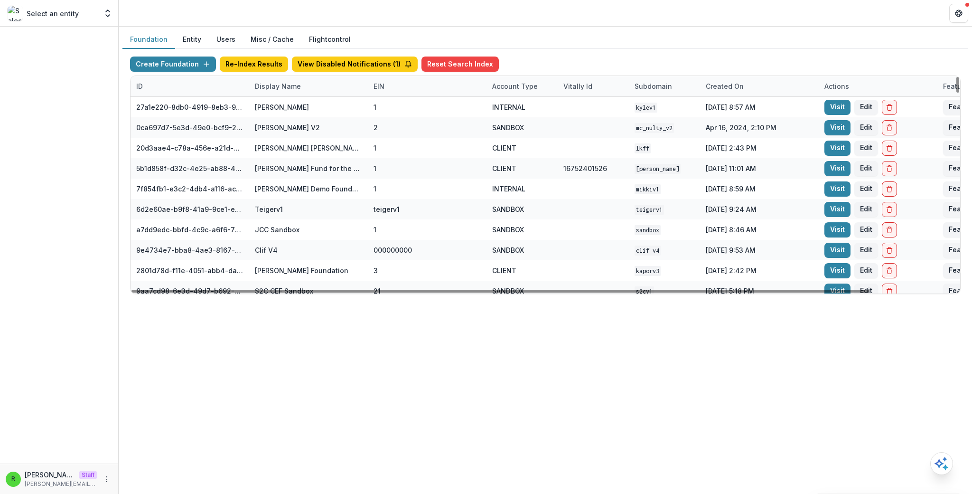
click at [291, 91] on div "Display Name" at bounding box center [277, 86] width 57 height 10
click at [296, 108] on input at bounding box center [308, 107] width 114 height 15
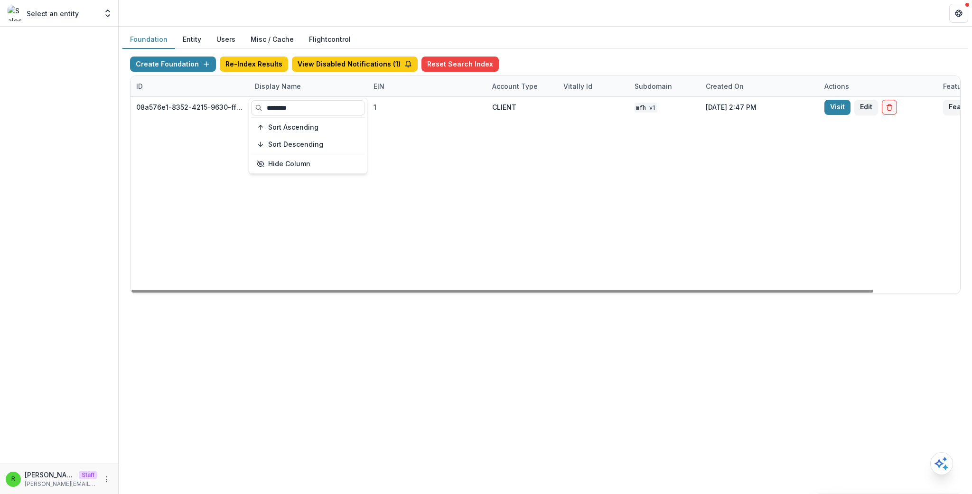
type input "********"
click at [508, 165] on div "08a576e1-8352-4215-9630-ff0d35d85970 Missouri Foundation for Health 1 CLIENT MF…" at bounding box center [594, 195] width 926 height 197
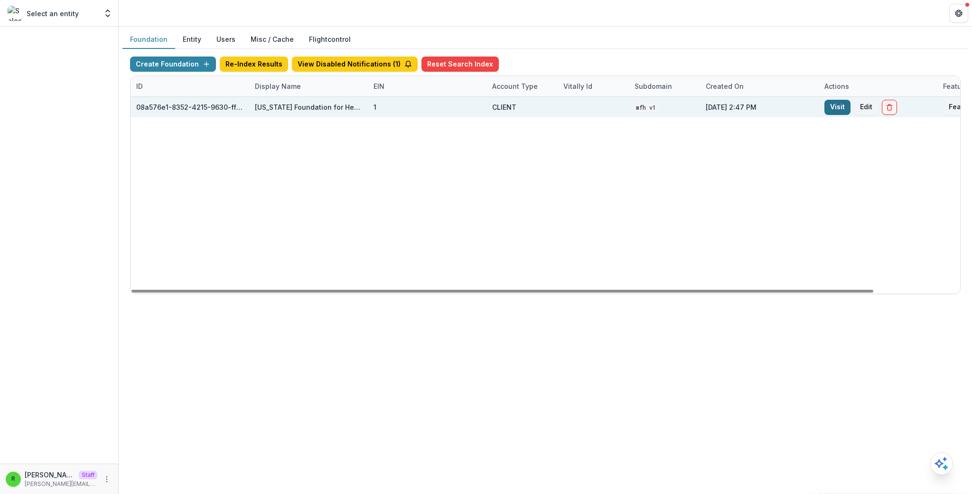
click at [833, 112] on link "Visit" at bounding box center [838, 107] width 26 height 15
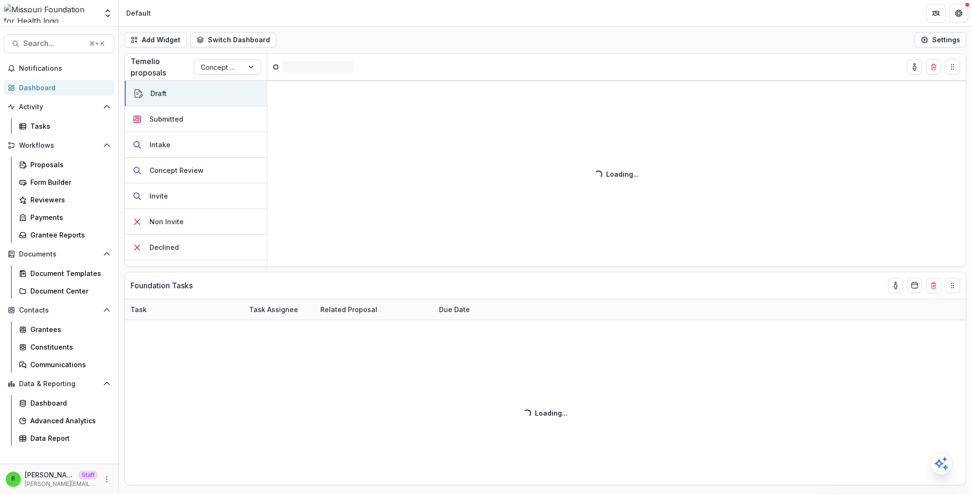
click at [351, 26] on header "Default" at bounding box center [546, 13] width 854 height 26
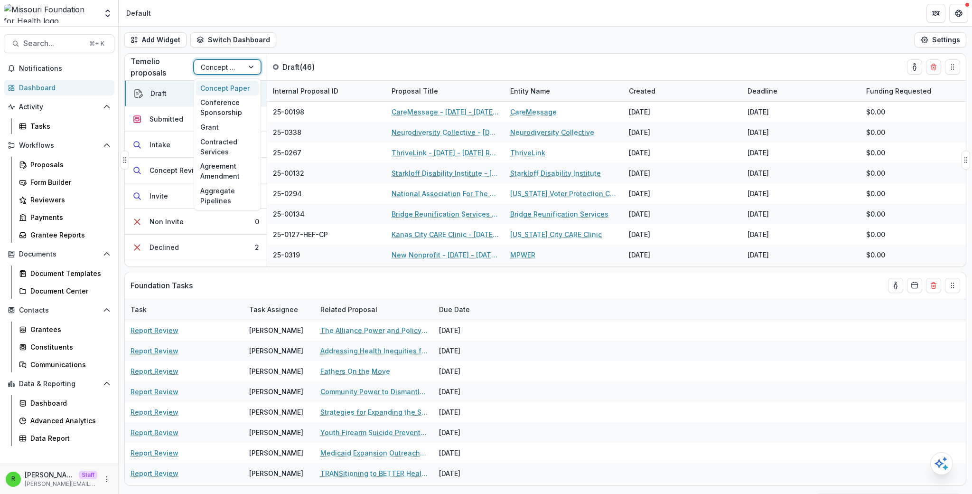
click at [223, 71] on div at bounding box center [219, 67] width 36 height 12
click at [227, 129] on div "Grant" at bounding box center [227, 127] width 63 height 15
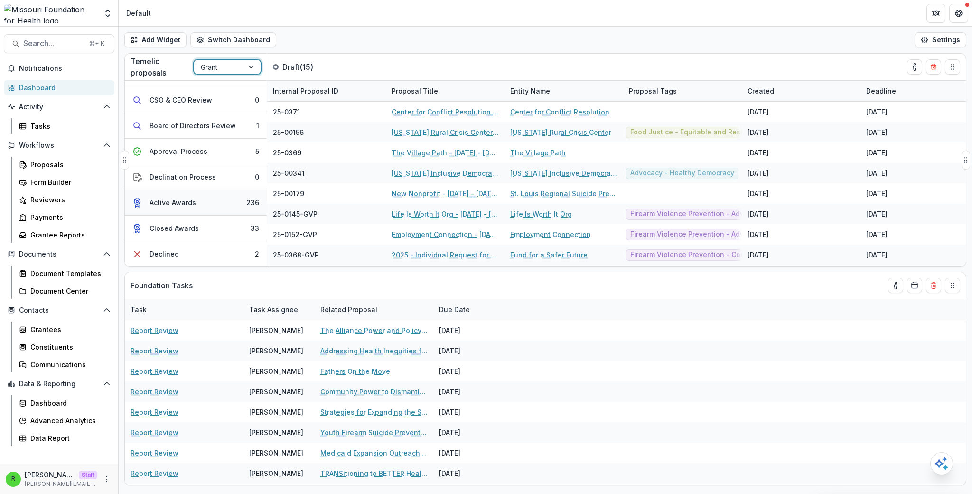
scroll to position [122, 0]
click at [215, 193] on button "Active Awards 236" at bounding box center [196, 203] width 142 height 26
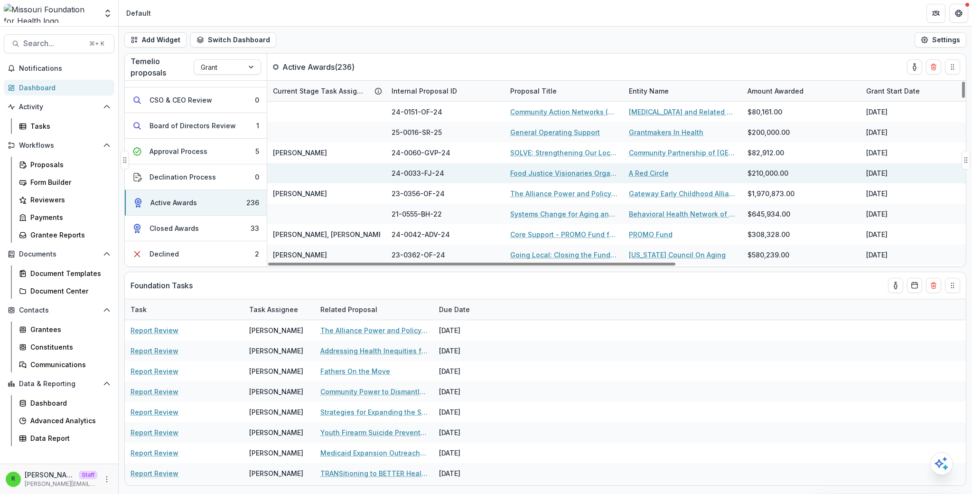
click at [570, 175] on link "Food Justice Visionaries Organizing Improvement: A Cohort for Equitable Systems" at bounding box center [563, 173] width 107 height 10
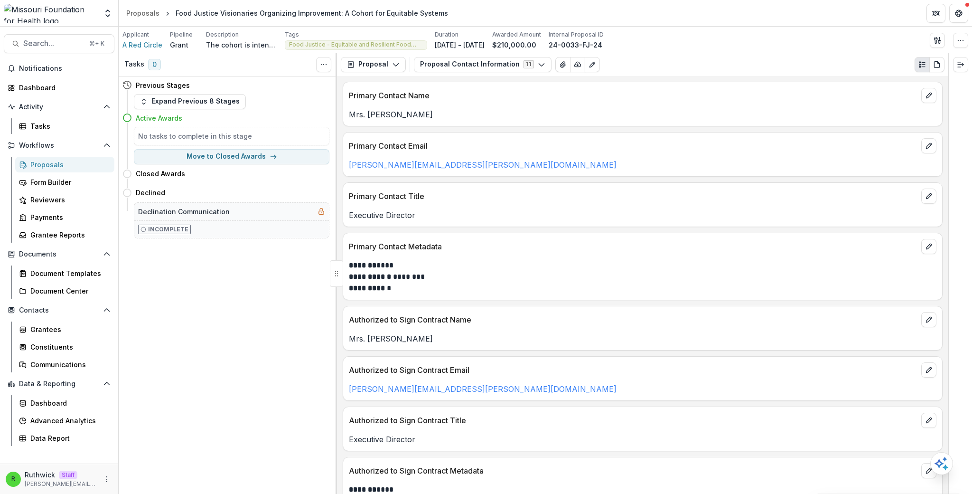
click at [323, 16] on div "Food Justice Visionaries Organizing Improvement: A Cohort for Equitable Systems" at bounding box center [312, 13] width 273 height 10
copy header "Food Justice Visionaries Organizing Improvement: A Cohort for Equitable Systems"
click at [166, 45] on div "Applicant A Red Circle Pipeline Grant Description The cohort is intended to inc…" at bounding box center [362, 39] width 481 height 19
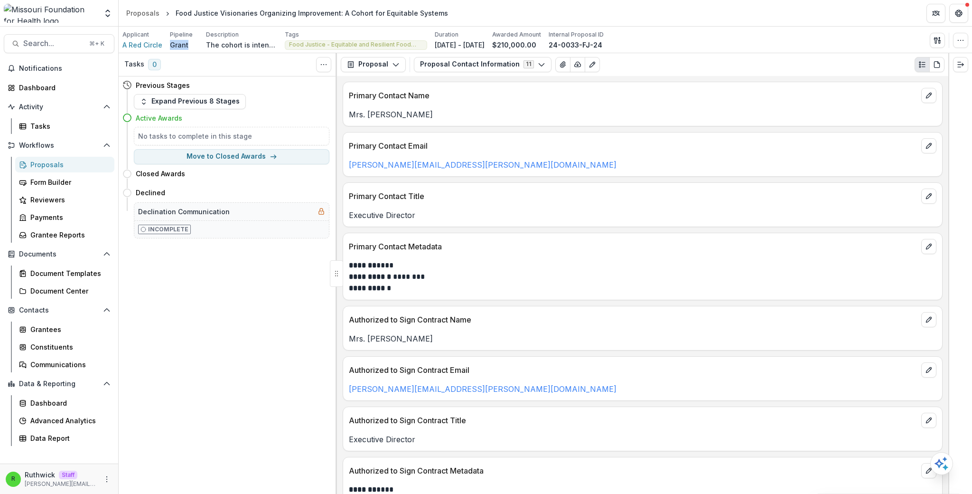
click at [166, 45] on div "Applicant A Red Circle Pipeline Grant Description The cohort is intended to inc…" at bounding box center [362, 39] width 481 height 19
click at [194, 16] on div "Food Justice Visionaries Organizing Improvement: A Cohort for Equitable Systems" at bounding box center [312, 13] width 273 height 10
click at [182, 14] on div "Food Justice Visionaries Organizing Improvement: A Cohort for Equitable Systems" at bounding box center [312, 13] width 273 height 10
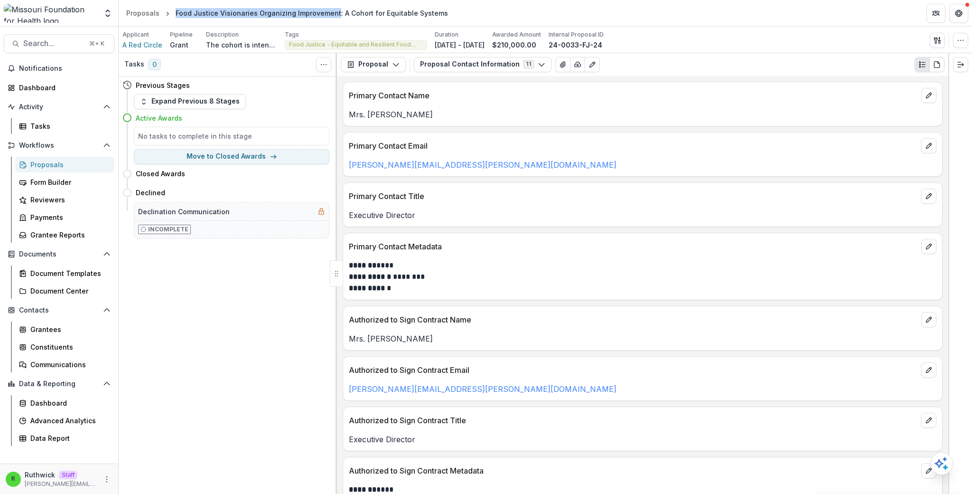
drag, startPoint x: 182, startPoint y: 14, endPoint x: 302, endPoint y: 16, distance: 119.6
click at [302, 16] on div "Food Justice Visionaries Organizing Improvement: A Cohort for Equitable Systems" at bounding box center [312, 13] width 273 height 10
copy div "Food Justice Visionaries Organizing Improvement"
click at [675, 24] on header "Proposals Food Justice Visionaries Organizing Improvement: A Cohort for Equitab…" at bounding box center [546, 13] width 854 height 26
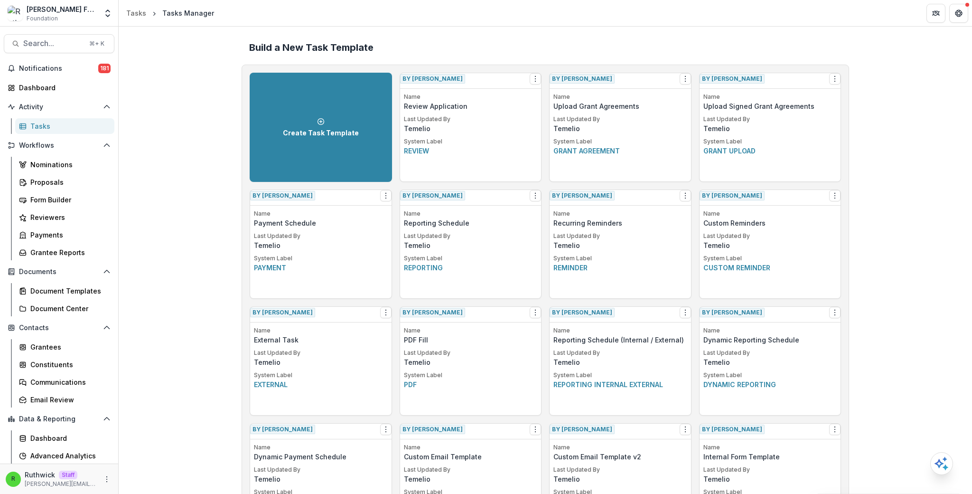
scroll to position [248, 0]
